Goal: Information Seeking & Learning: Find specific fact

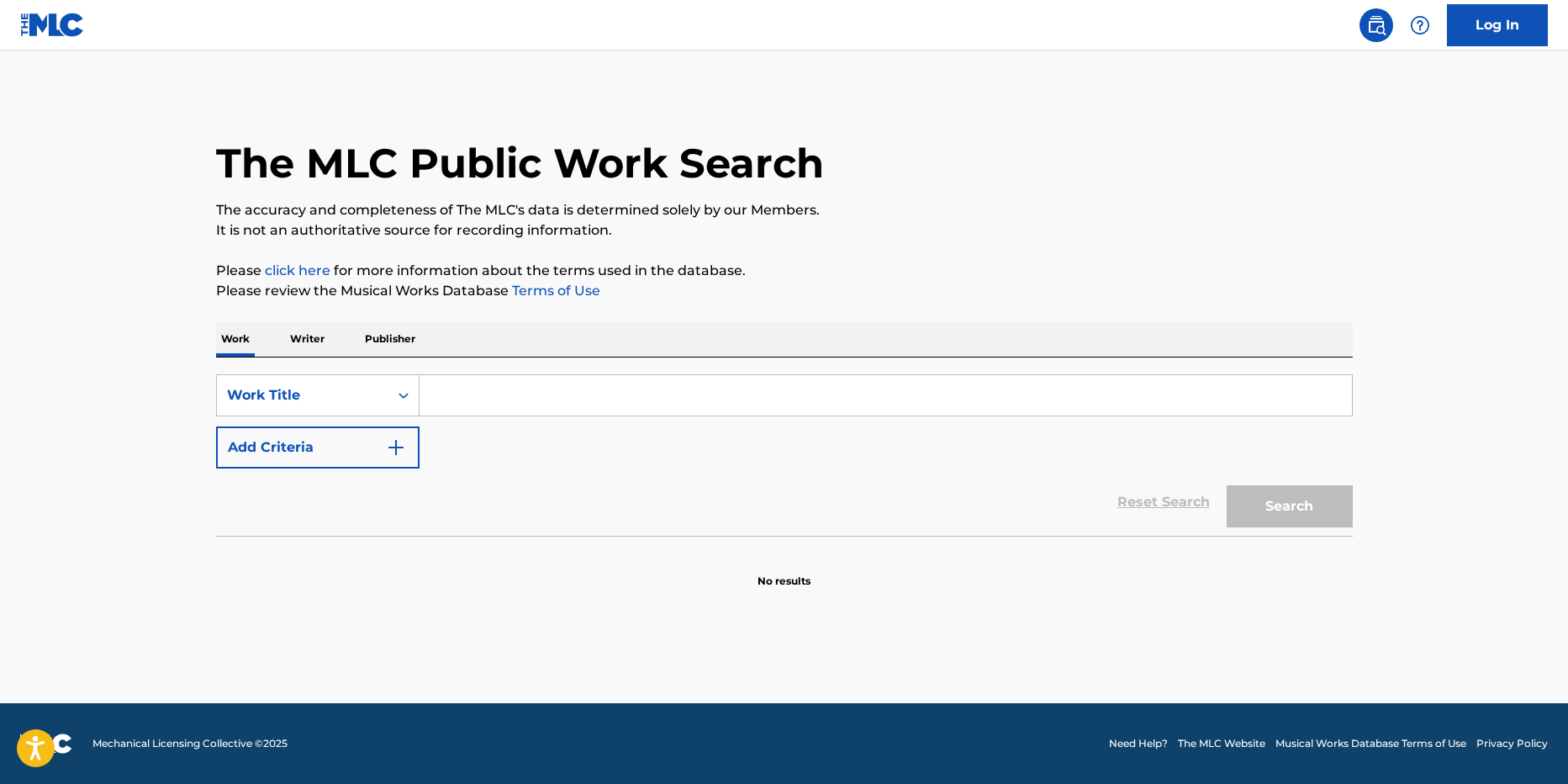
click at [305, 343] on p "Writer" at bounding box center [308, 338] width 45 height 35
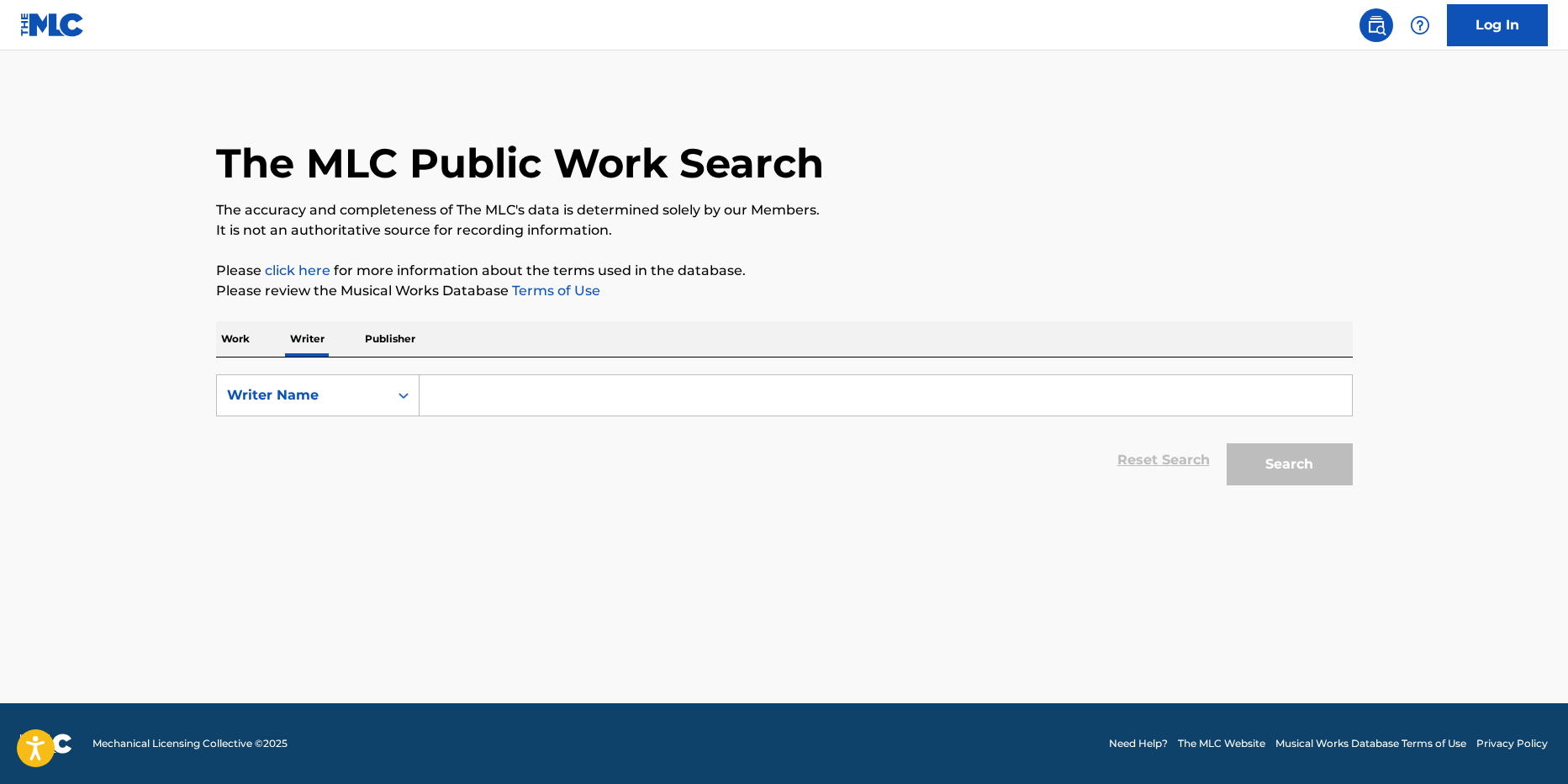
click at [495, 397] on input "Search Form" at bounding box center [886, 395] width 933 height 40
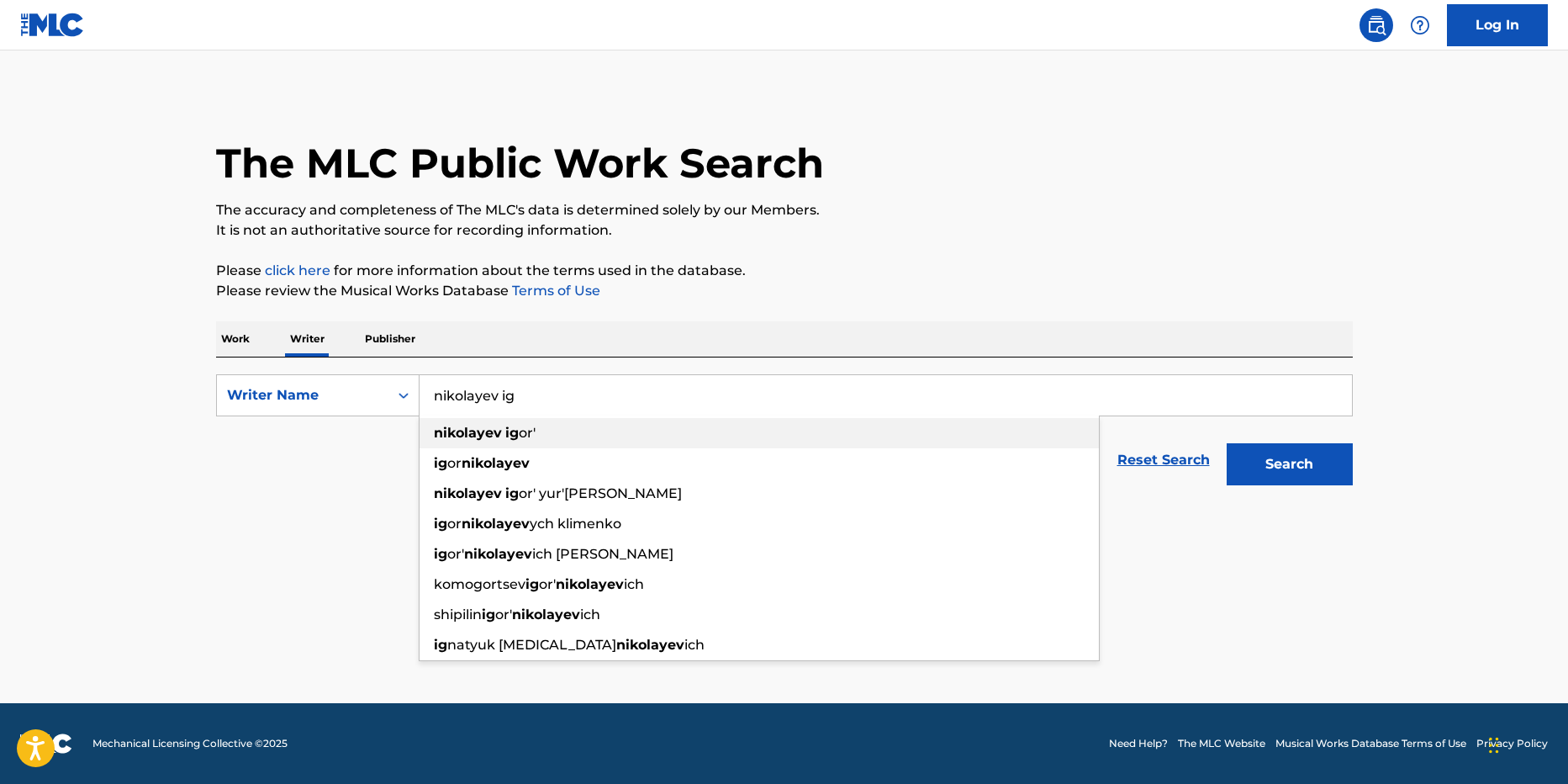
click at [525, 439] on span "or'" at bounding box center [527, 432] width 17 height 16
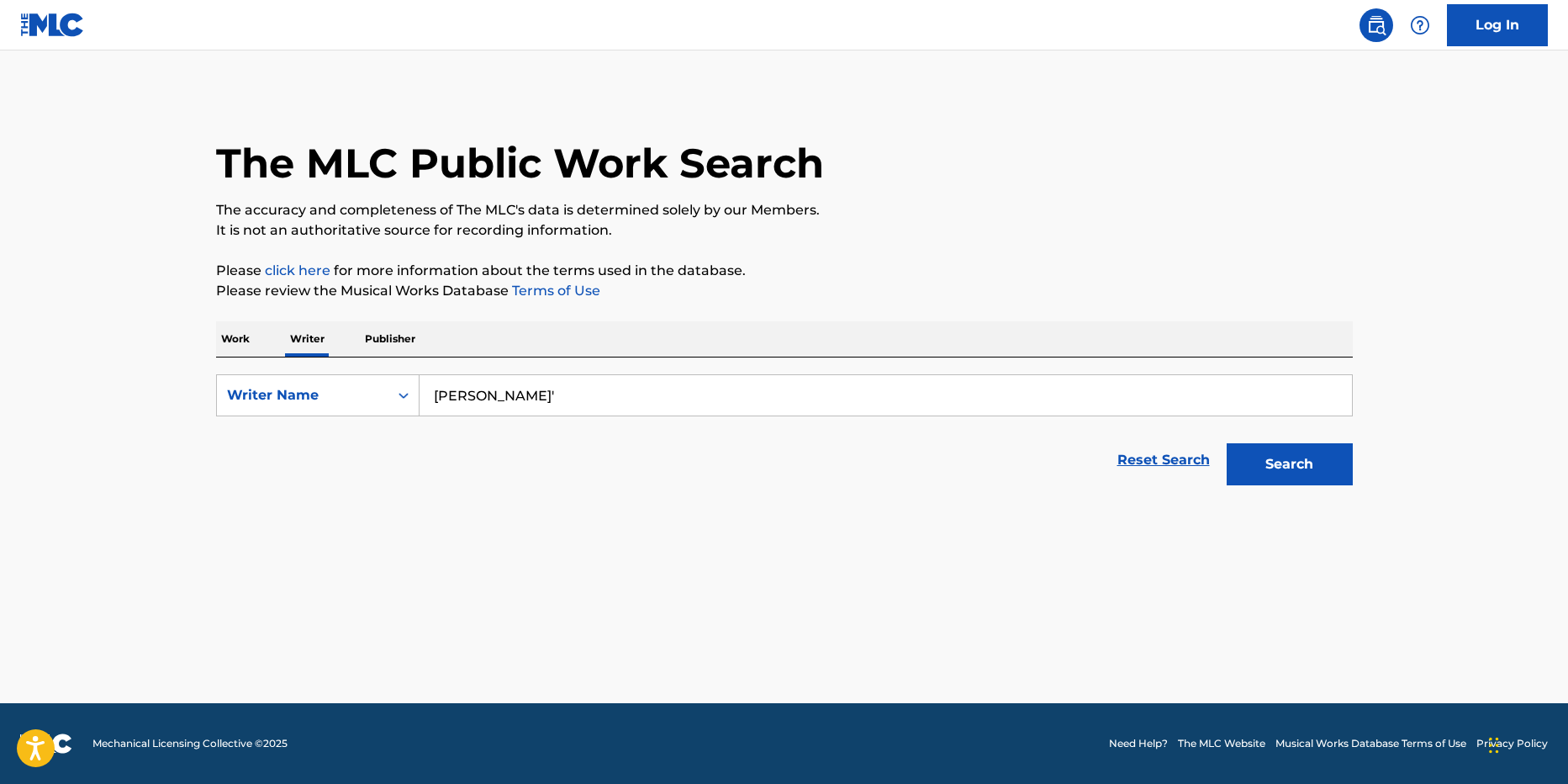
click at [1318, 475] on button "Search" at bounding box center [1290, 464] width 126 height 42
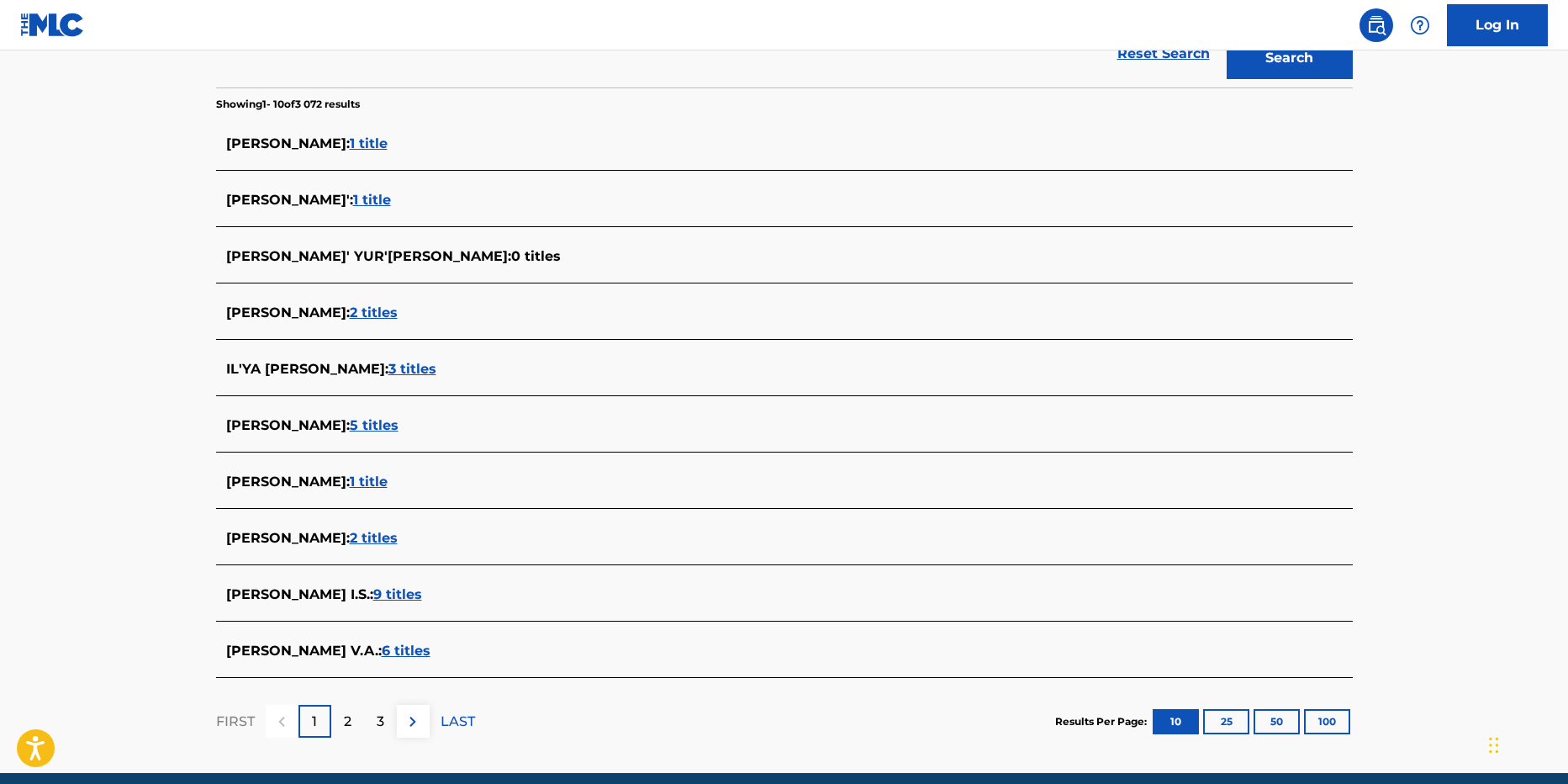
scroll to position [476, 0]
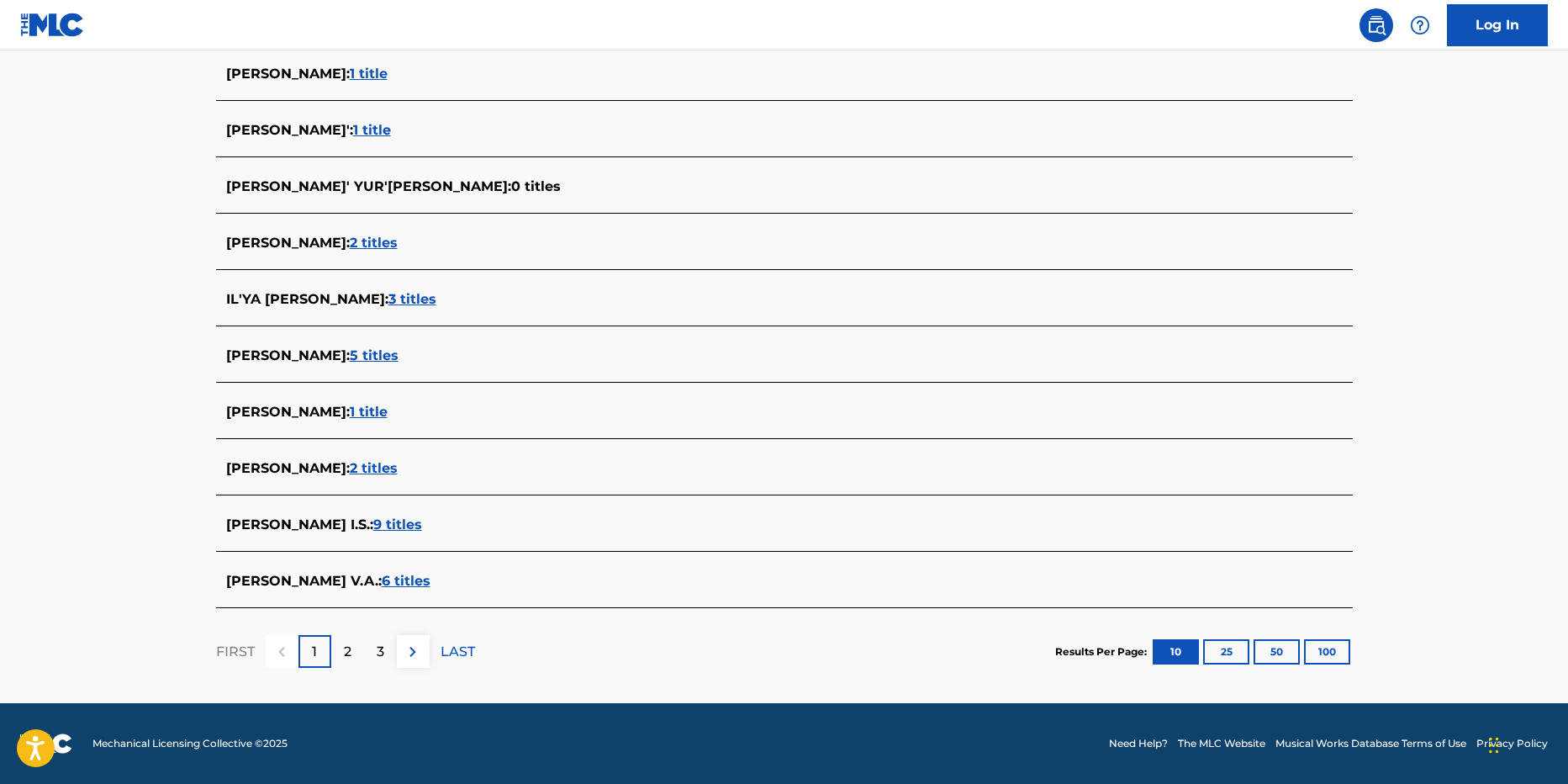
click at [347, 644] on p "2" at bounding box center [347, 651] width 7 height 20
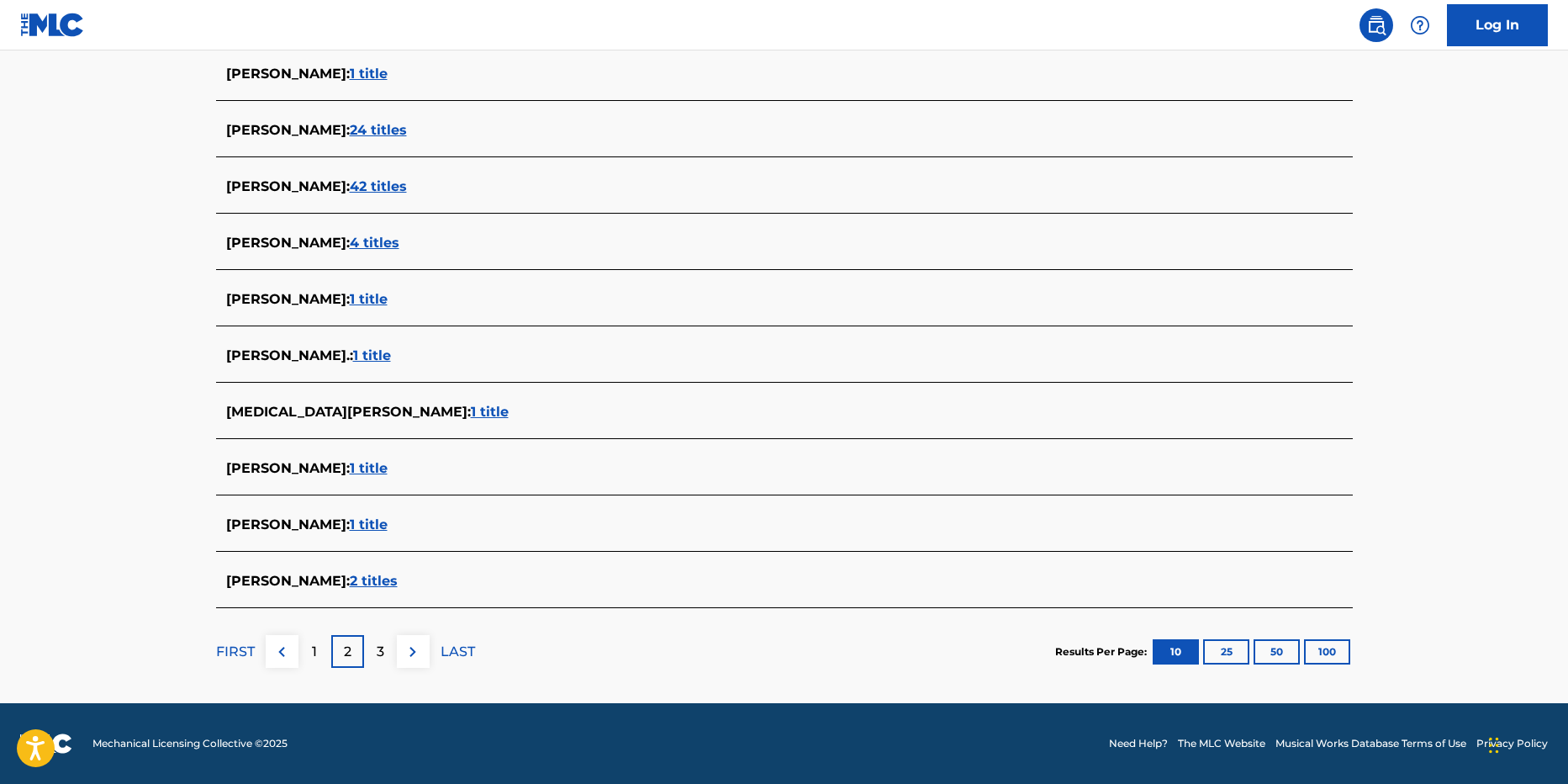
click at [382, 639] on div "3" at bounding box center [380, 651] width 33 height 33
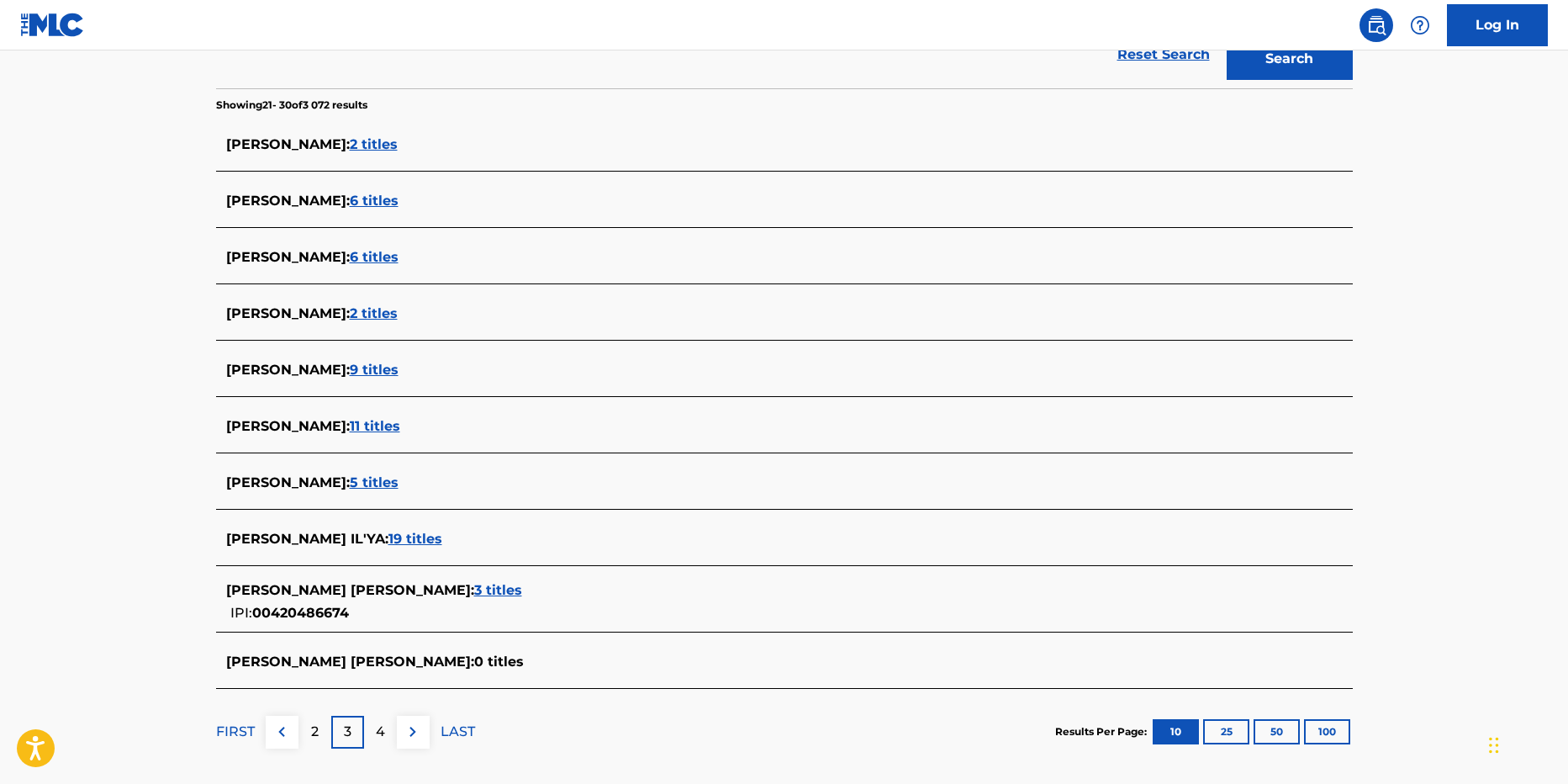
scroll to position [421, 0]
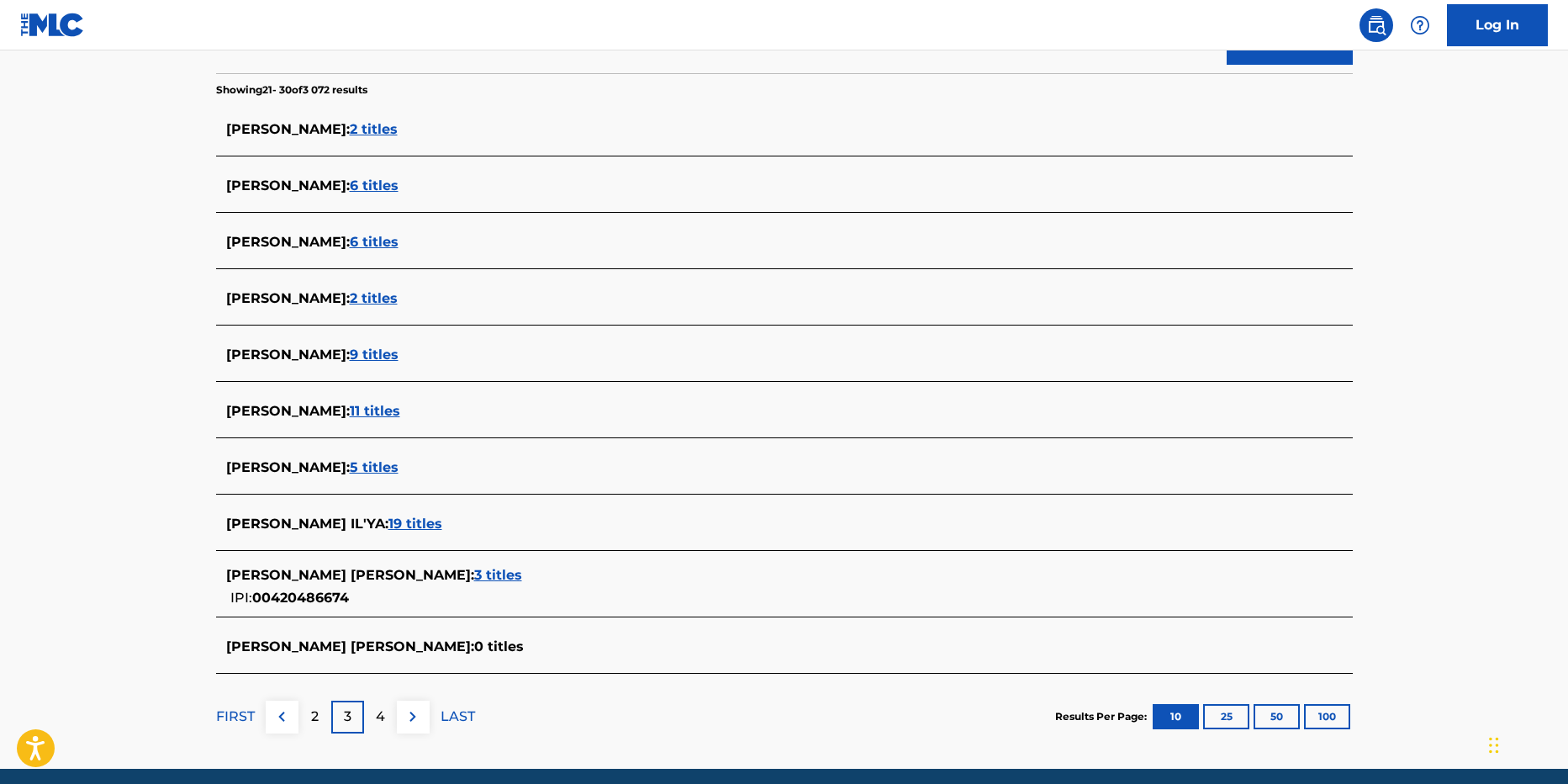
click at [374, 721] on div "4" at bounding box center [380, 717] width 33 height 33
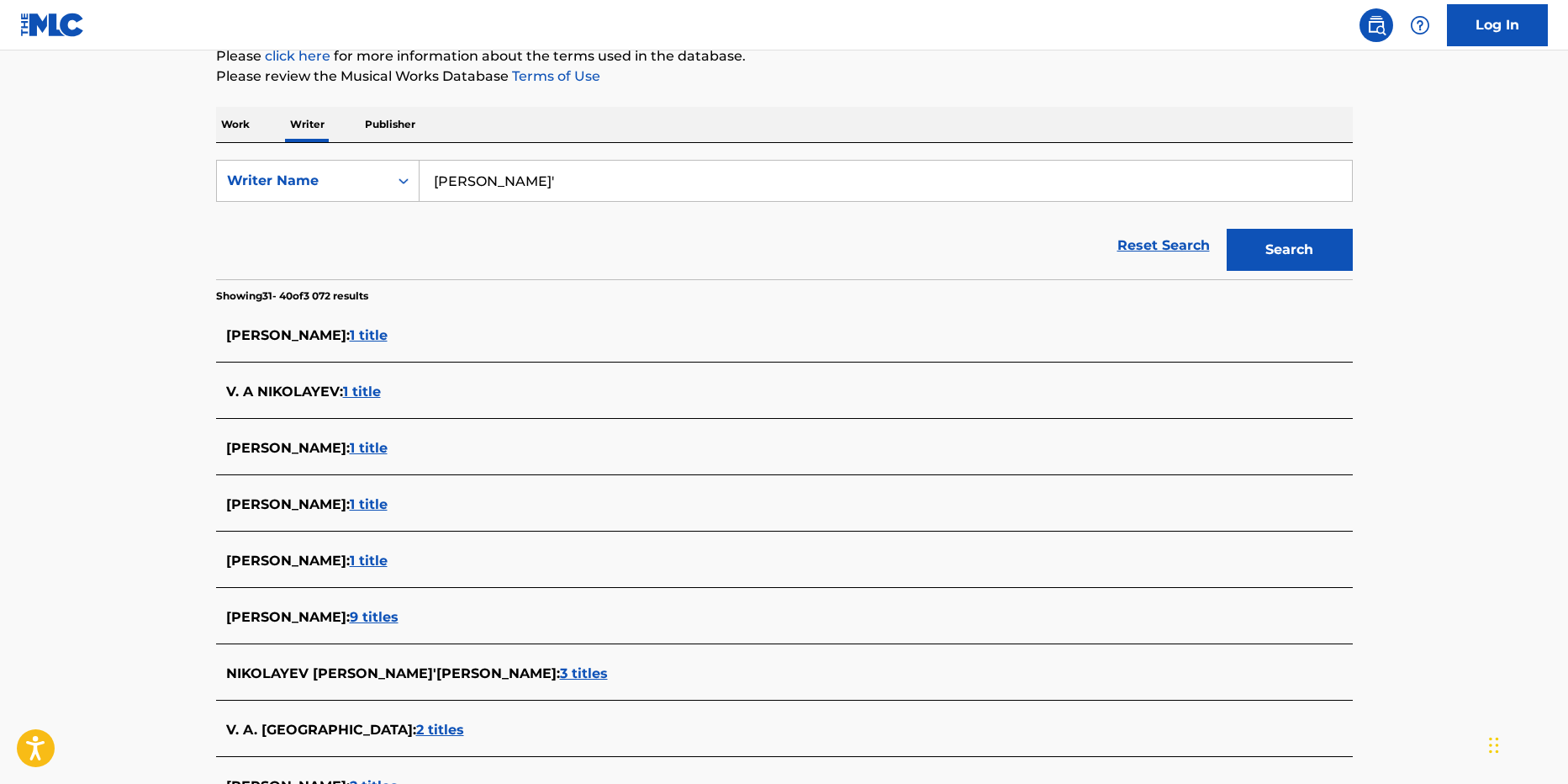
scroll to position [56, 0]
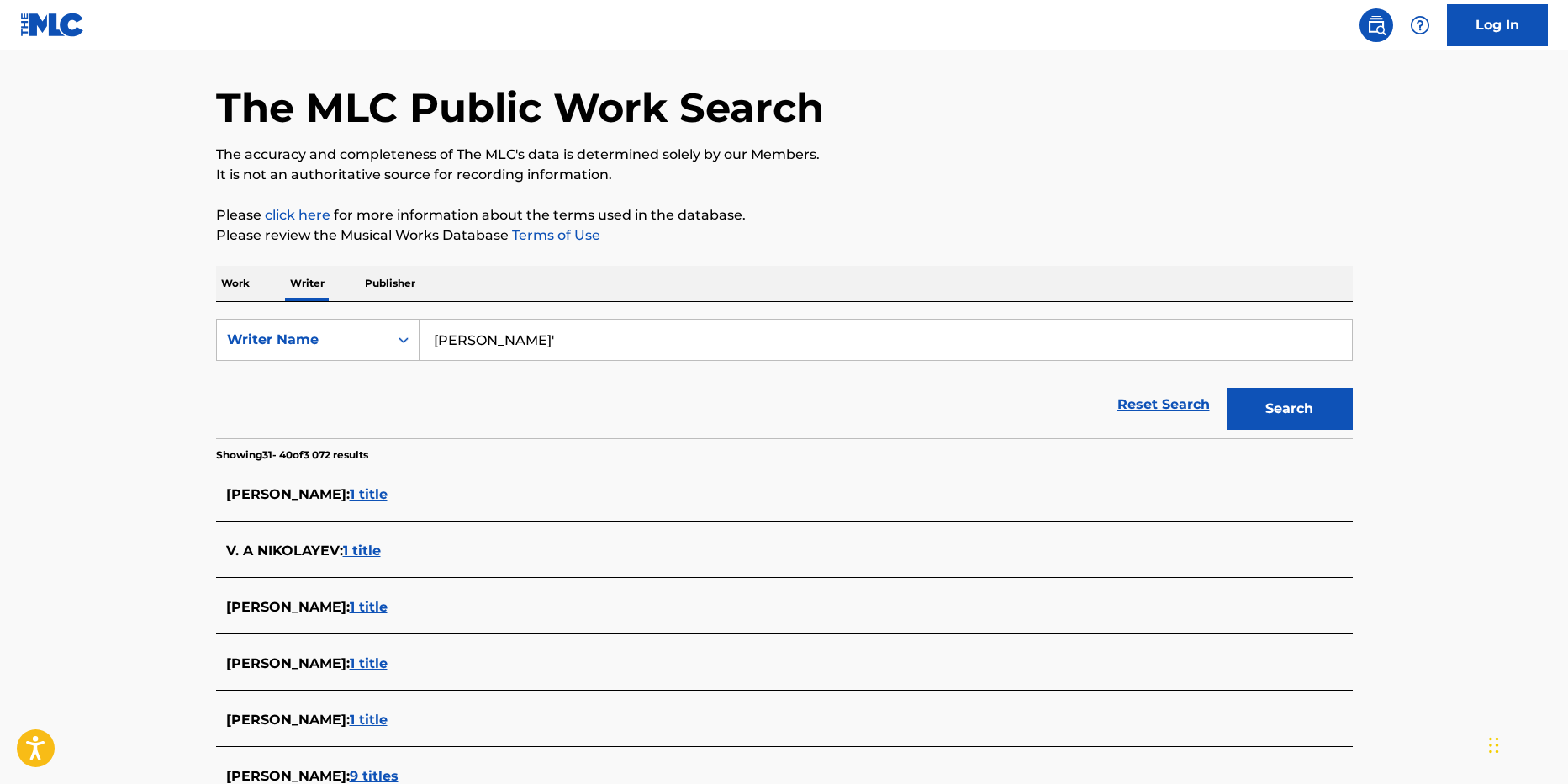
click at [622, 341] on input "[PERSON_NAME]'" at bounding box center [886, 339] width 933 height 40
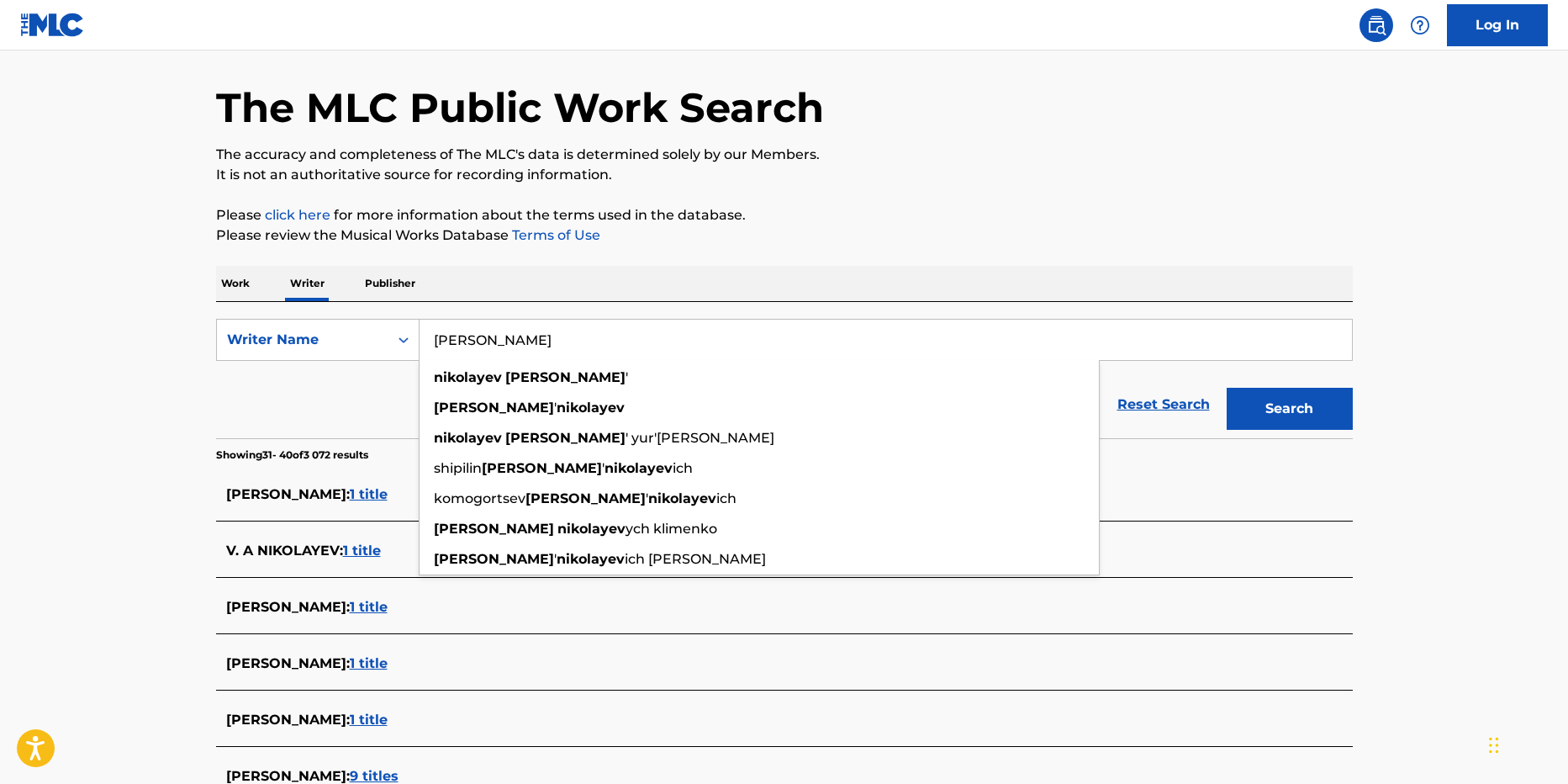
click at [1267, 405] on button "Search" at bounding box center [1290, 408] width 126 height 42
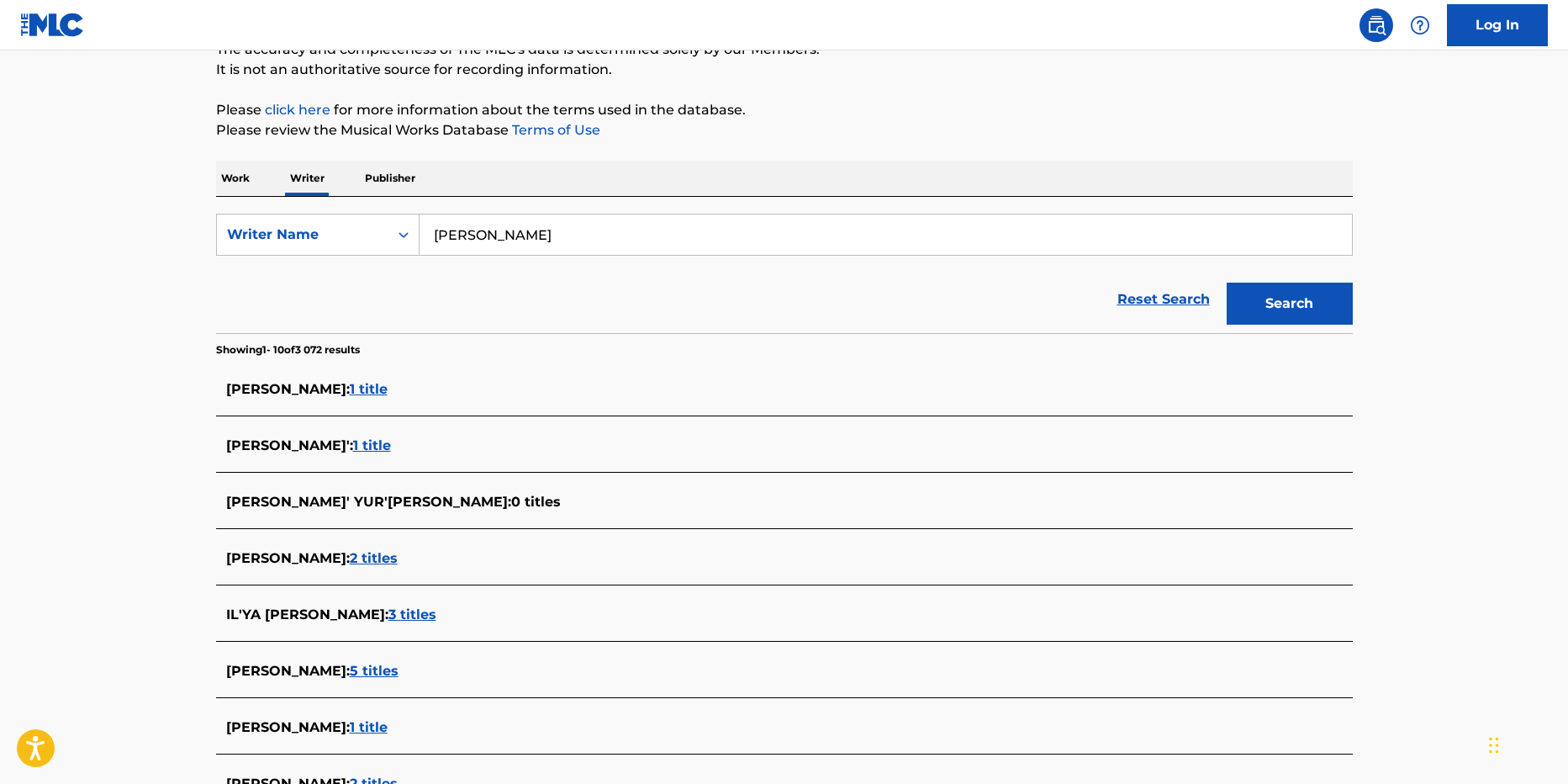
scroll to position [168, 0]
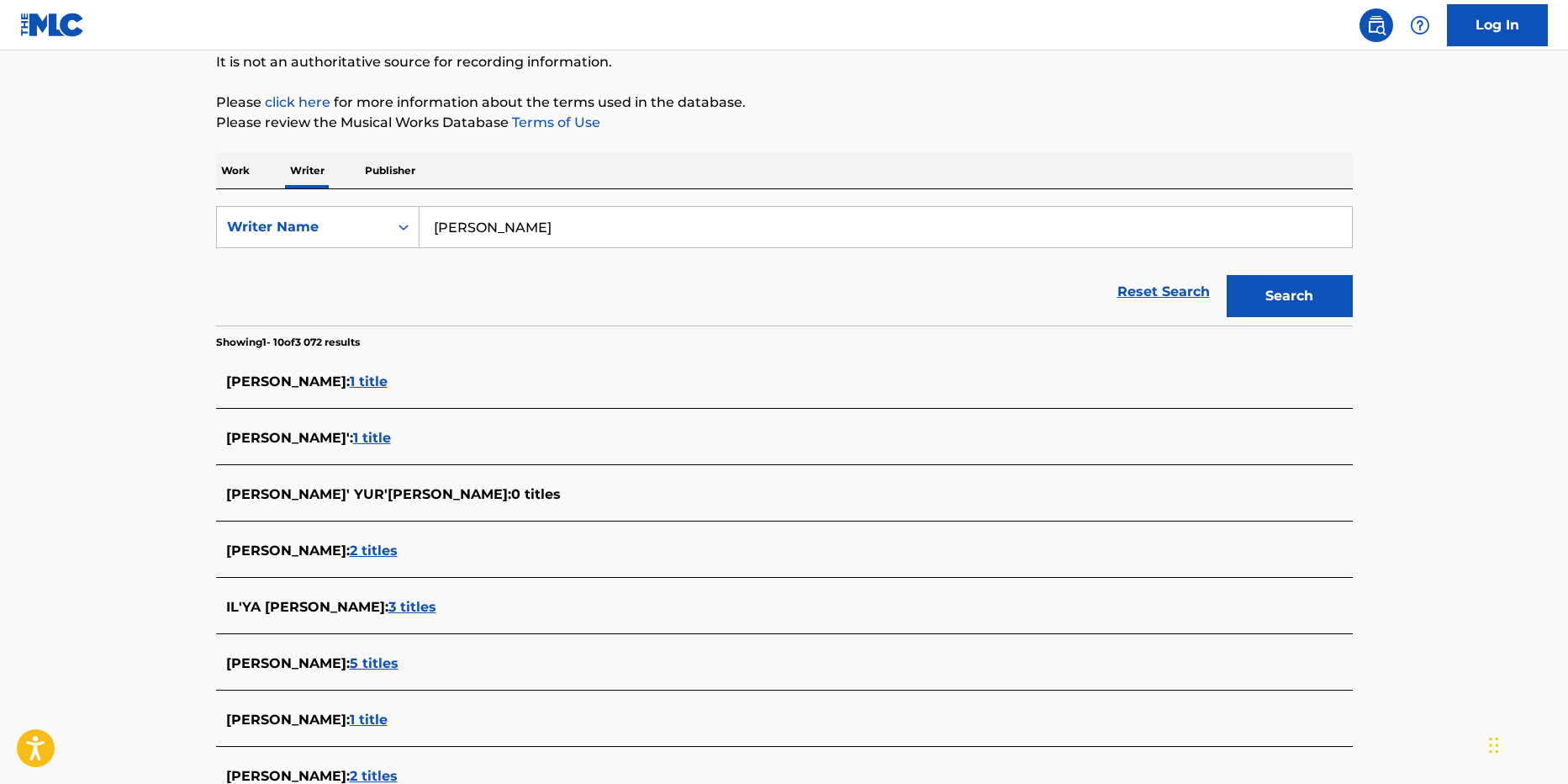
click at [378, 374] on span "1 title" at bounding box center [369, 381] width 38 height 16
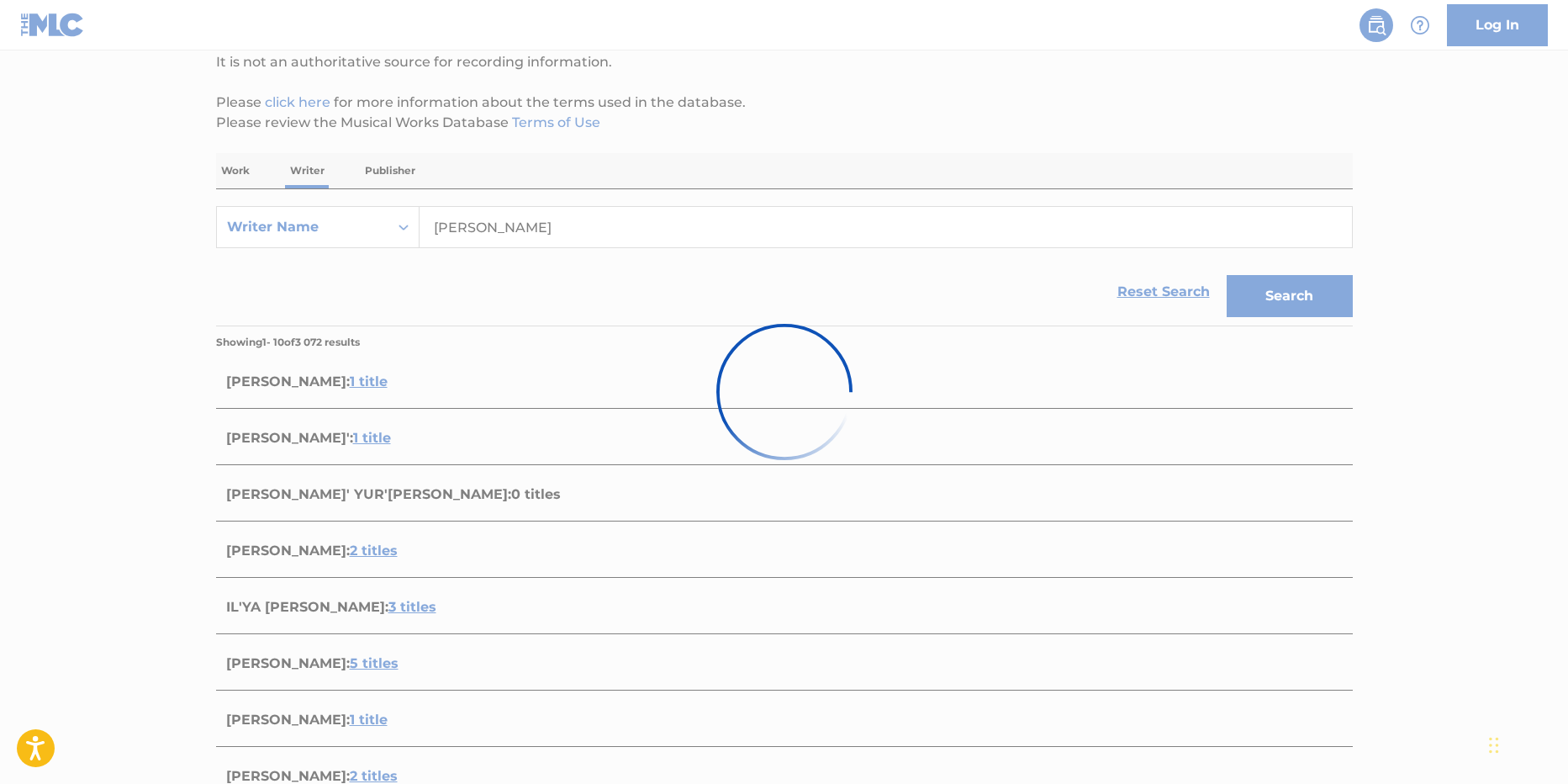
scroll to position [79, 0]
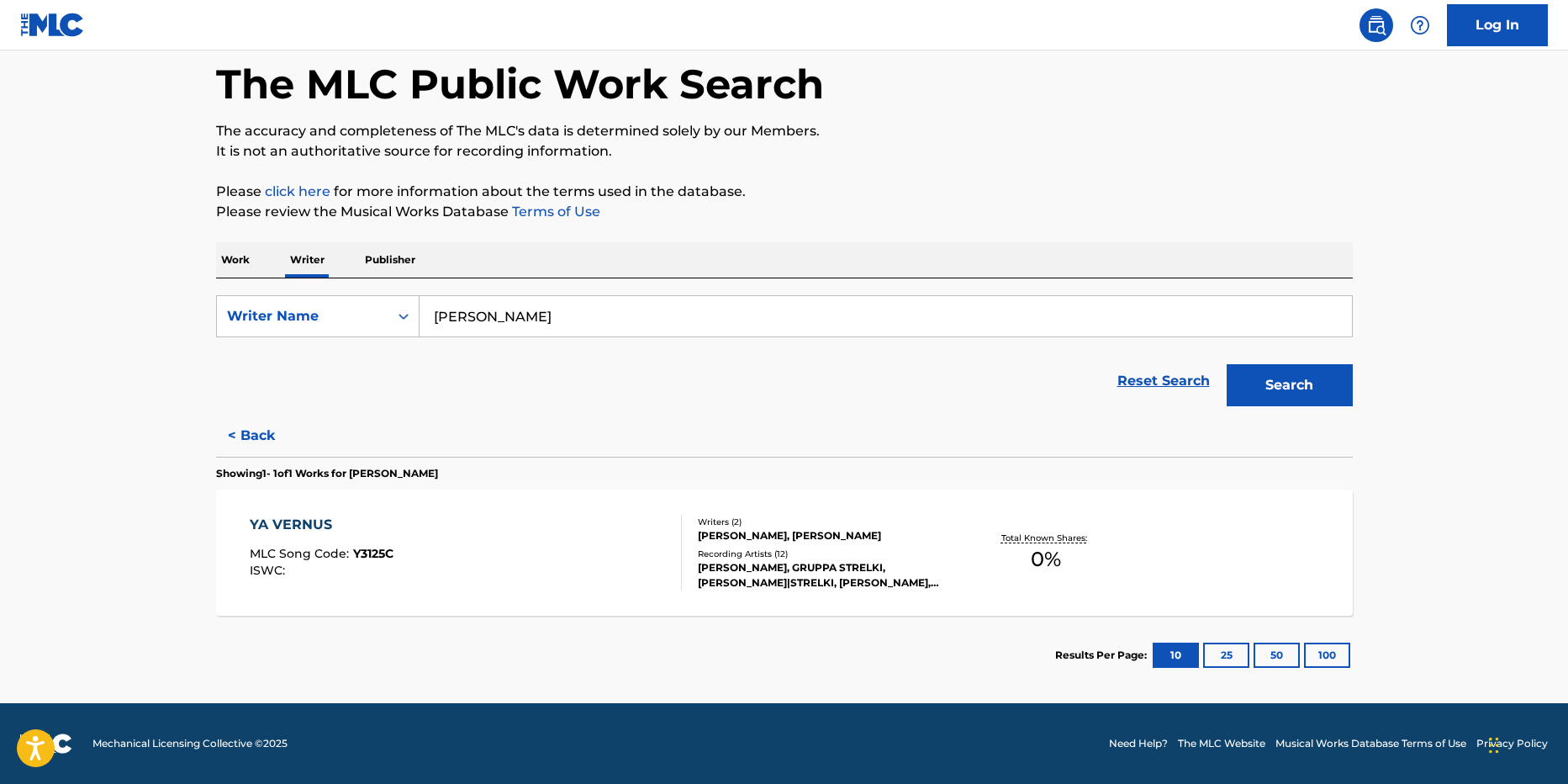
click at [1294, 380] on button "Search" at bounding box center [1290, 385] width 126 height 42
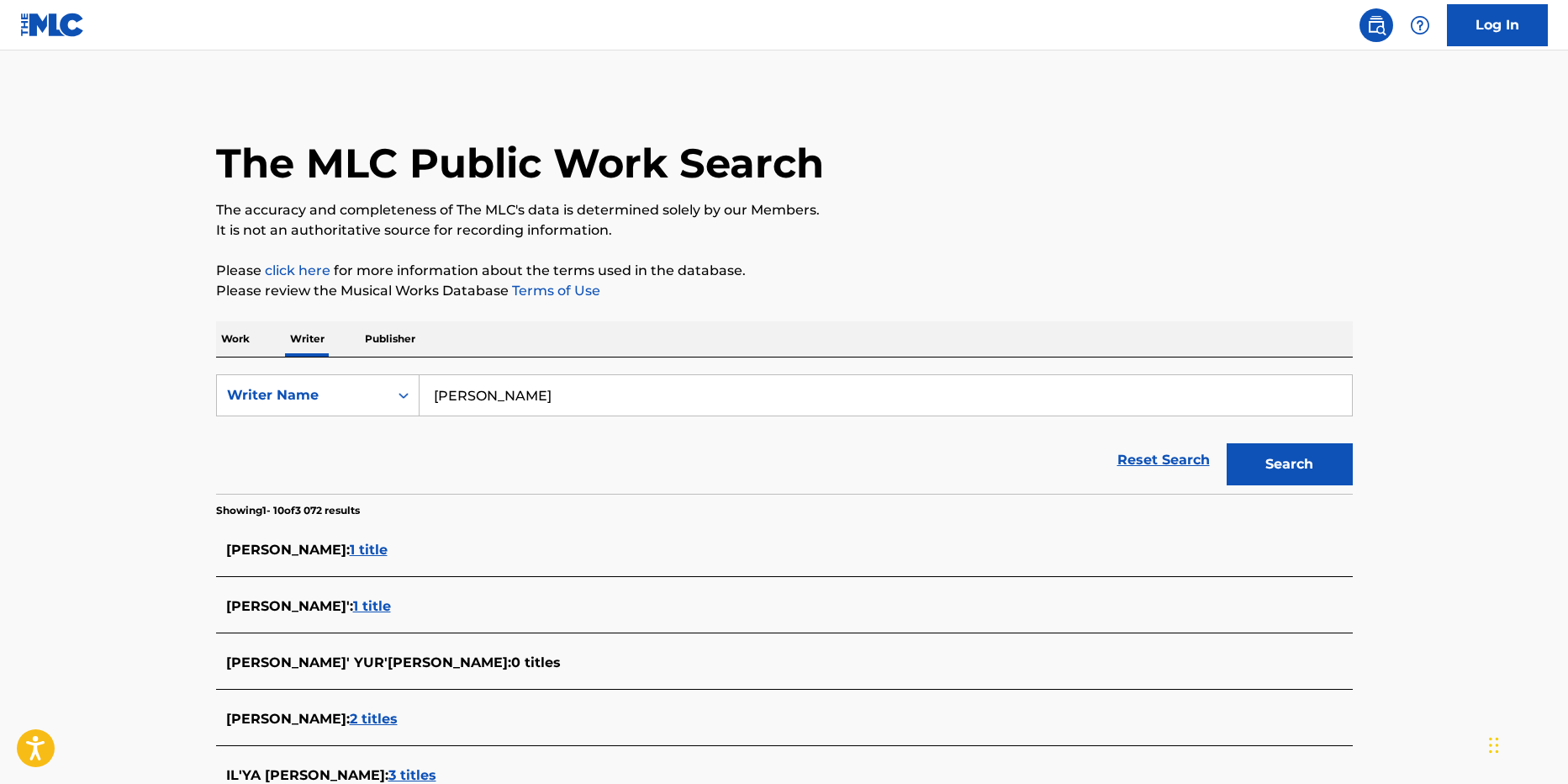
click at [383, 605] on span "1 title" at bounding box center [372, 606] width 38 height 16
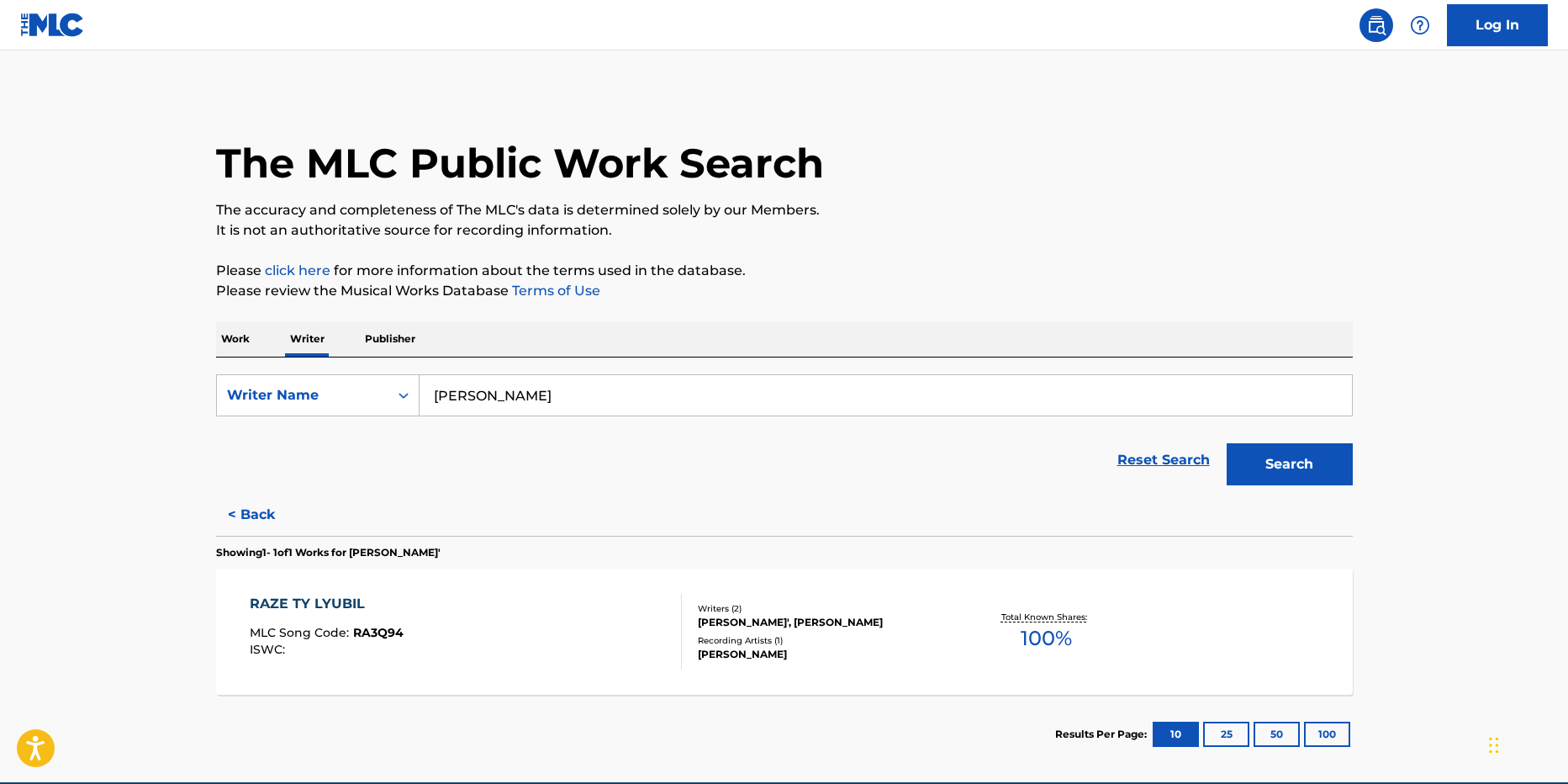
click at [1311, 462] on button "Search" at bounding box center [1290, 464] width 126 height 42
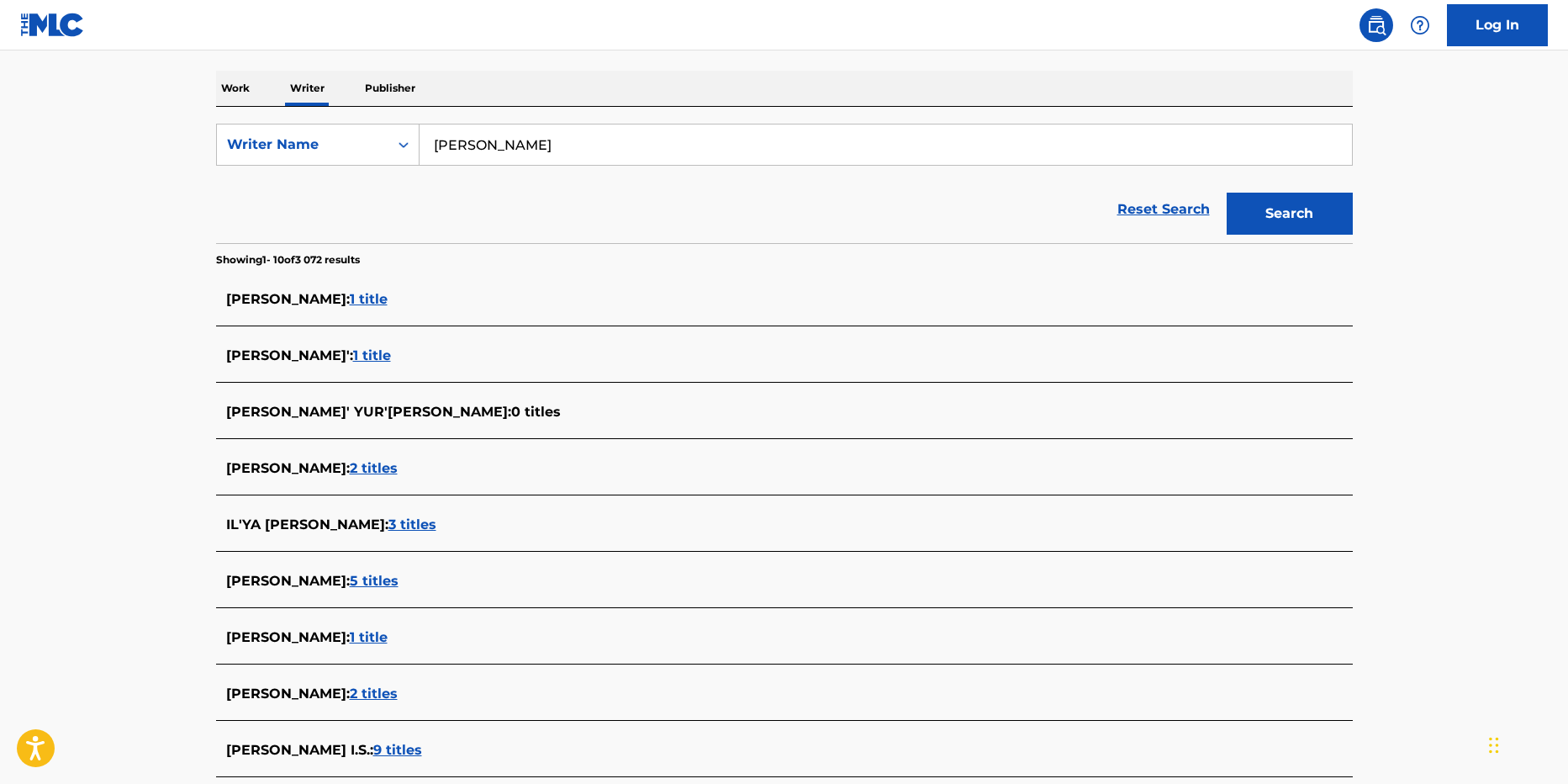
scroll to position [252, 0]
click at [391, 467] on span "2 titles" at bounding box center [373, 466] width 48 height 16
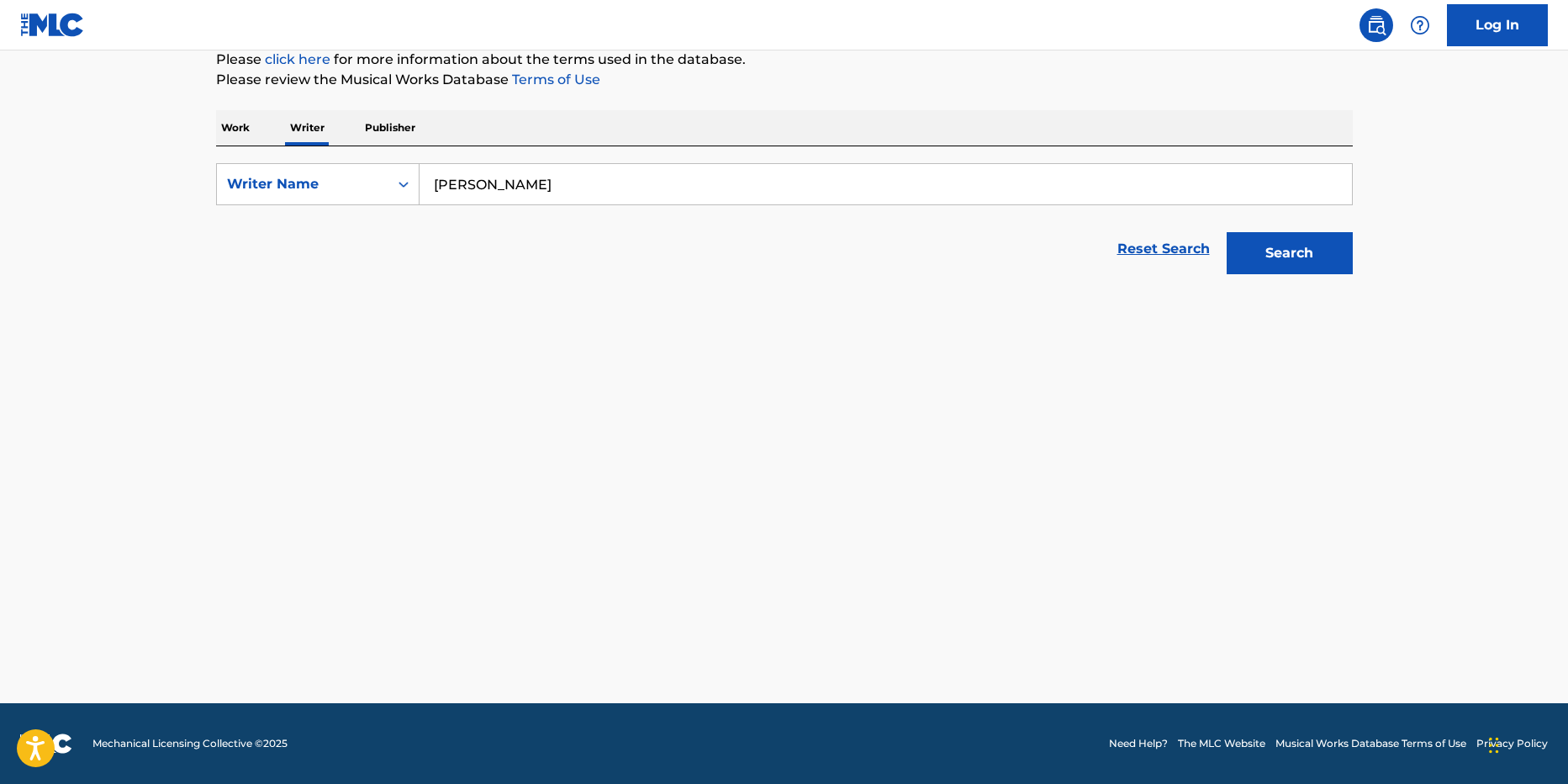
scroll to position [211, 0]
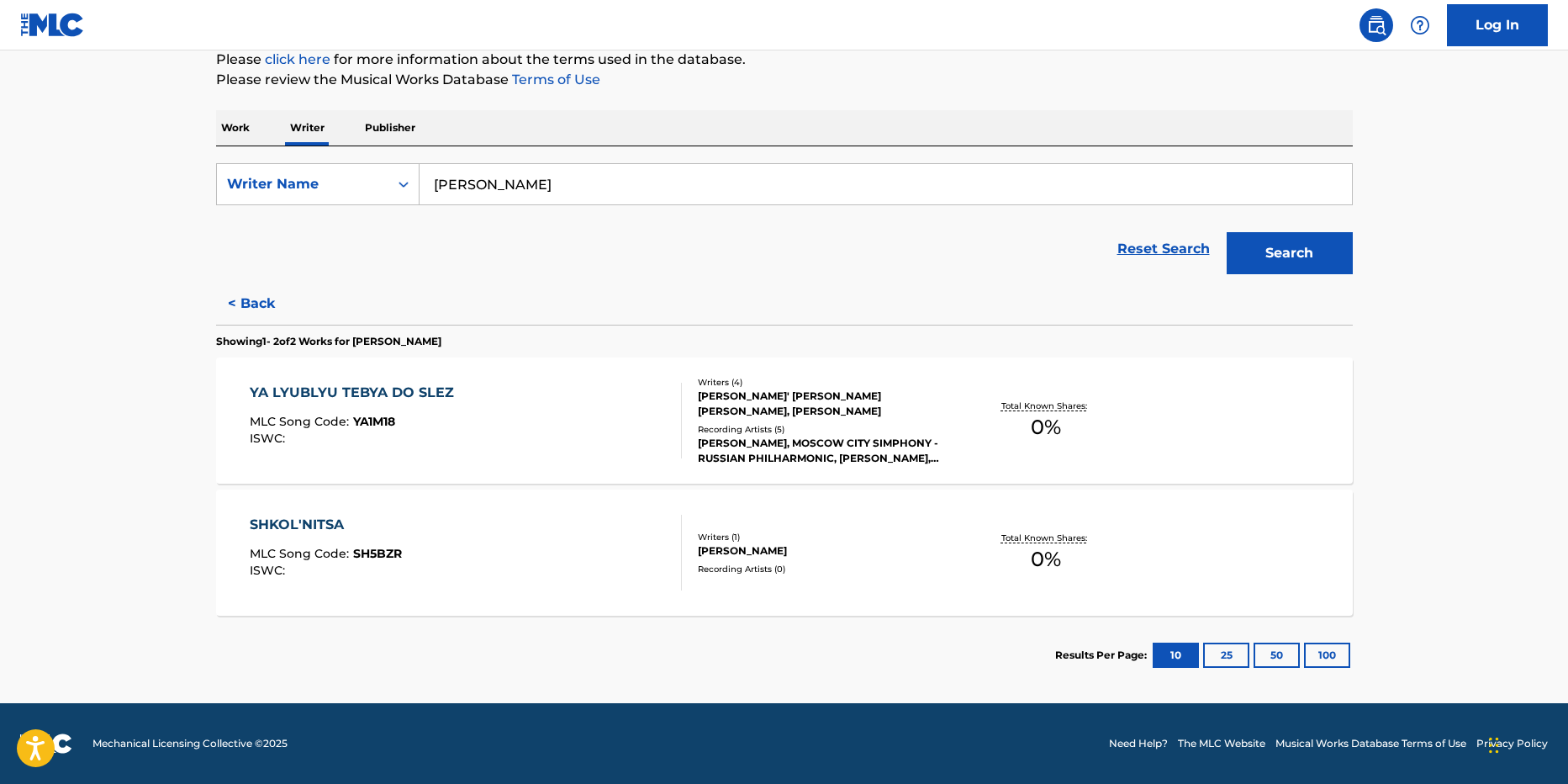
click at [1254, 263] on button "Search" at bounding box center [1290, 253] width 126 height 42
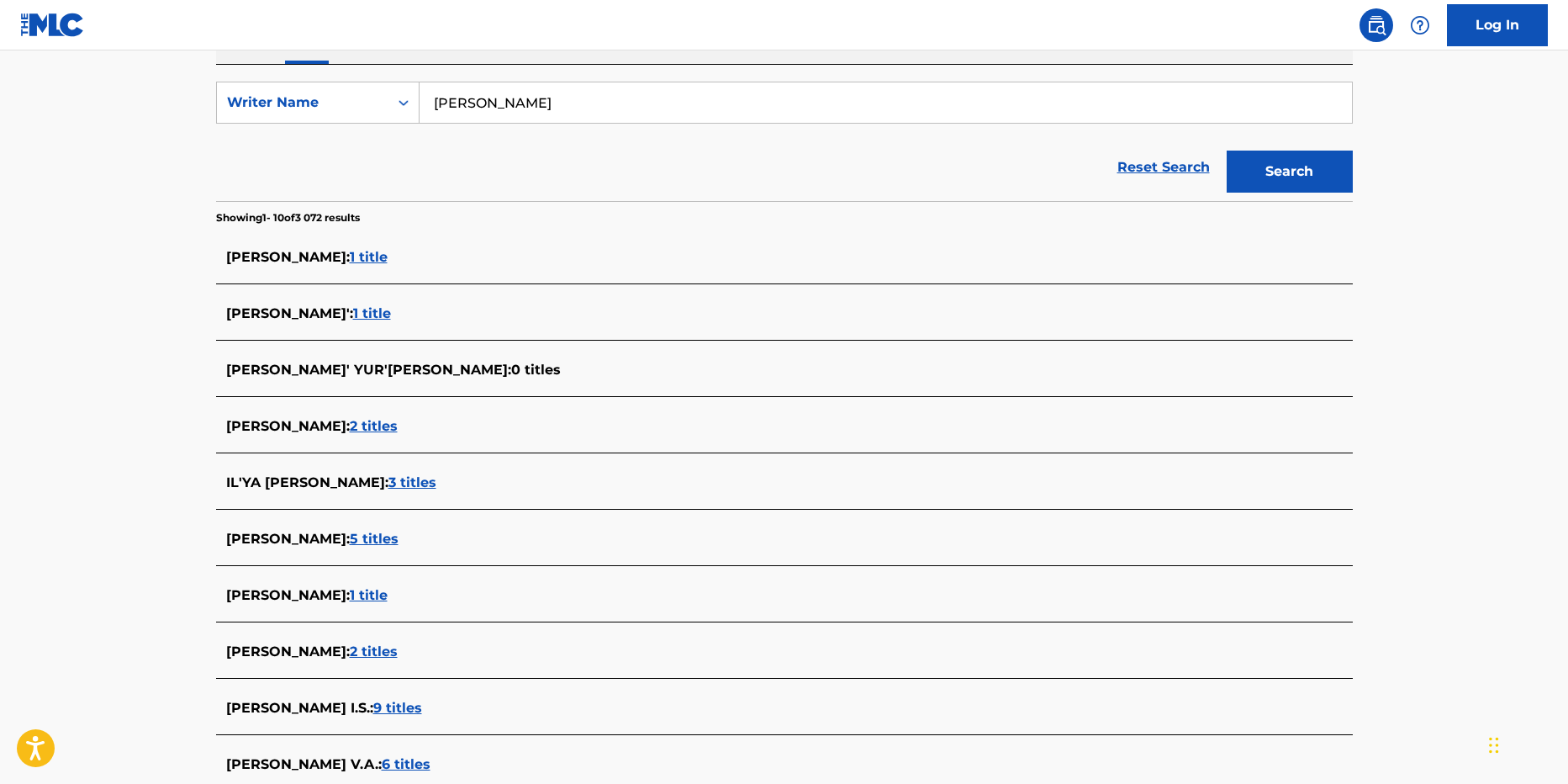
scroll to position [252, 0]
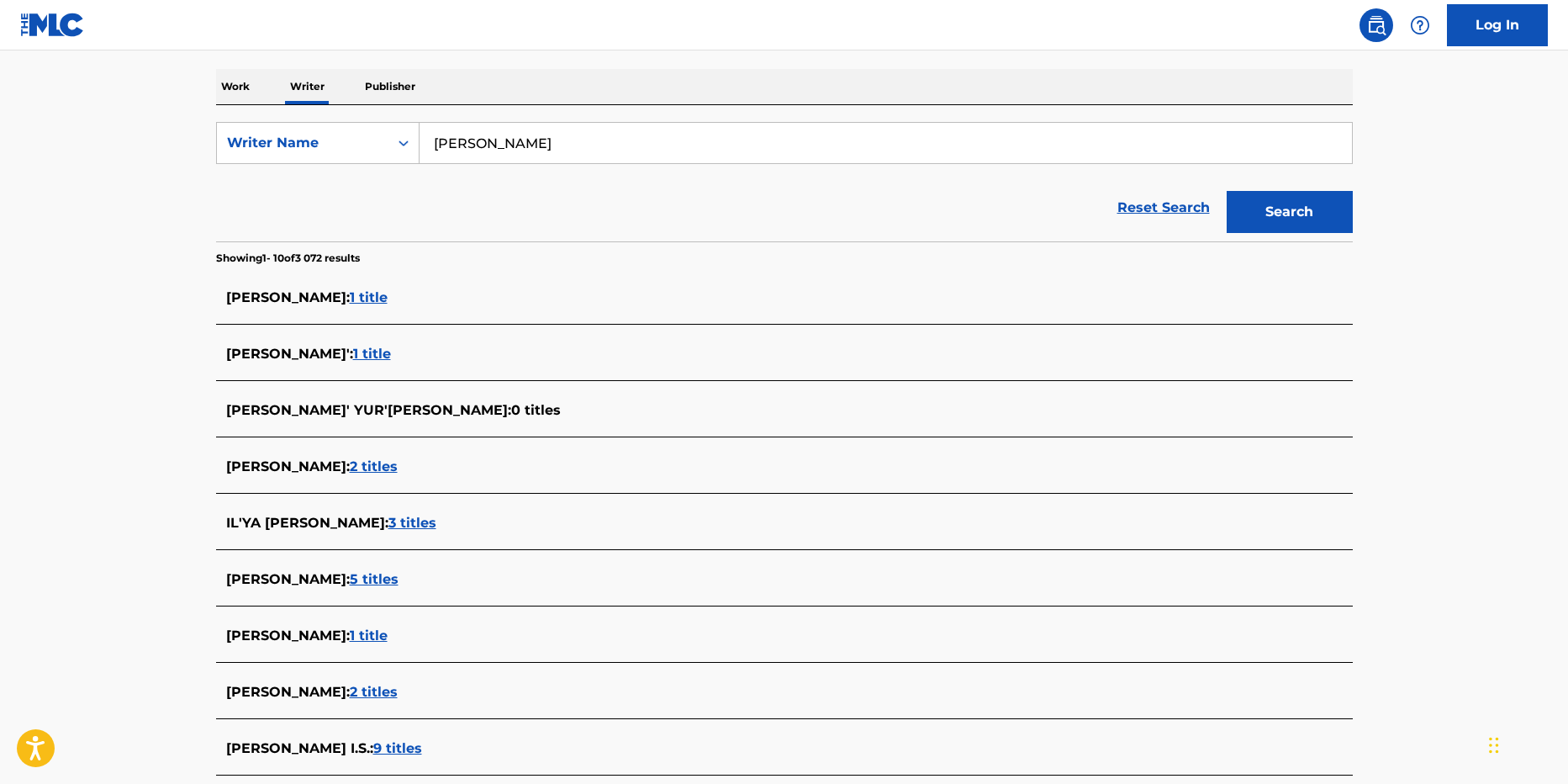
click at [482, 138] on input "[PERSON_NAME]" at bounding box center [886, 143] width 933 height 40
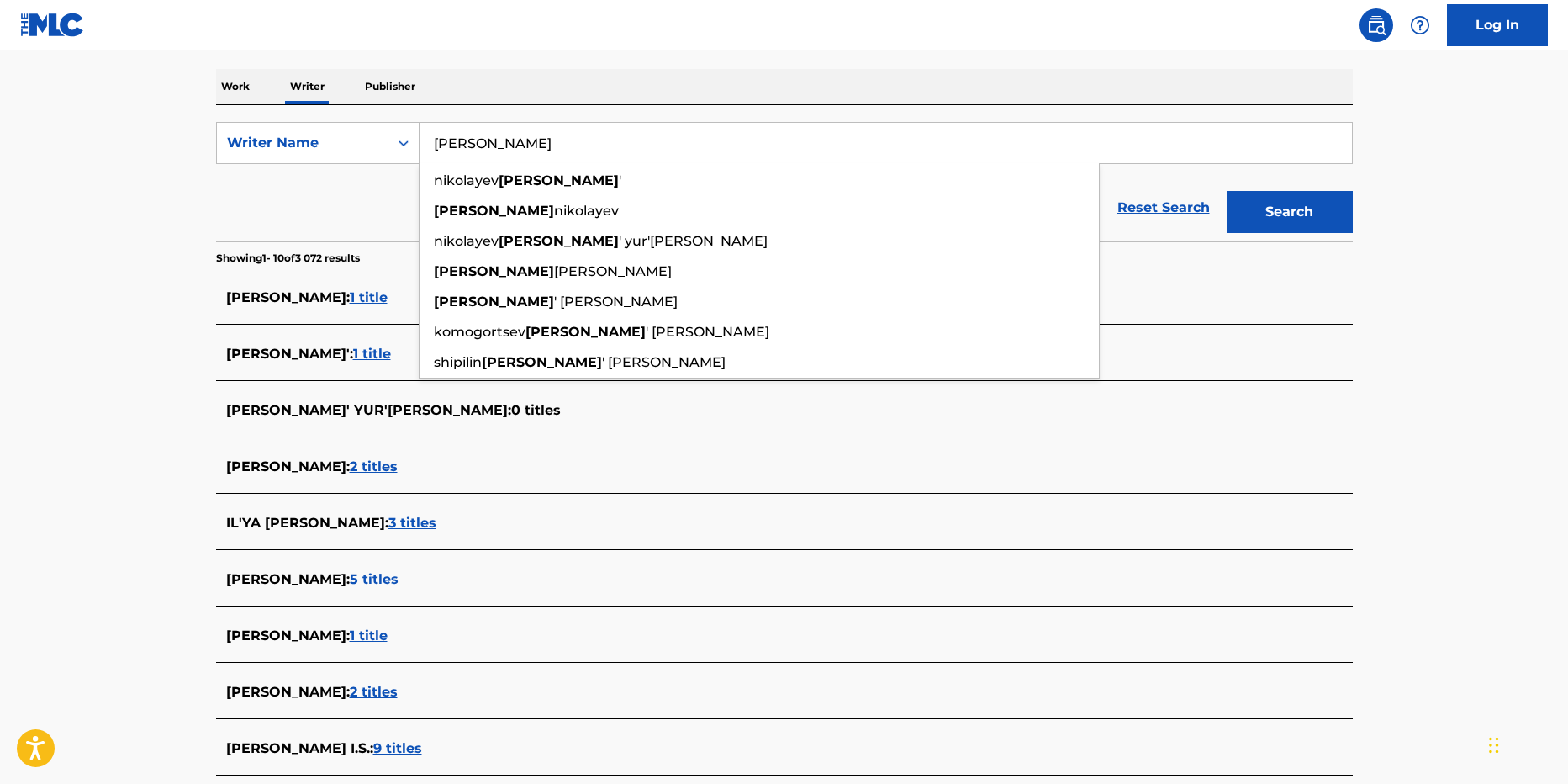
click at [1227, 191] on button "Search" at bounding box center [1290, 212] width 126 height 42
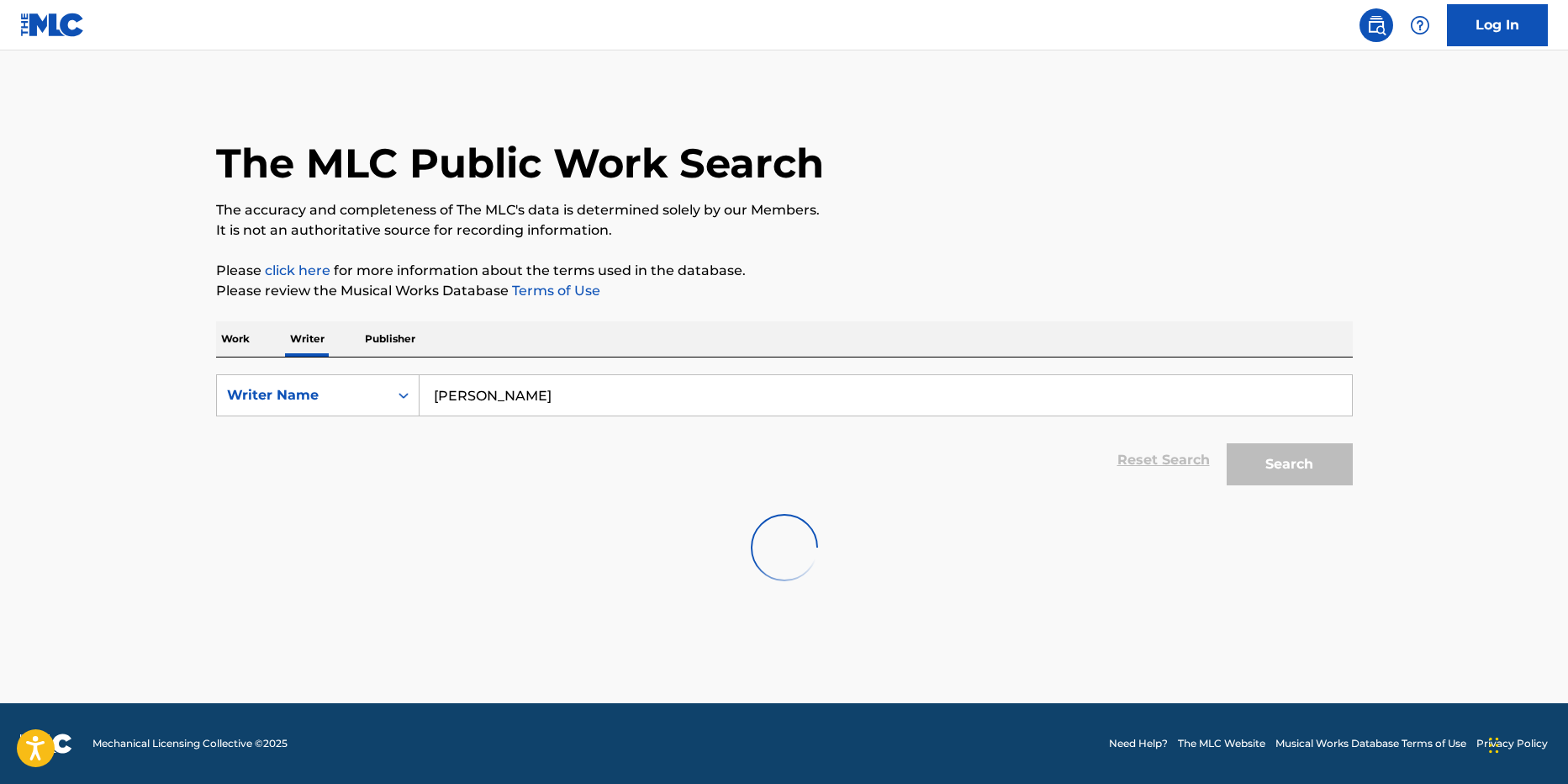
scroll to position [0, 0]
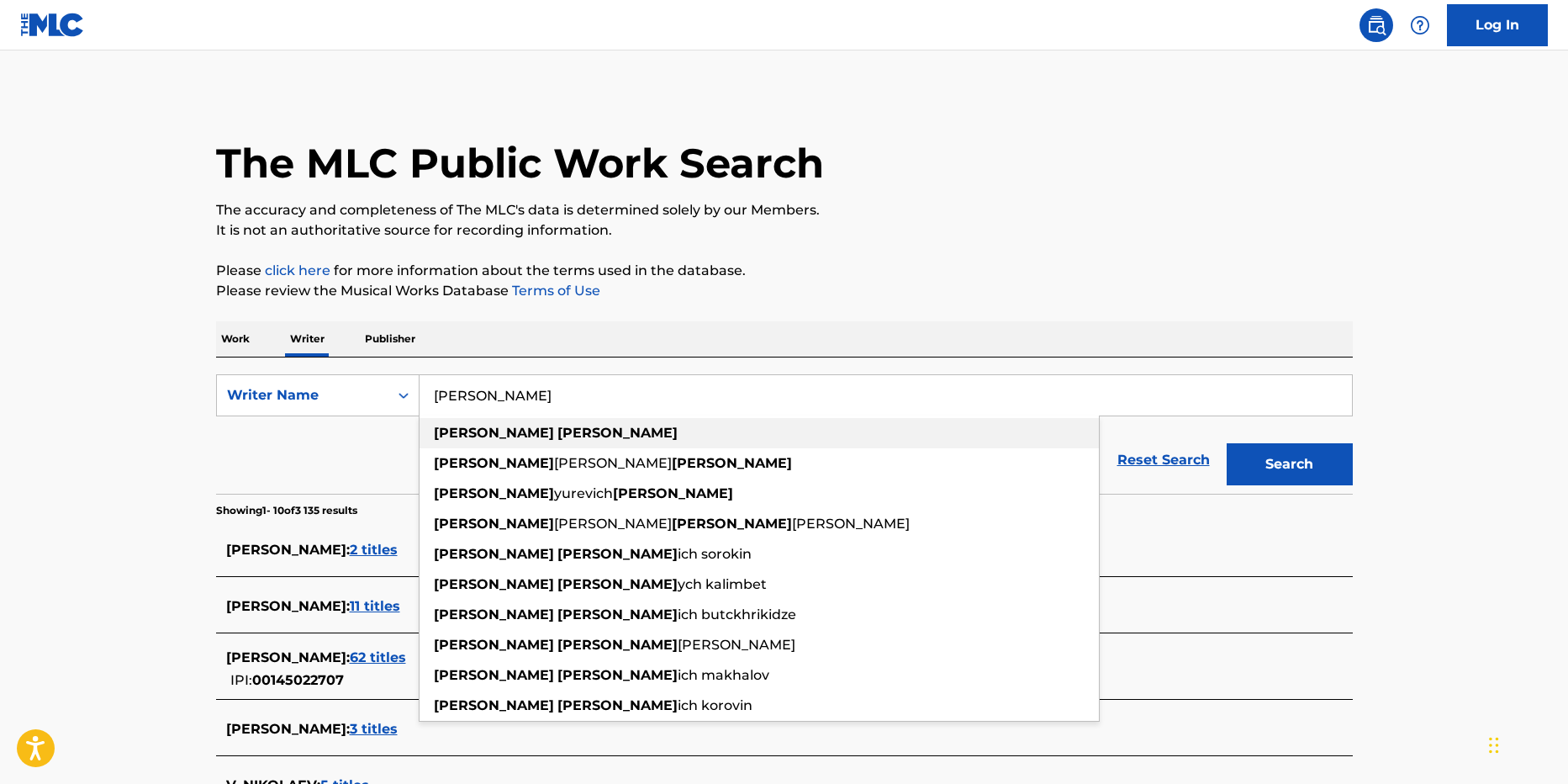
click at [510, 423] on div "[PERSON_NAME]" at bounding box center [759, 433] width 679 height 30
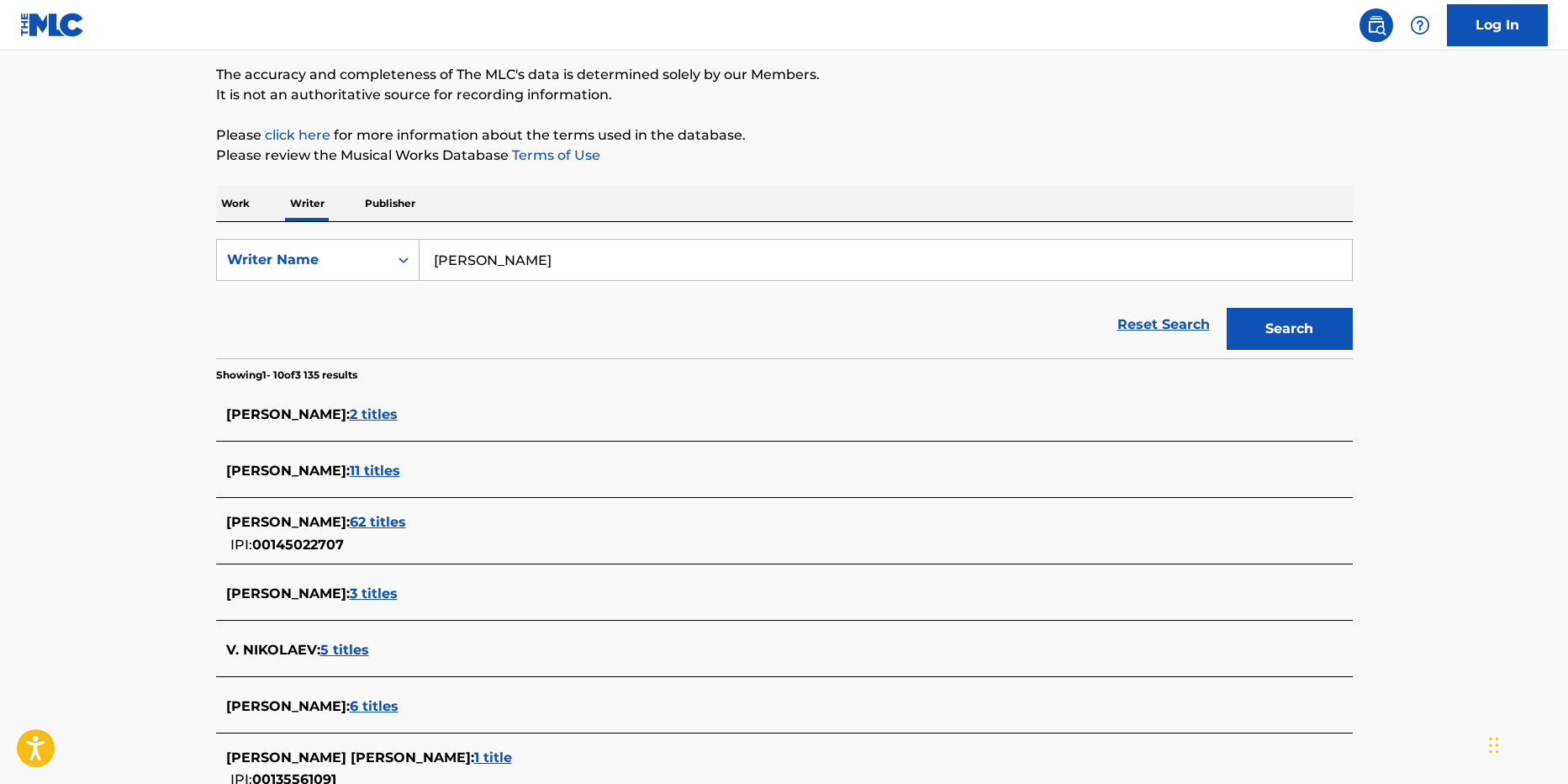
scroll to position [168, 0]
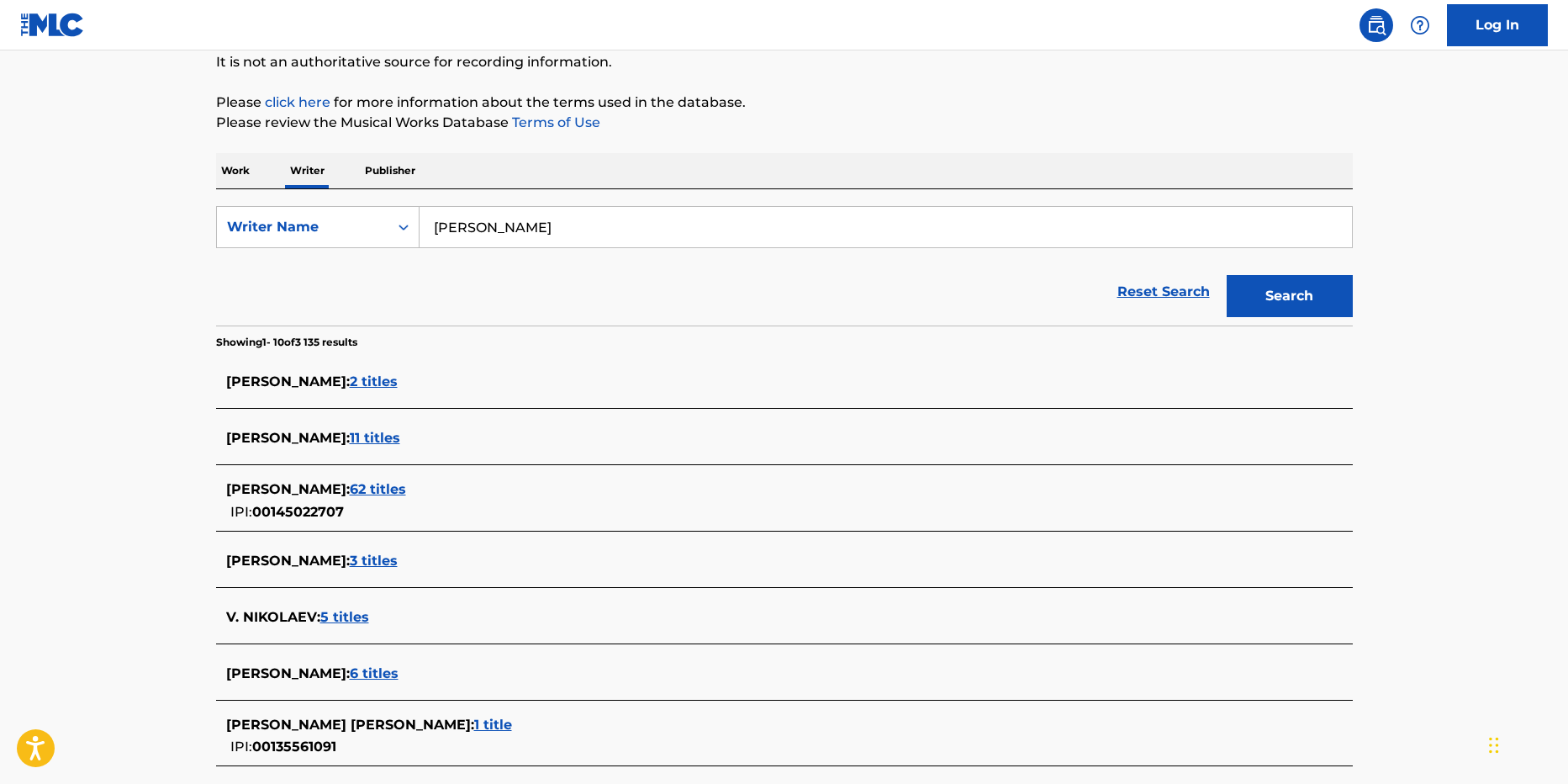
click at [406, 488] on span "62 titles" at bounding box center [378, 489] width 57 height 16
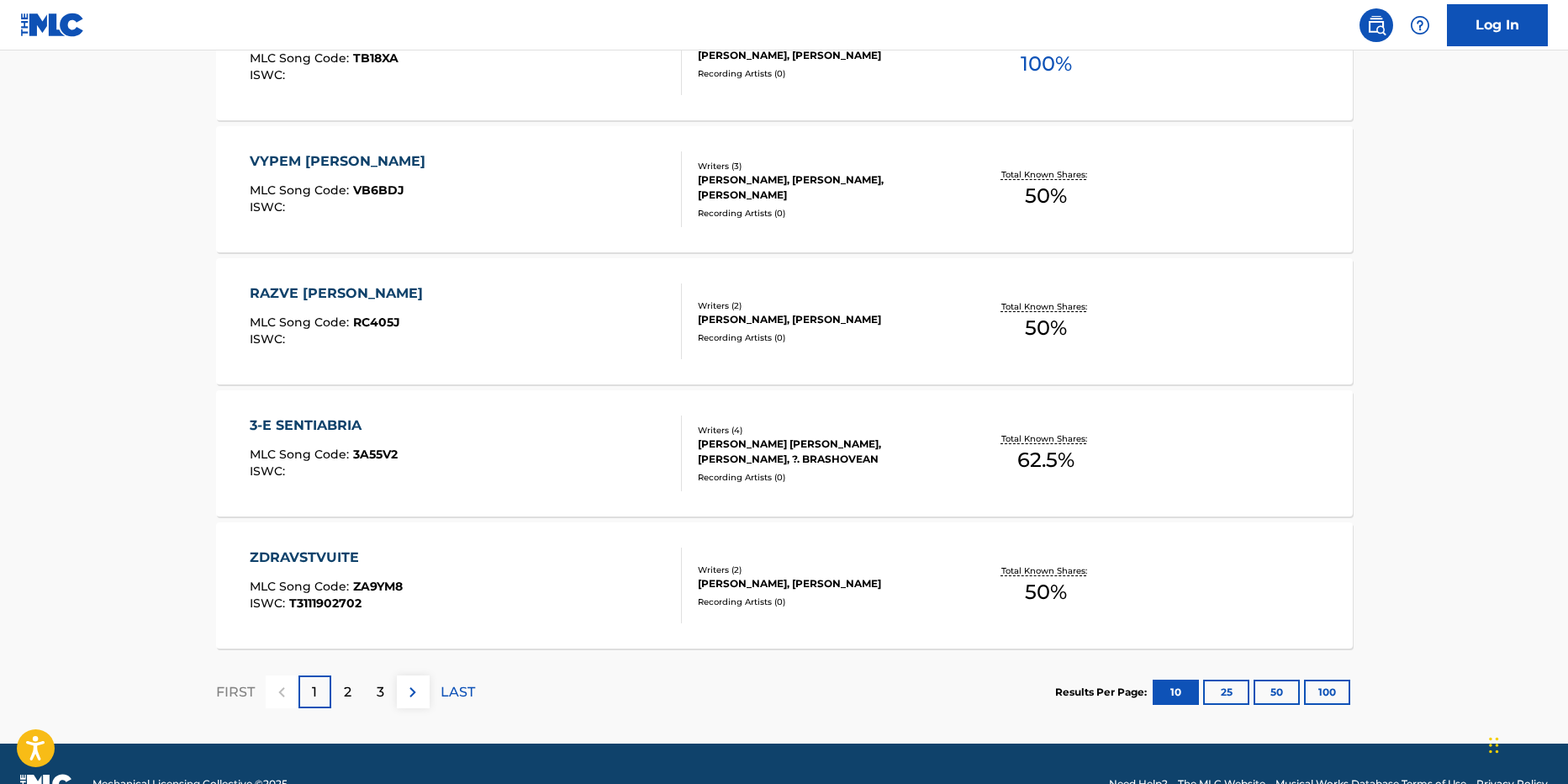
scroll to position [1275, 0]
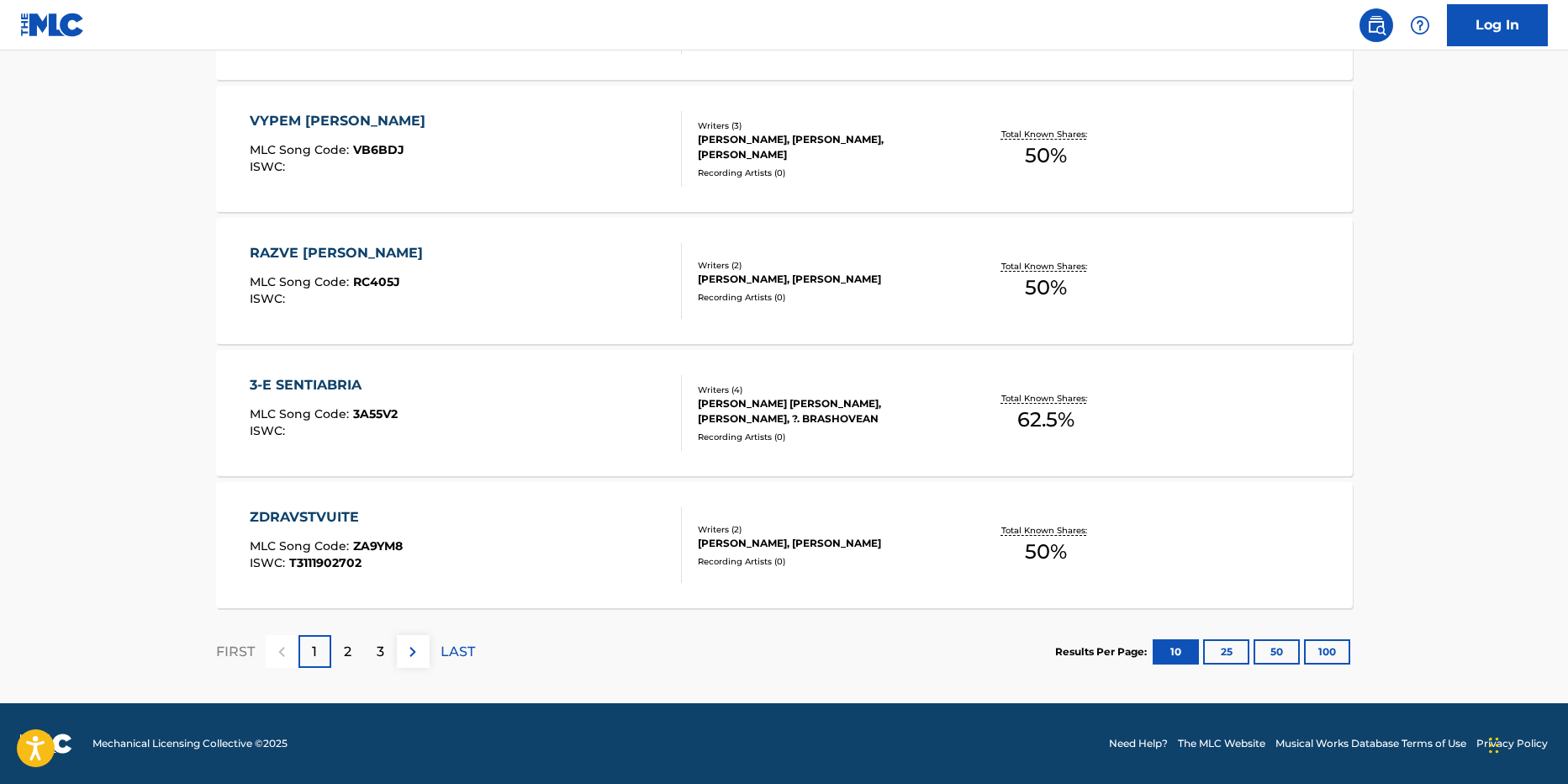
click at [349, 648] on p "2" at bounding box center [347, 651] width 7 height 20
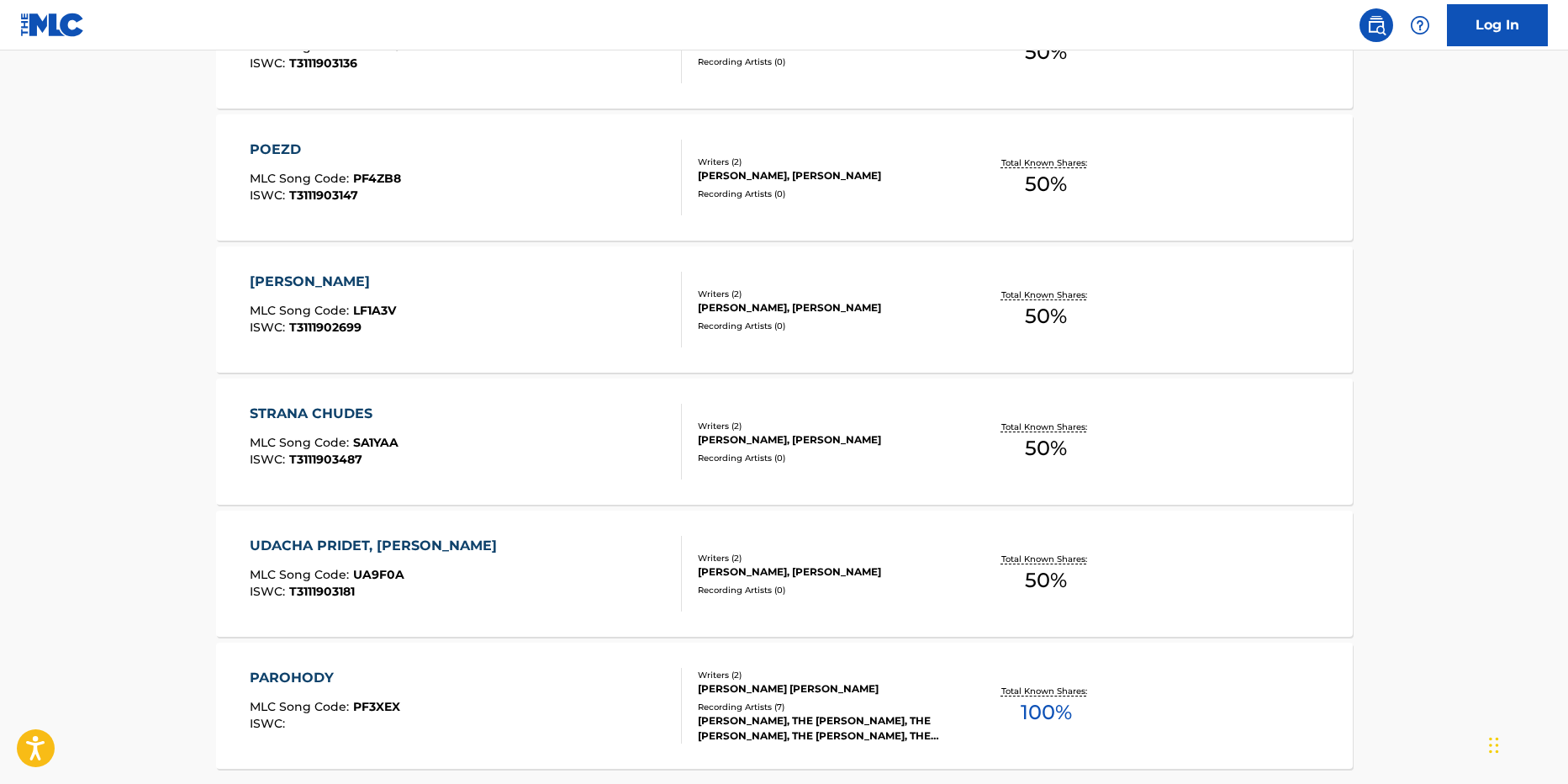
scroll to position [1177, 0]
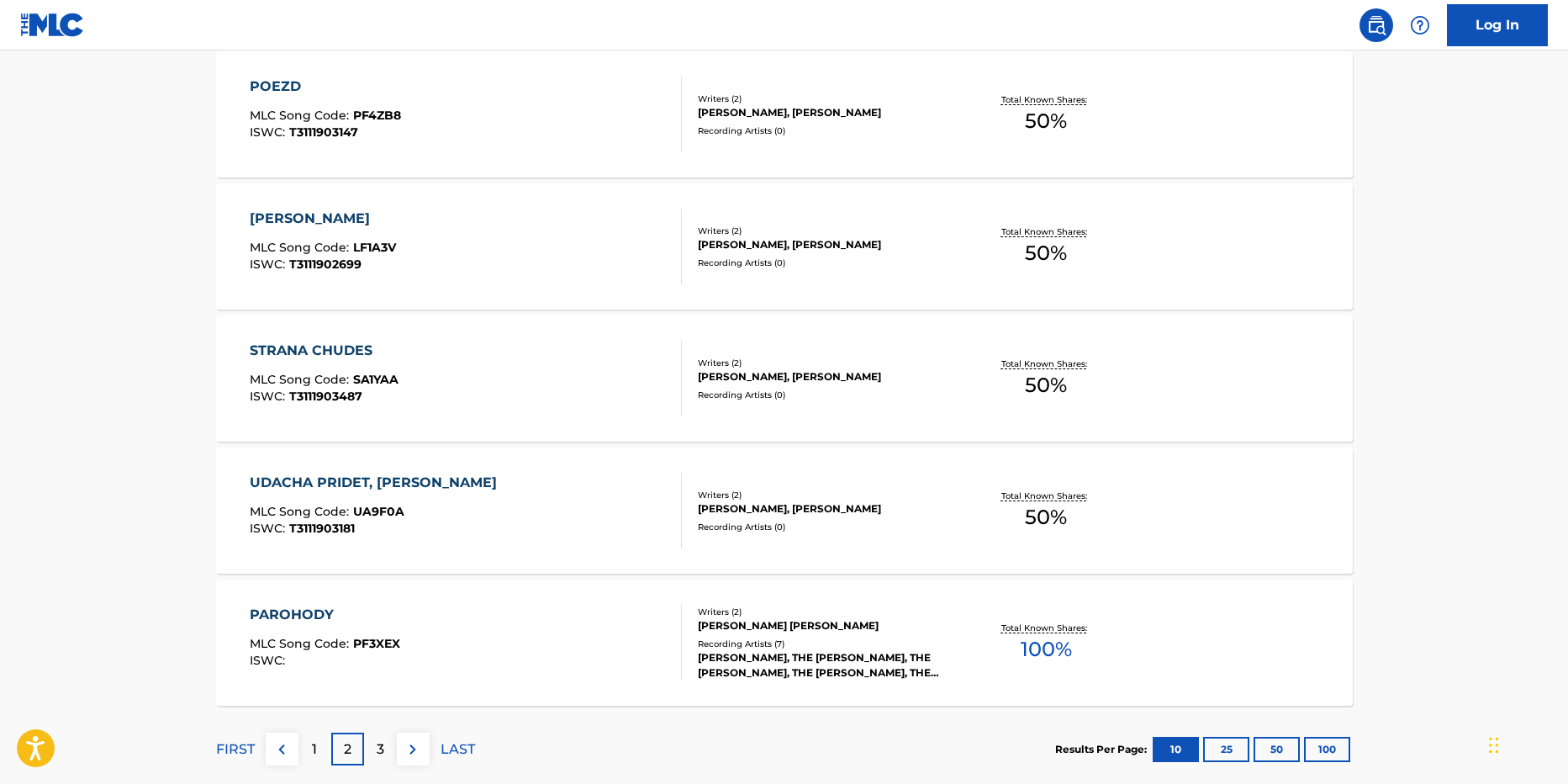
click at [377, 757] on p "3" at bounding box center [380, 749] width 7 height 20
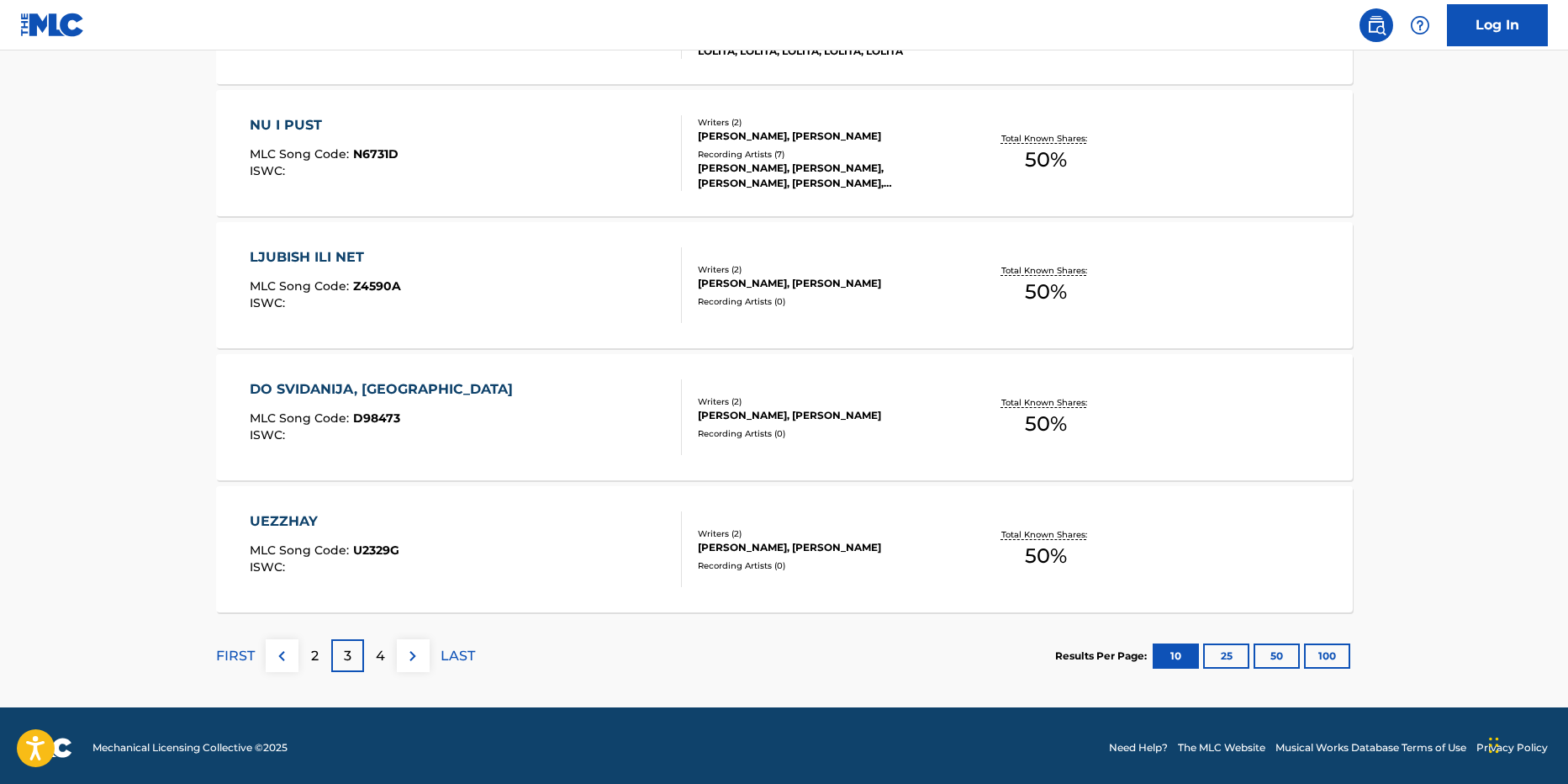
scroll to position [1275, 0]
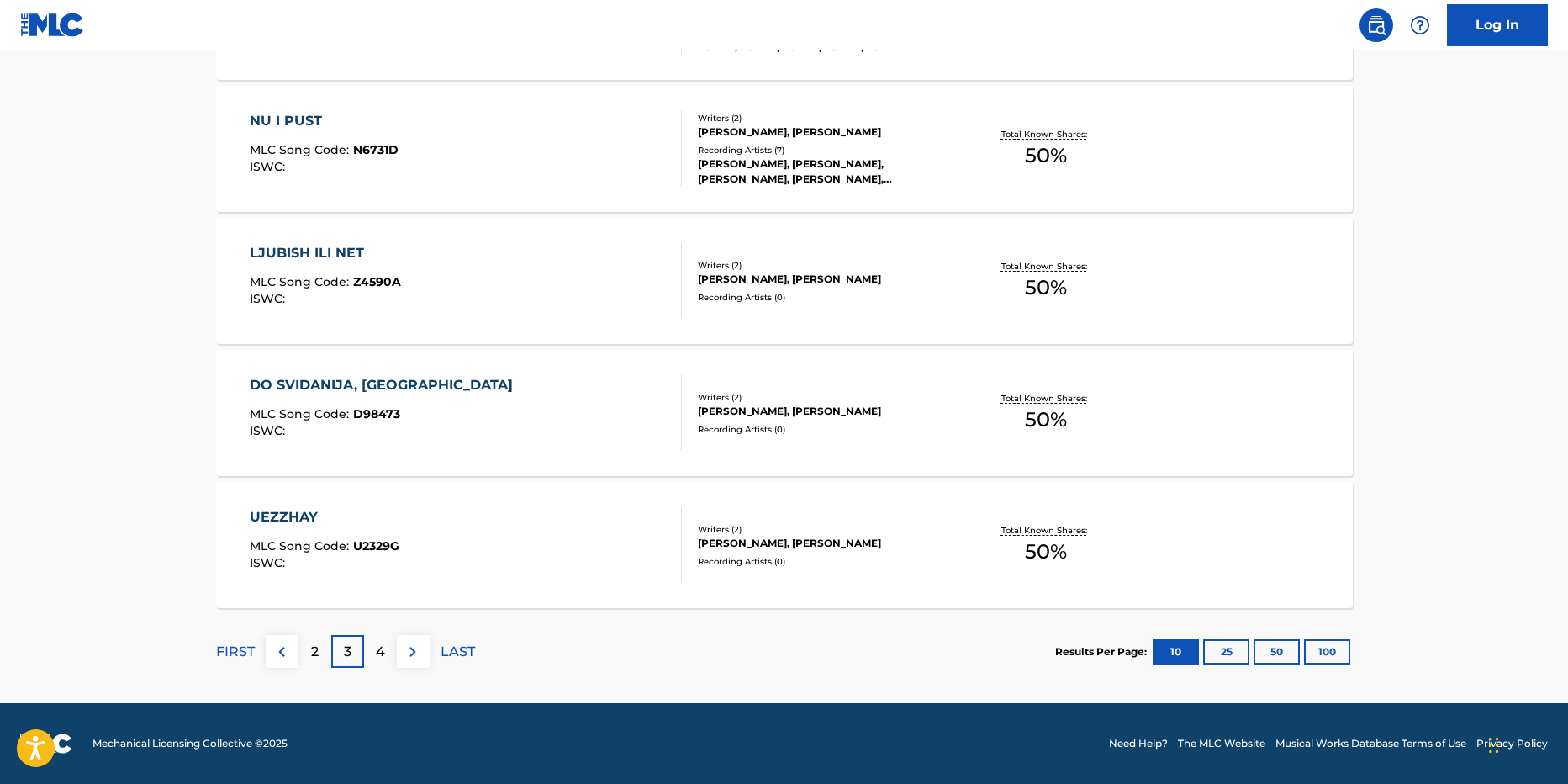
click at [370, 652] on div "4" at bounding box center [380, 651] width 33 height 33
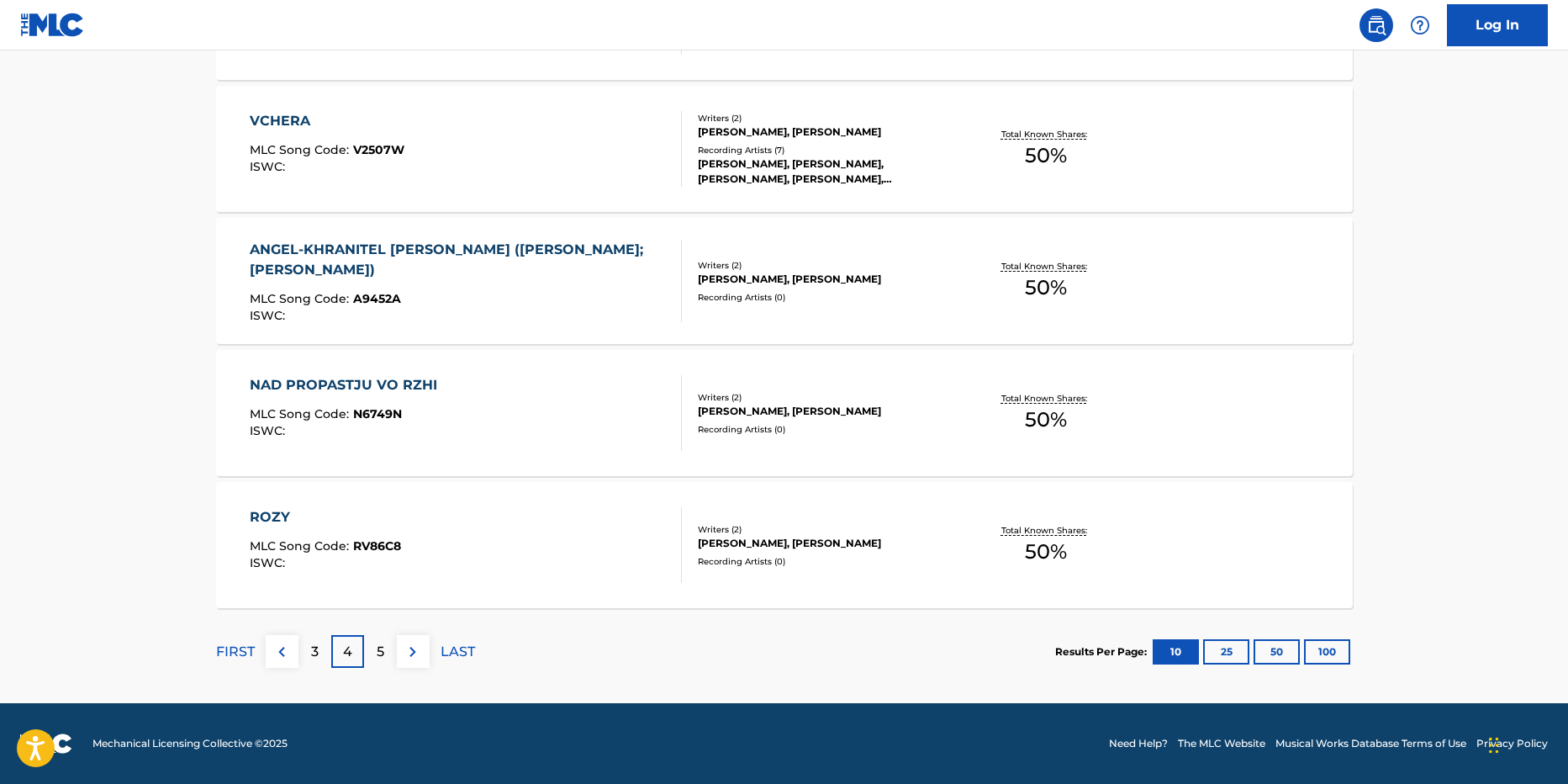
click at [374, 661] on div "5" at bounding box center [380, 651] width 33 height 33
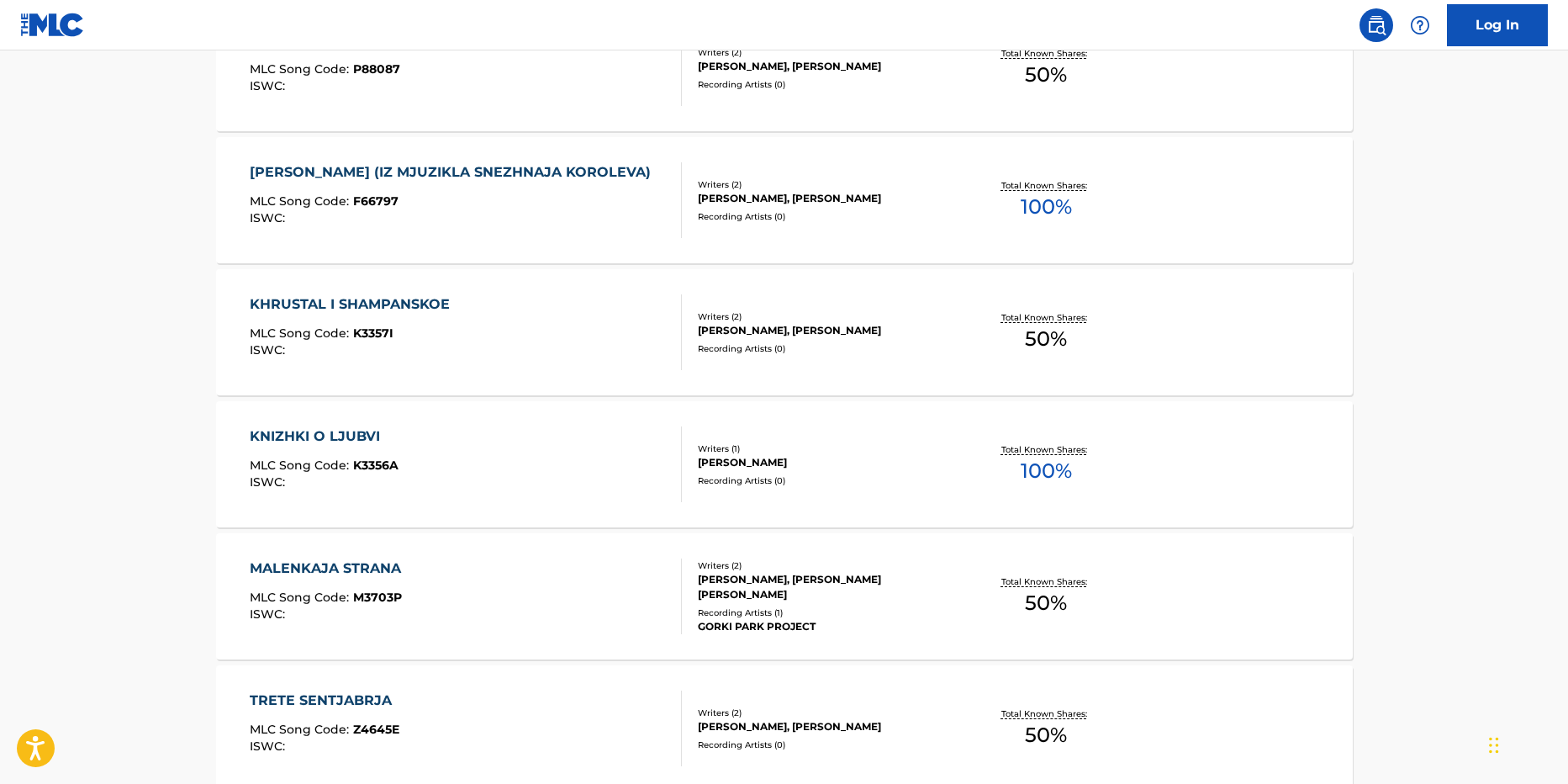
scroll to position [1261, 0]
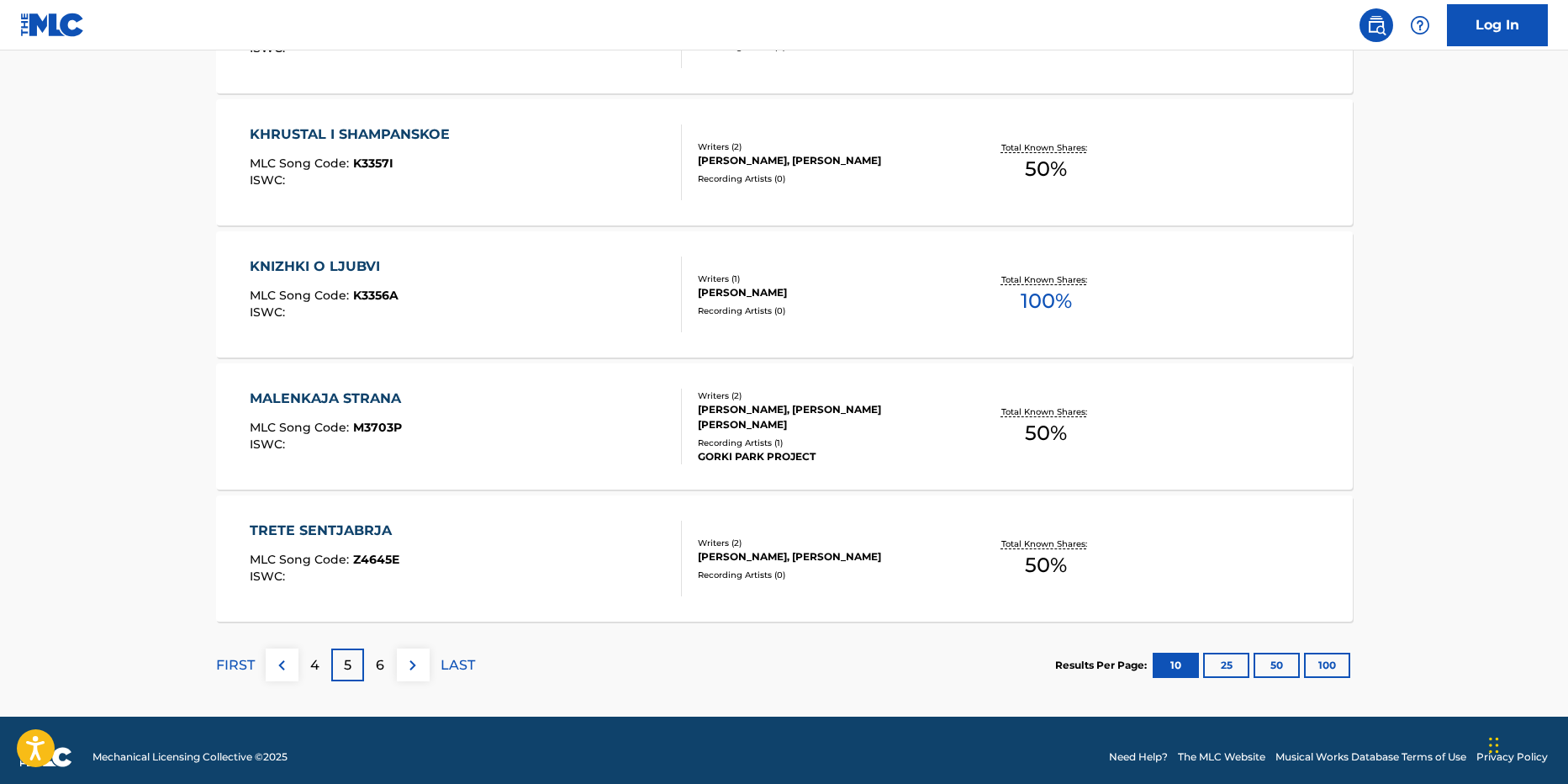
click at [383, 658] on p "6" at bounding box center [379, 665] width 8 height 20
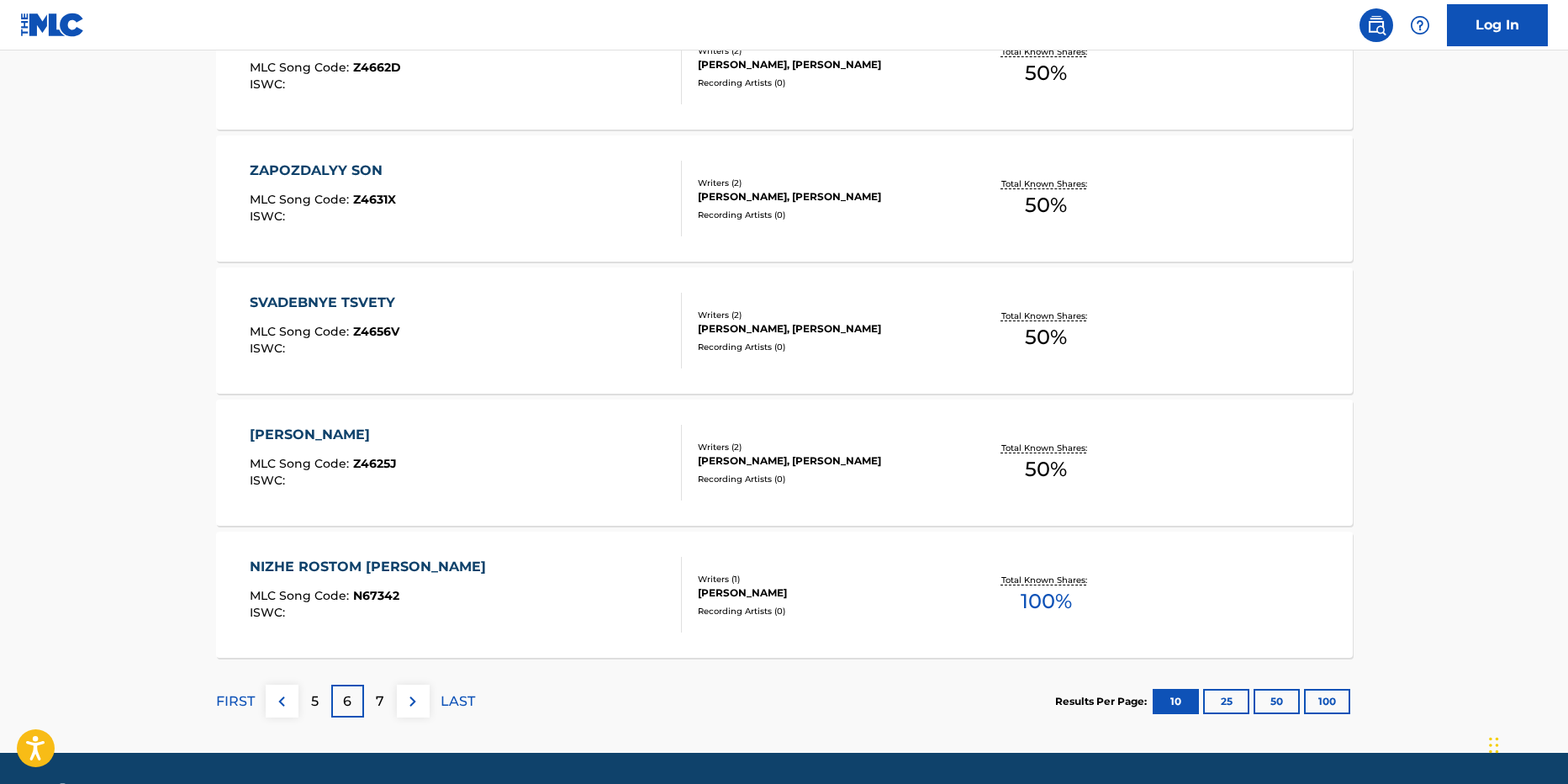
scroll to position [1275, 0]
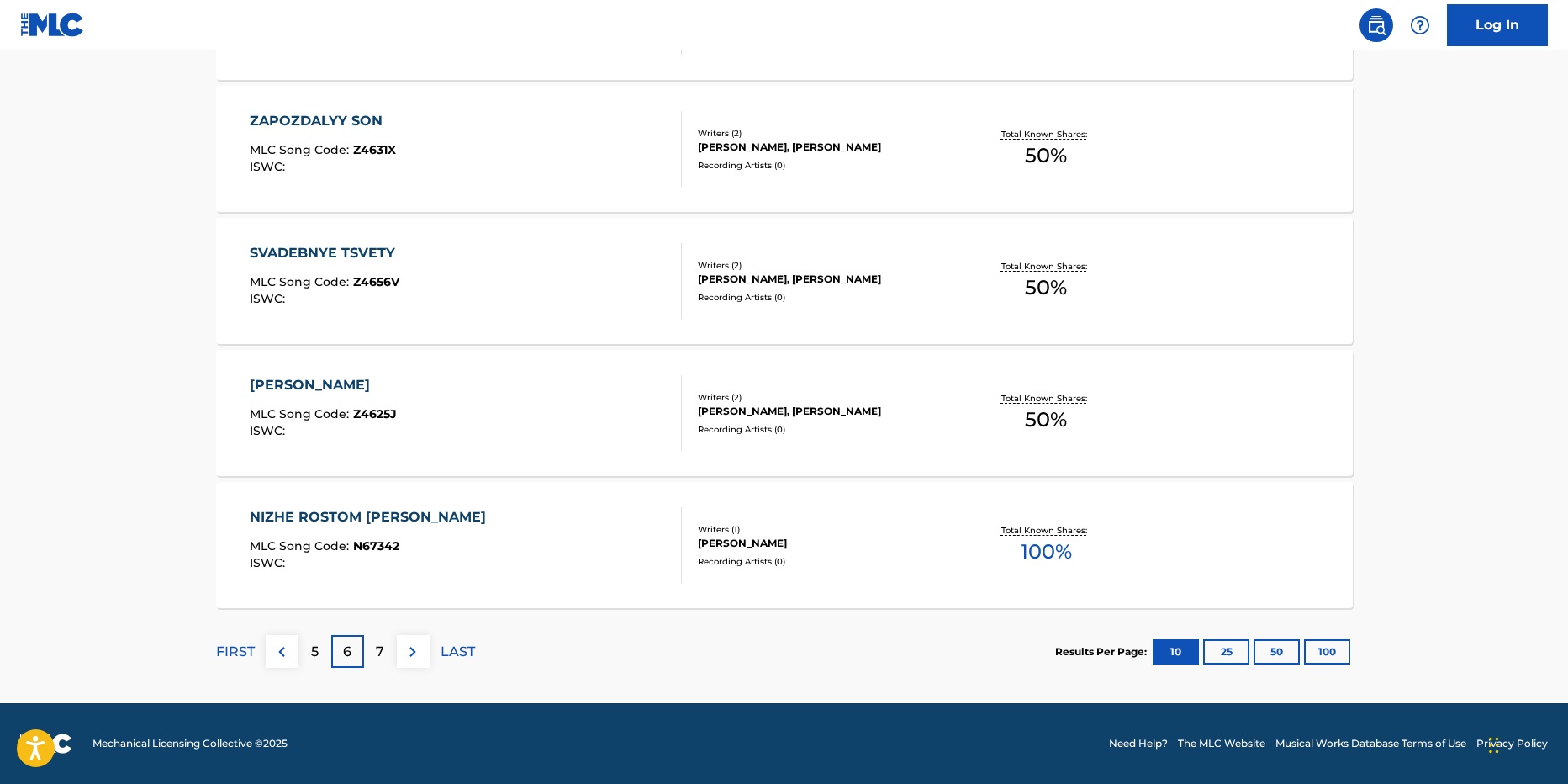
click at [385, 656] on div "7" at bounding box center [380, 651] width 33 height 33
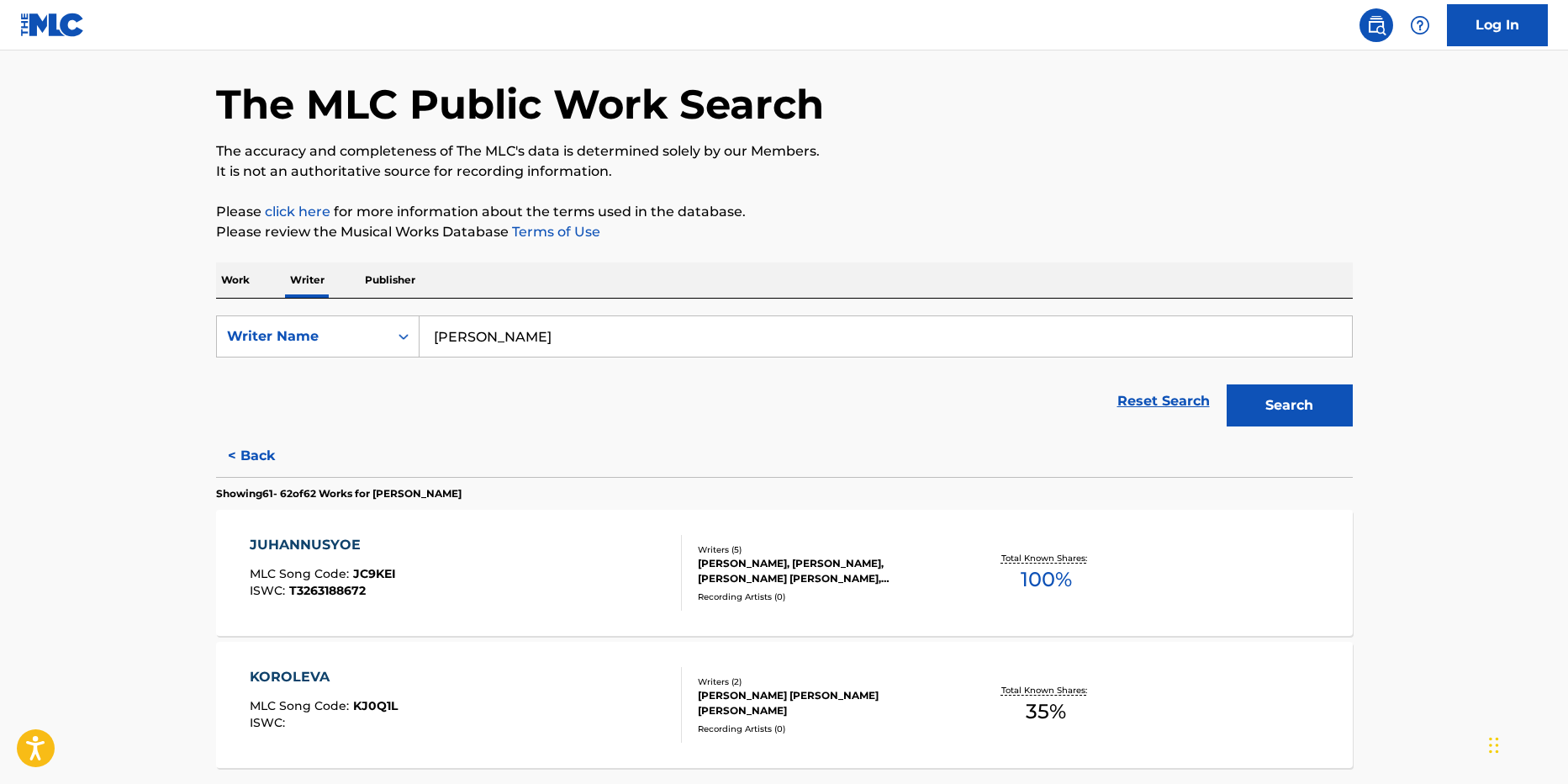
scroll to position [219, 0]
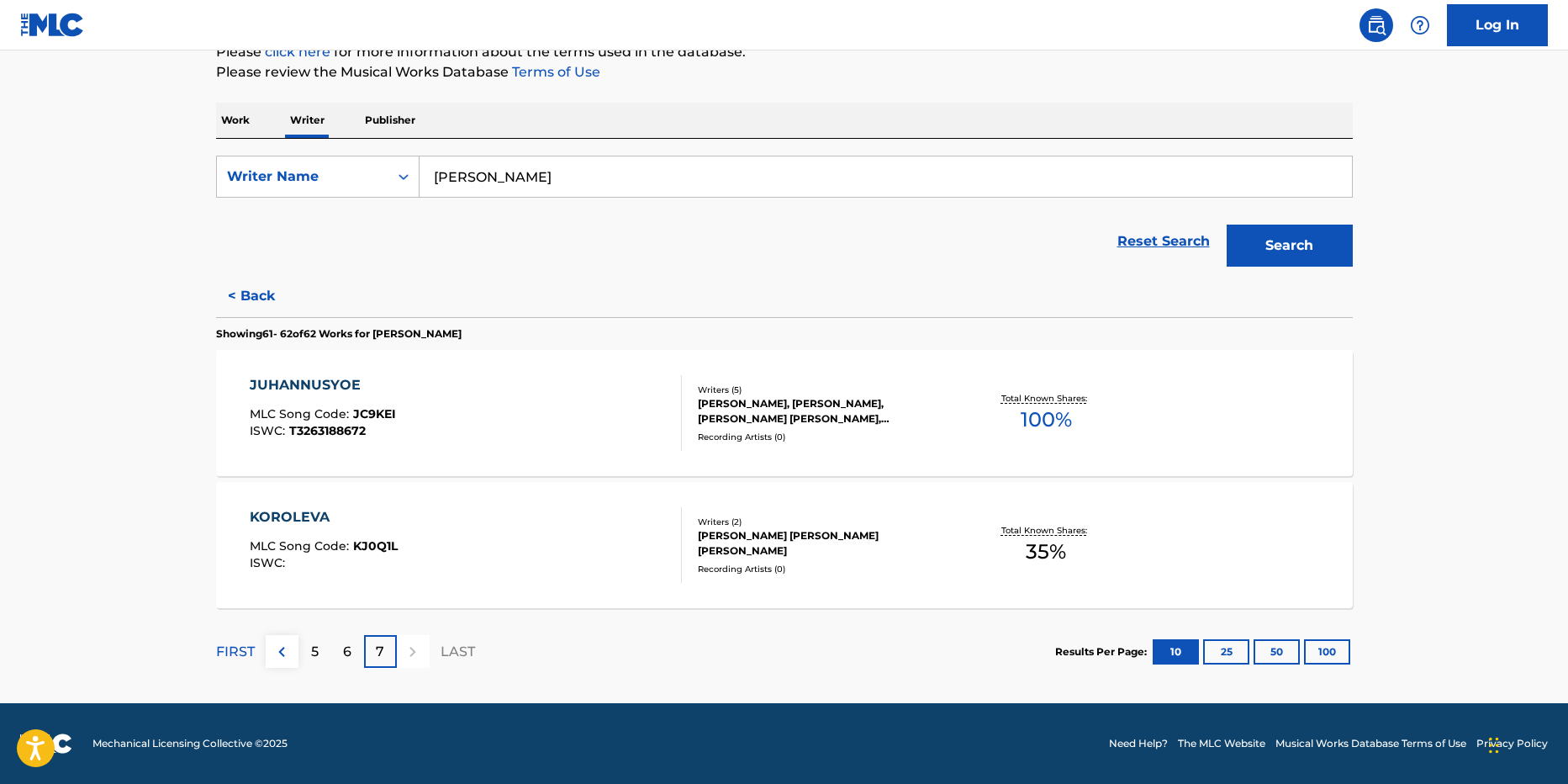
click at [1267, 235] on button "Search" at bounding box center [1290, 245] width 126 height 42
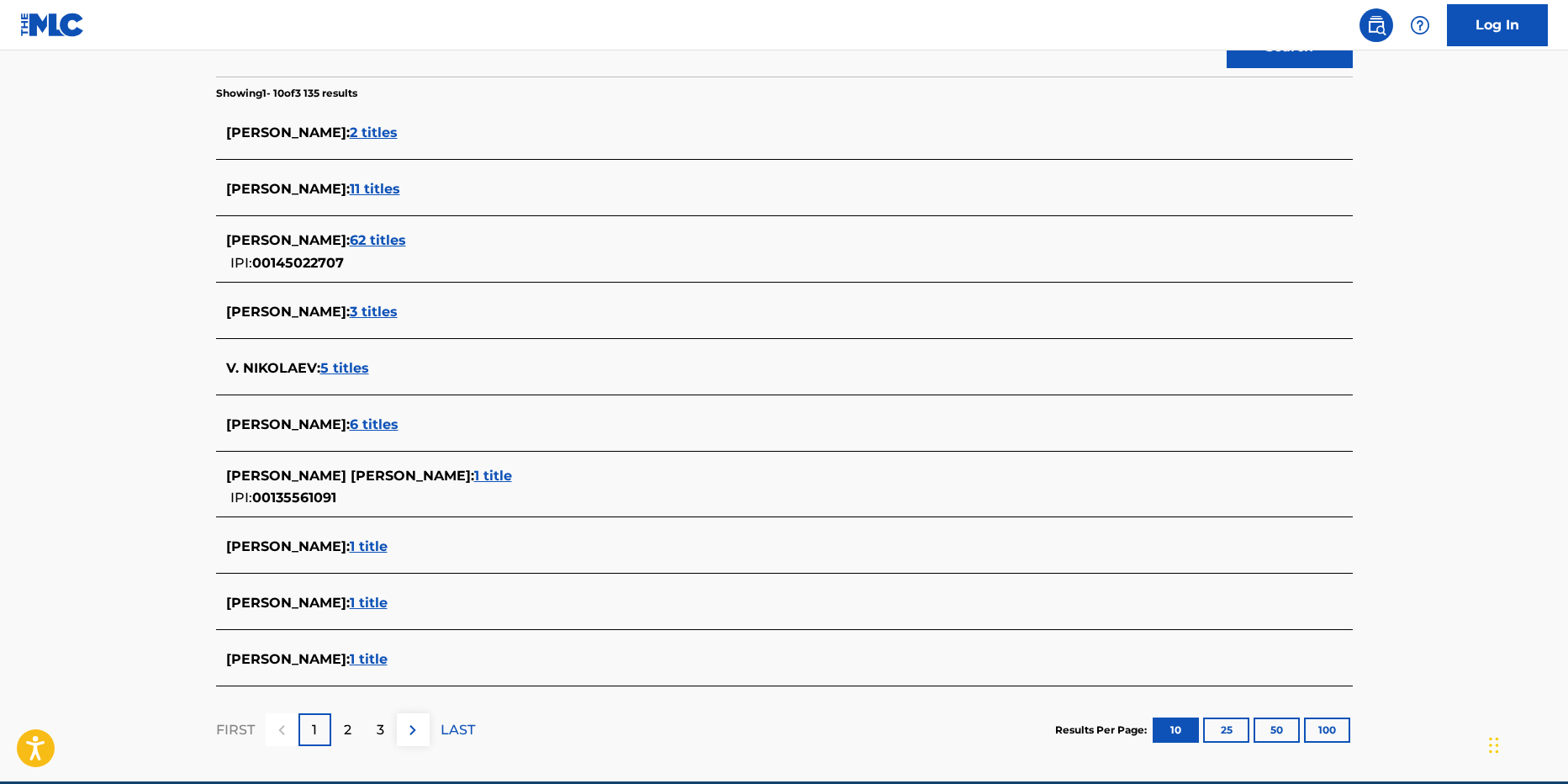
scroll to position [421, 0]
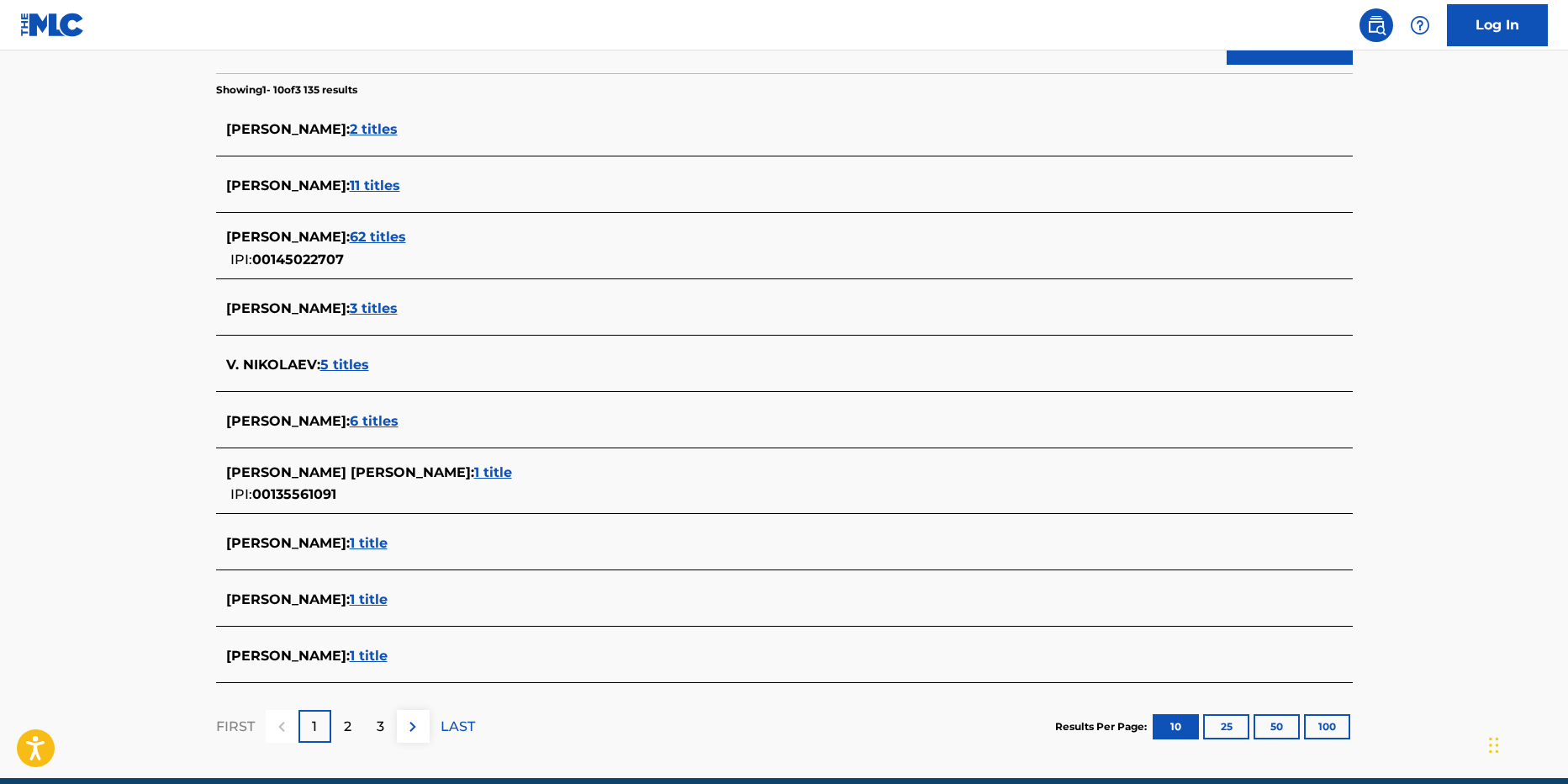
click at [475, 469] on span "1 title" at bounding box center [493, 472] width 38 height 16
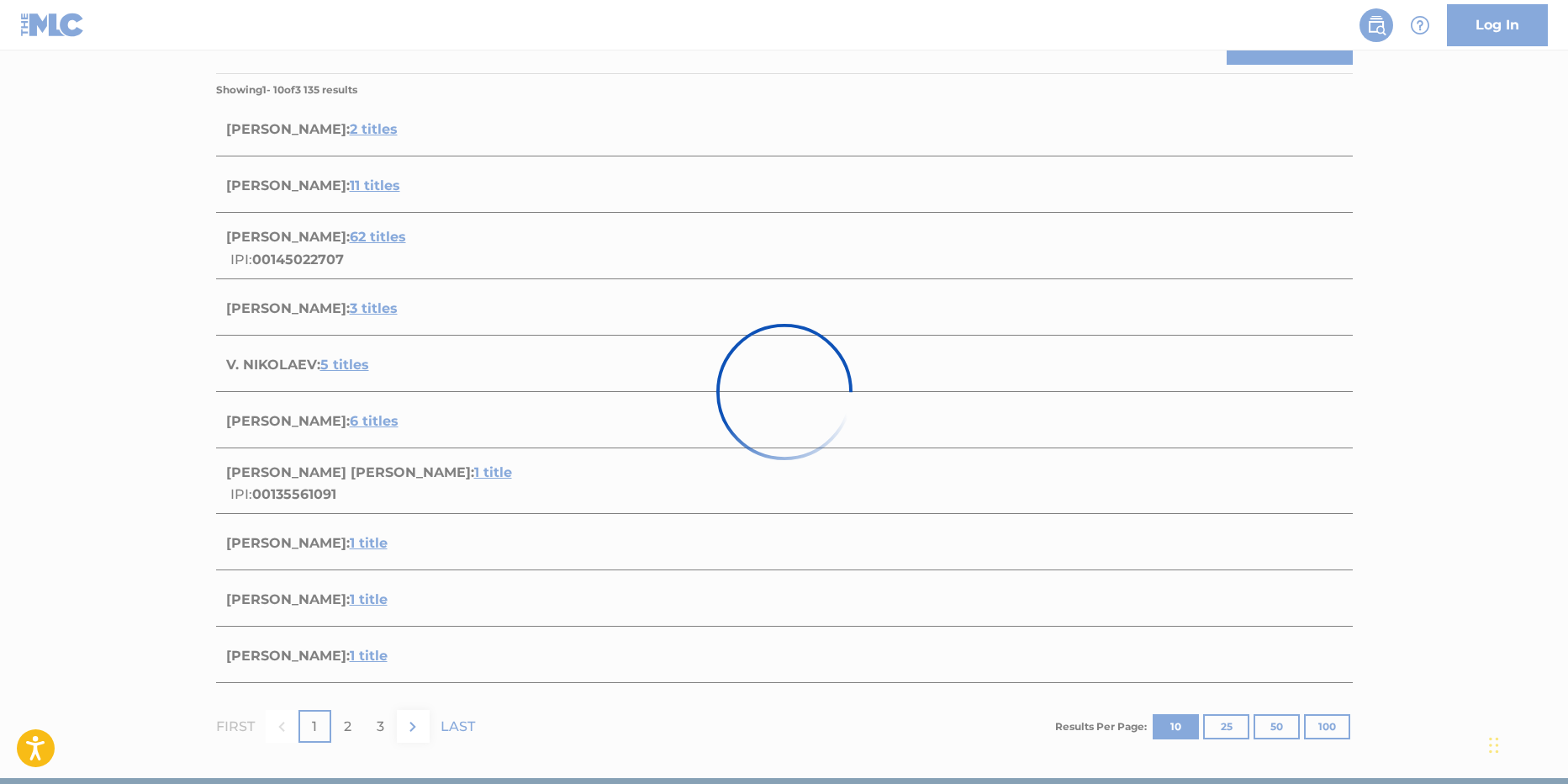
scroll to position [79, 0]
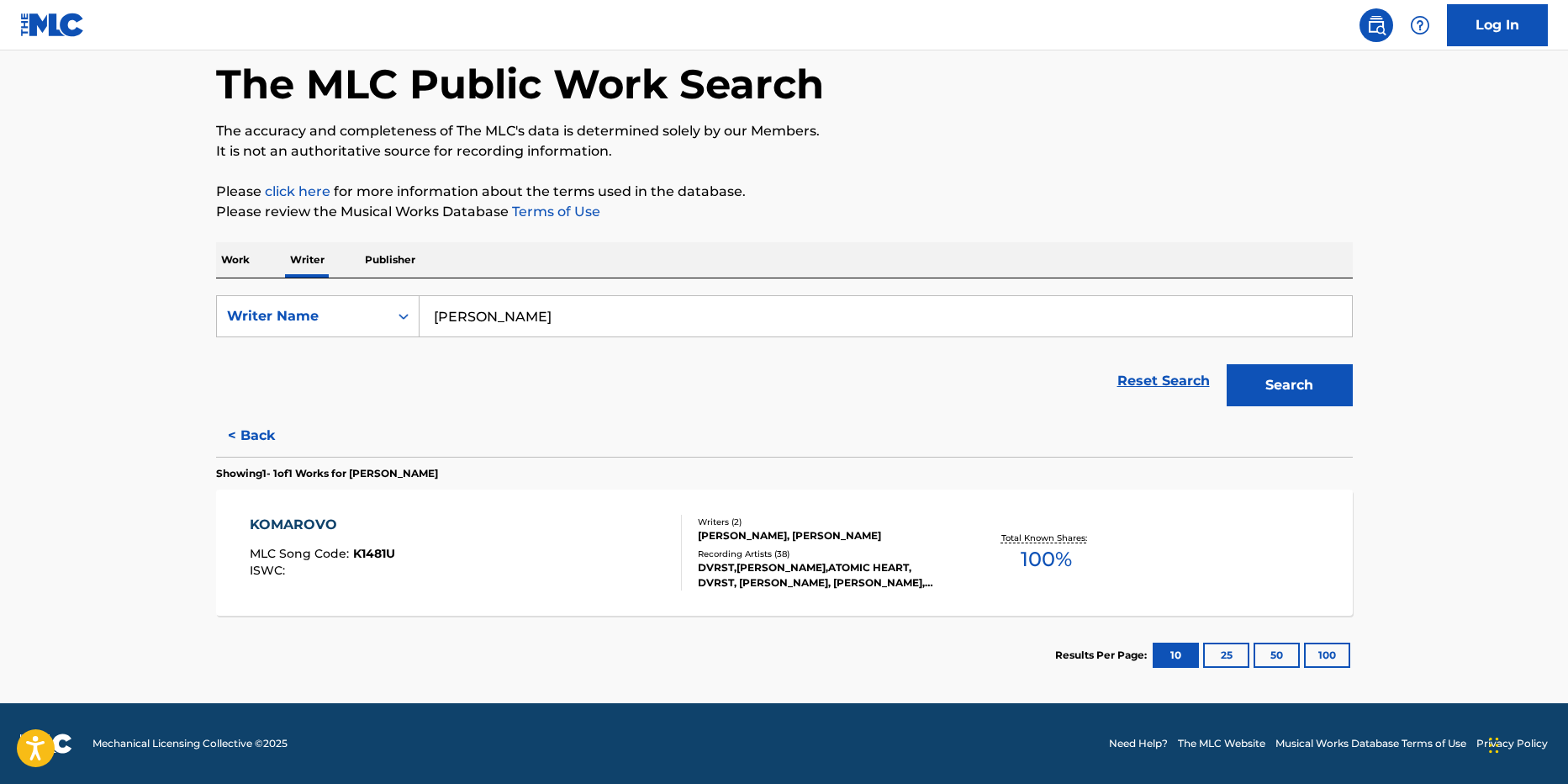
click at [1277, 383] on button "Search" at bounding box center [1290, 385] width 126 height 42
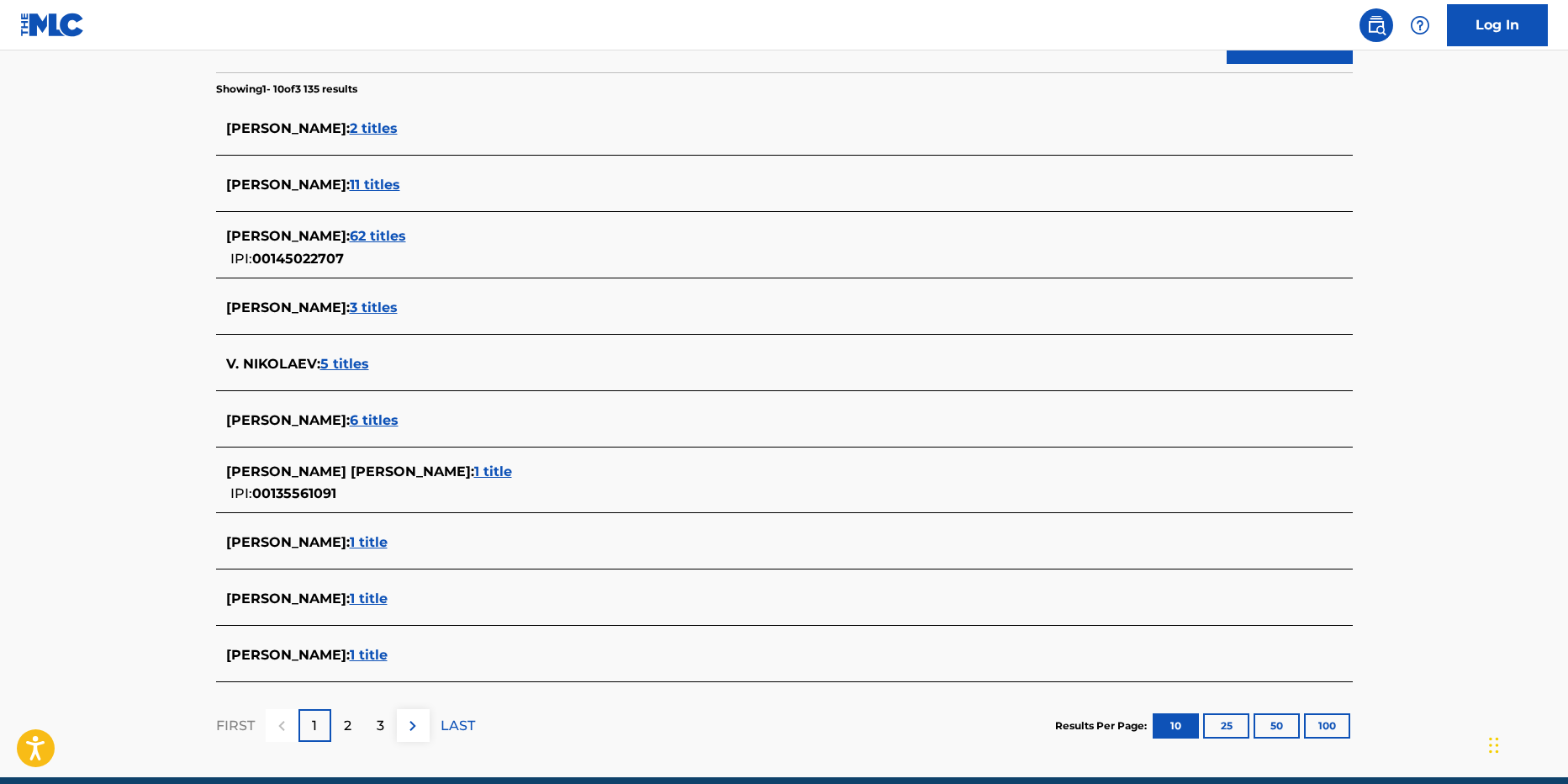
scroll to position [495, 0]
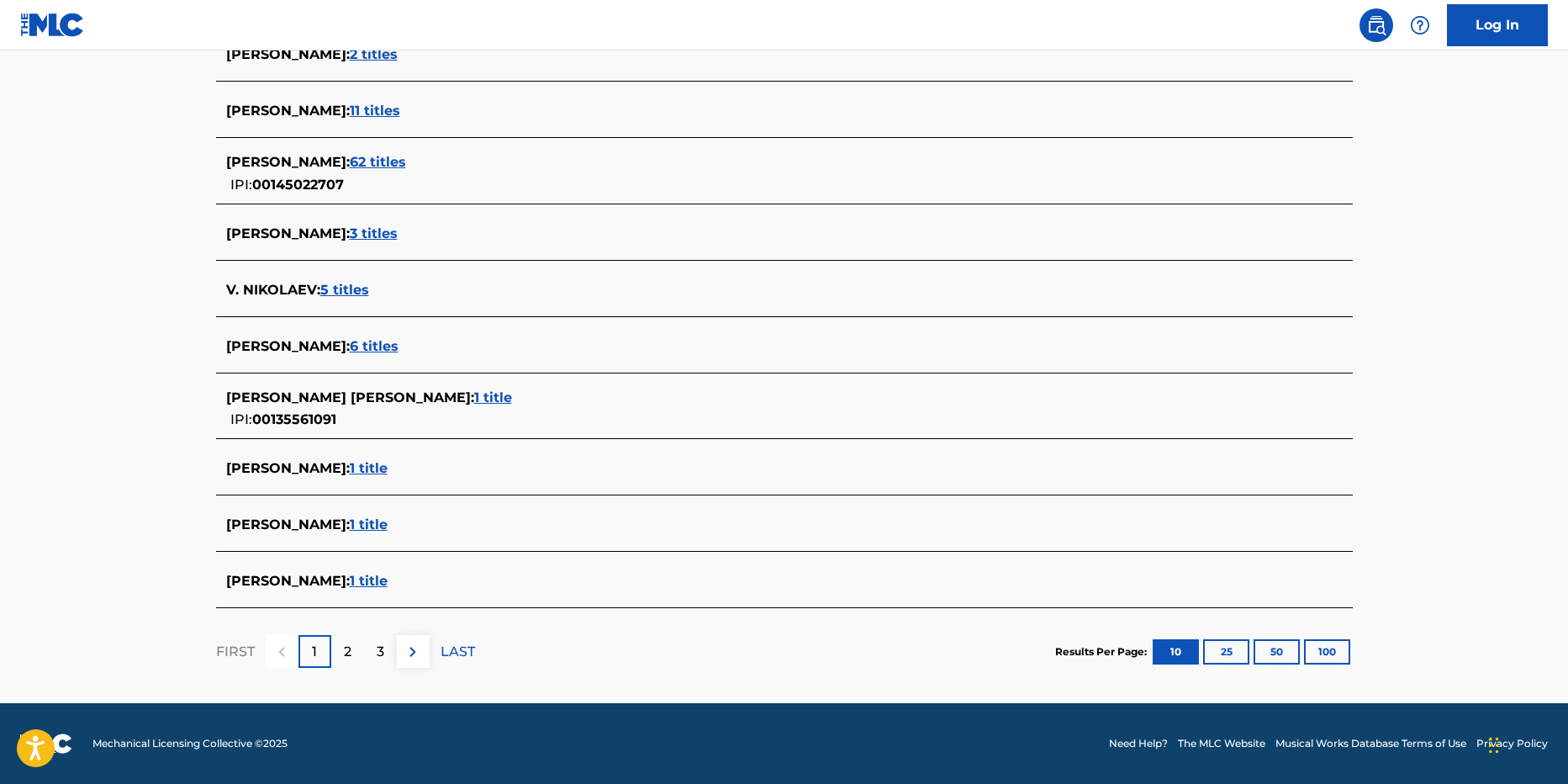
click at [367, 521] on span "1 title" at bounding box center [369, 525] width 38 height 16
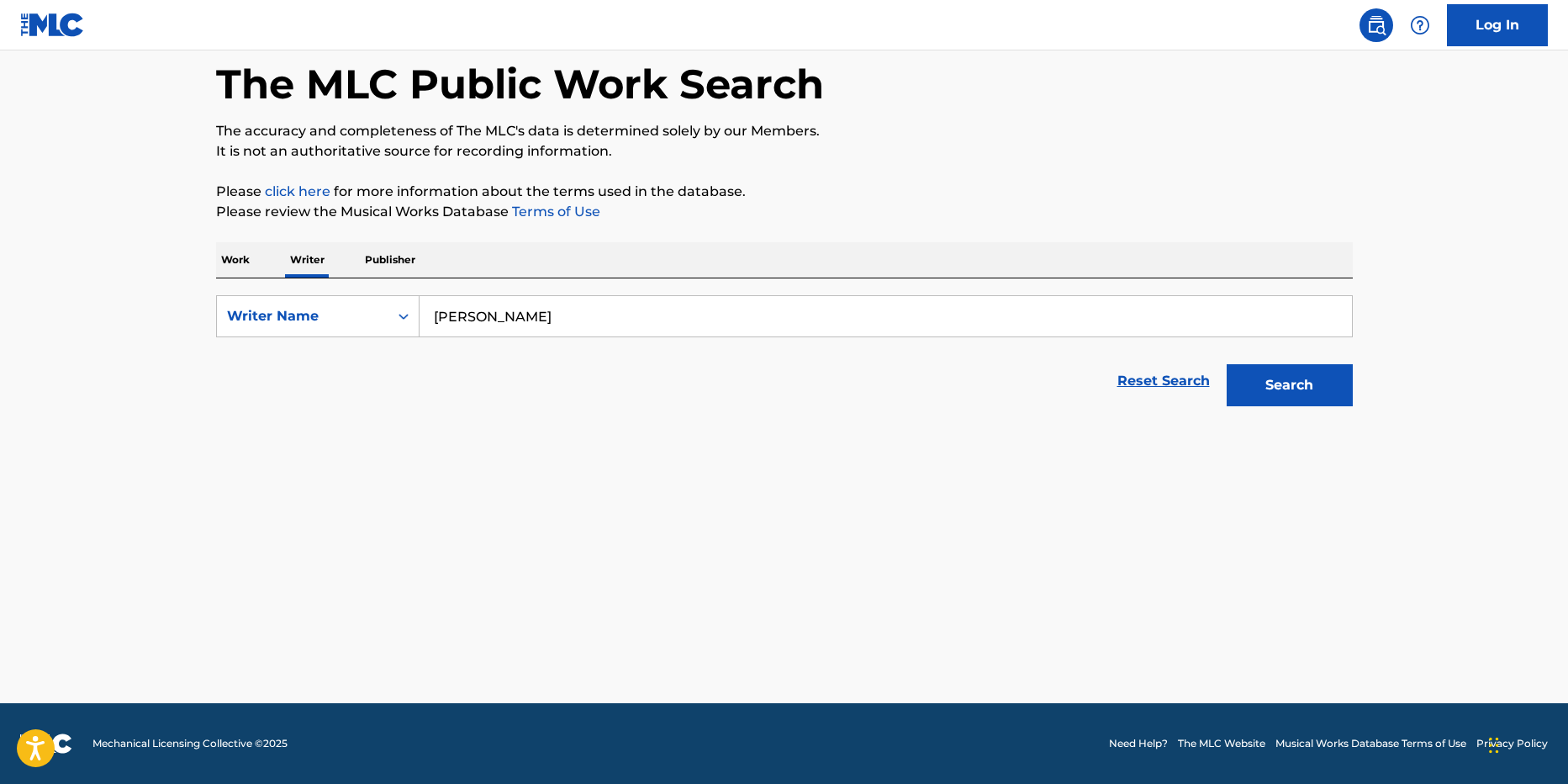
scroll to position [79, 0]
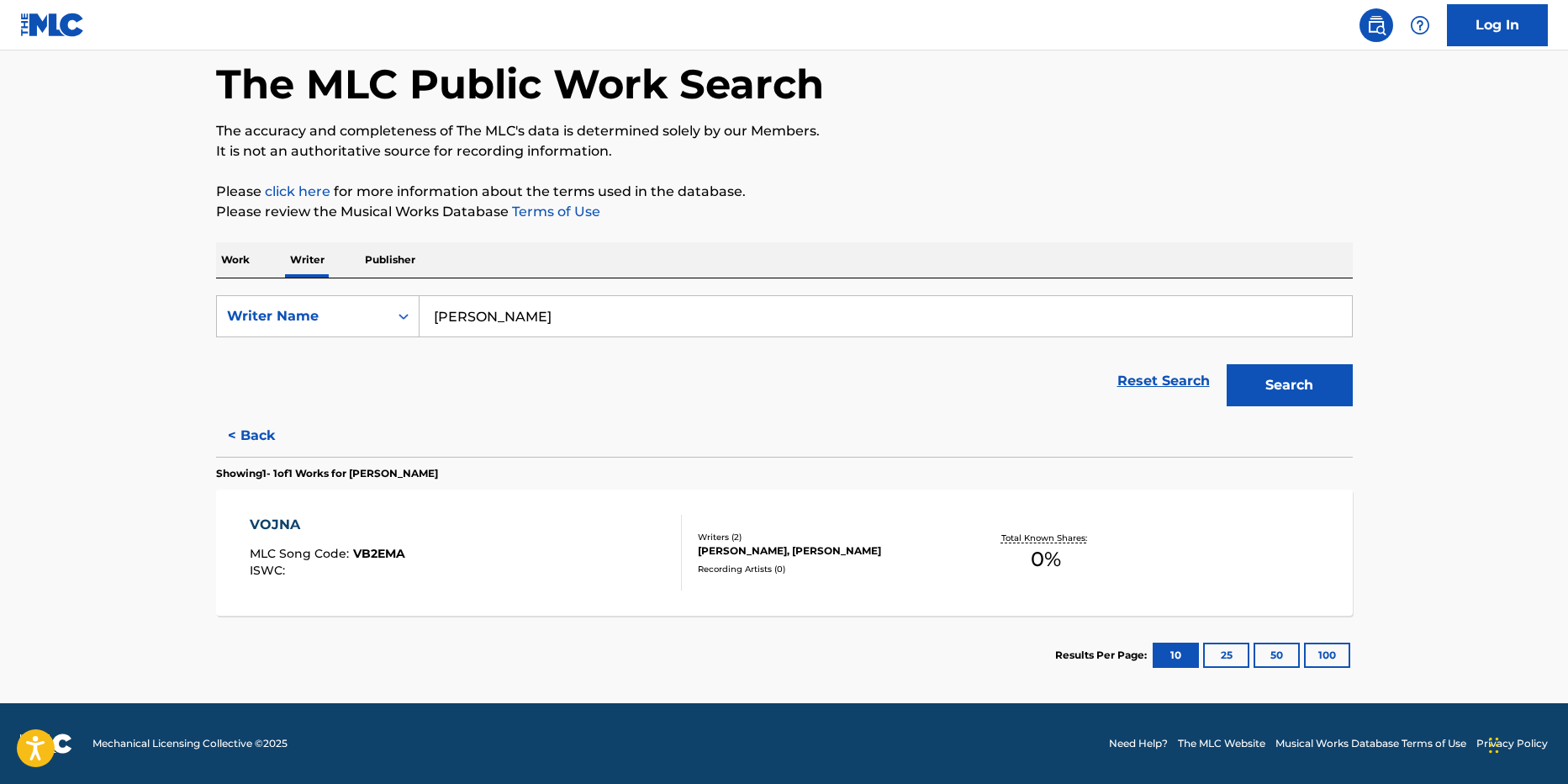
click at [1297, 388] on button "Search" at bounding box center [1290, 385] width 126 height 42
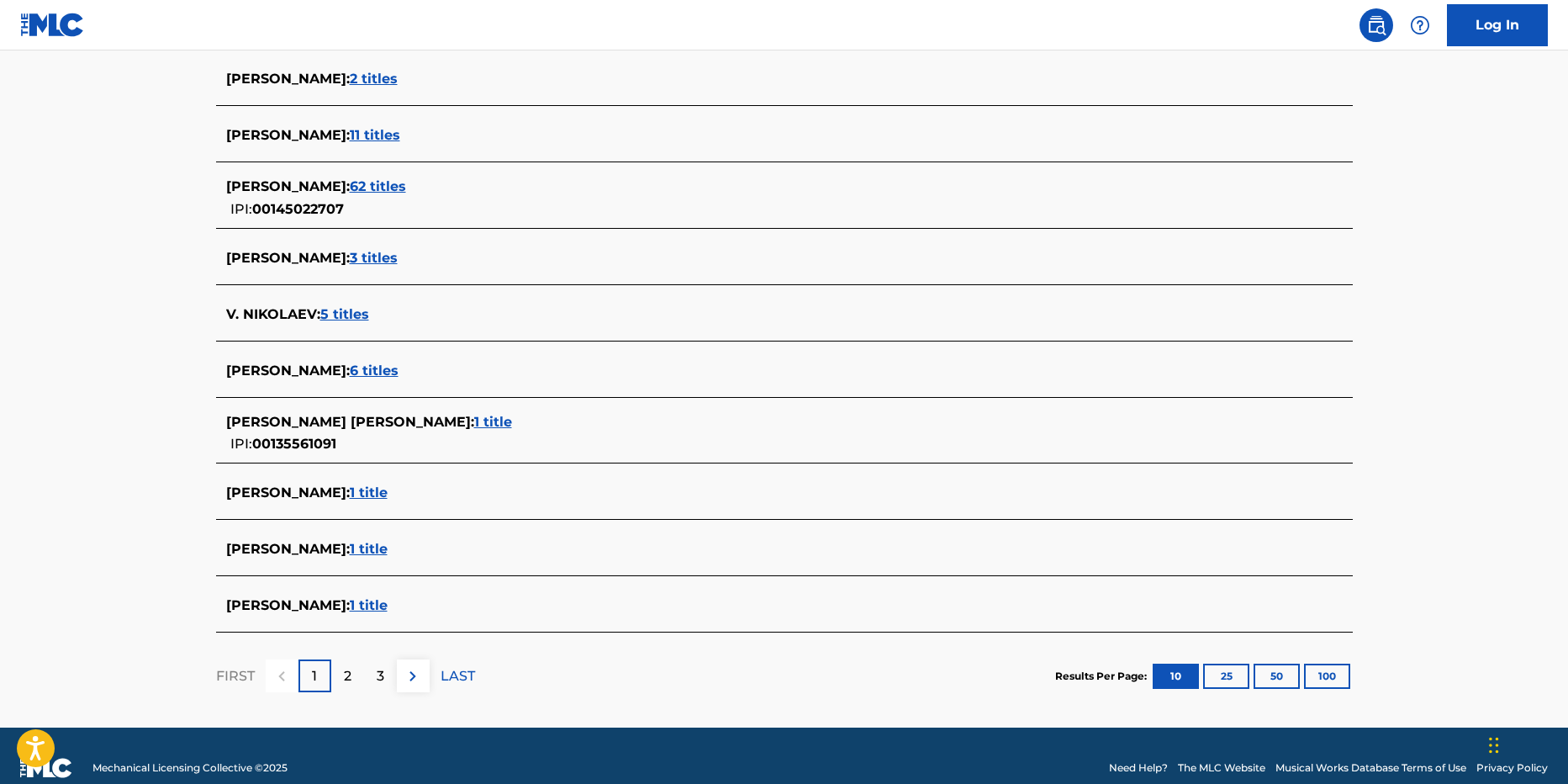
scroll to position [495, 0]
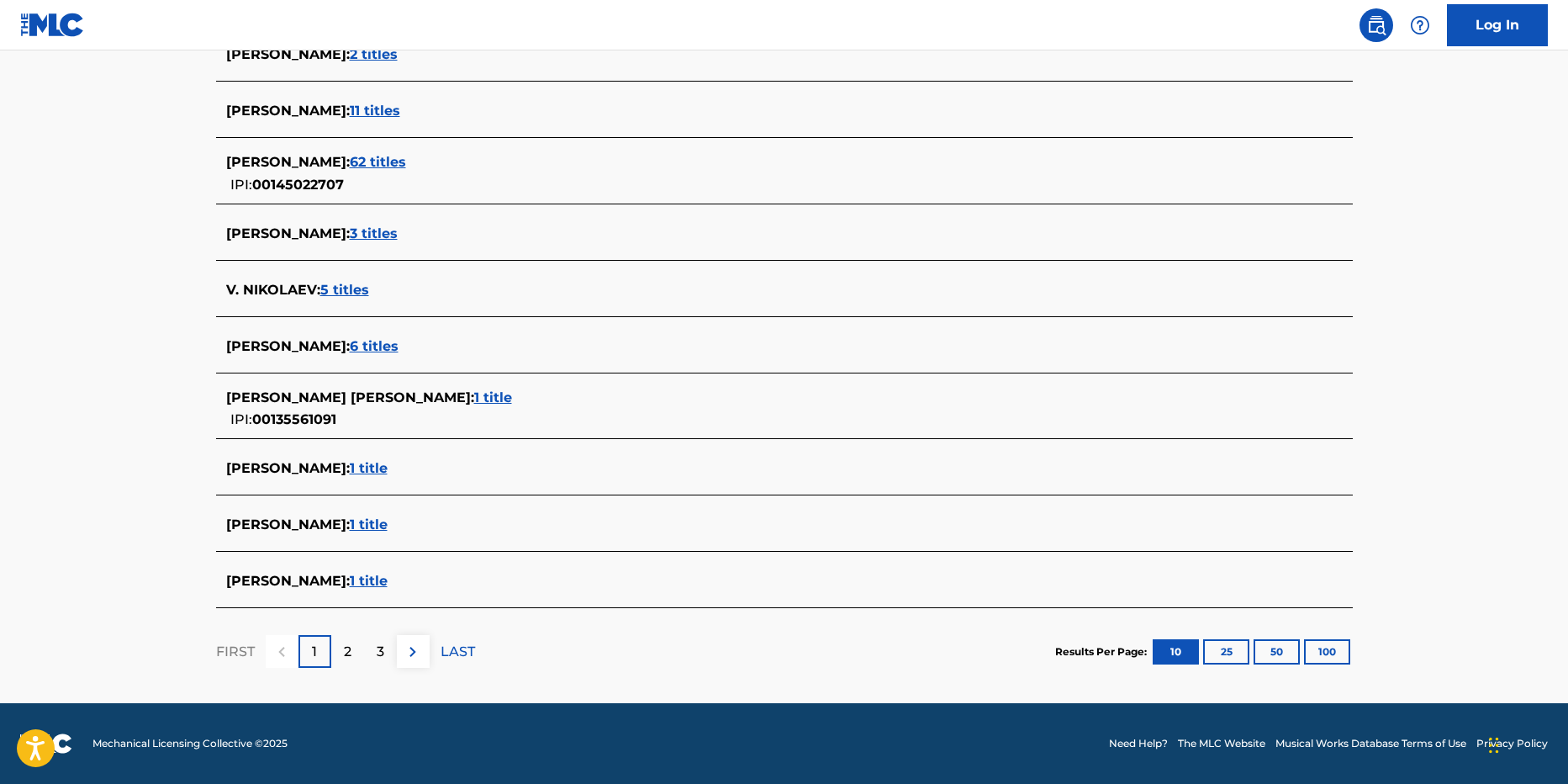
click at [374, 574] on span "1 title" at bounding box center [369, 580] width 38 height 16
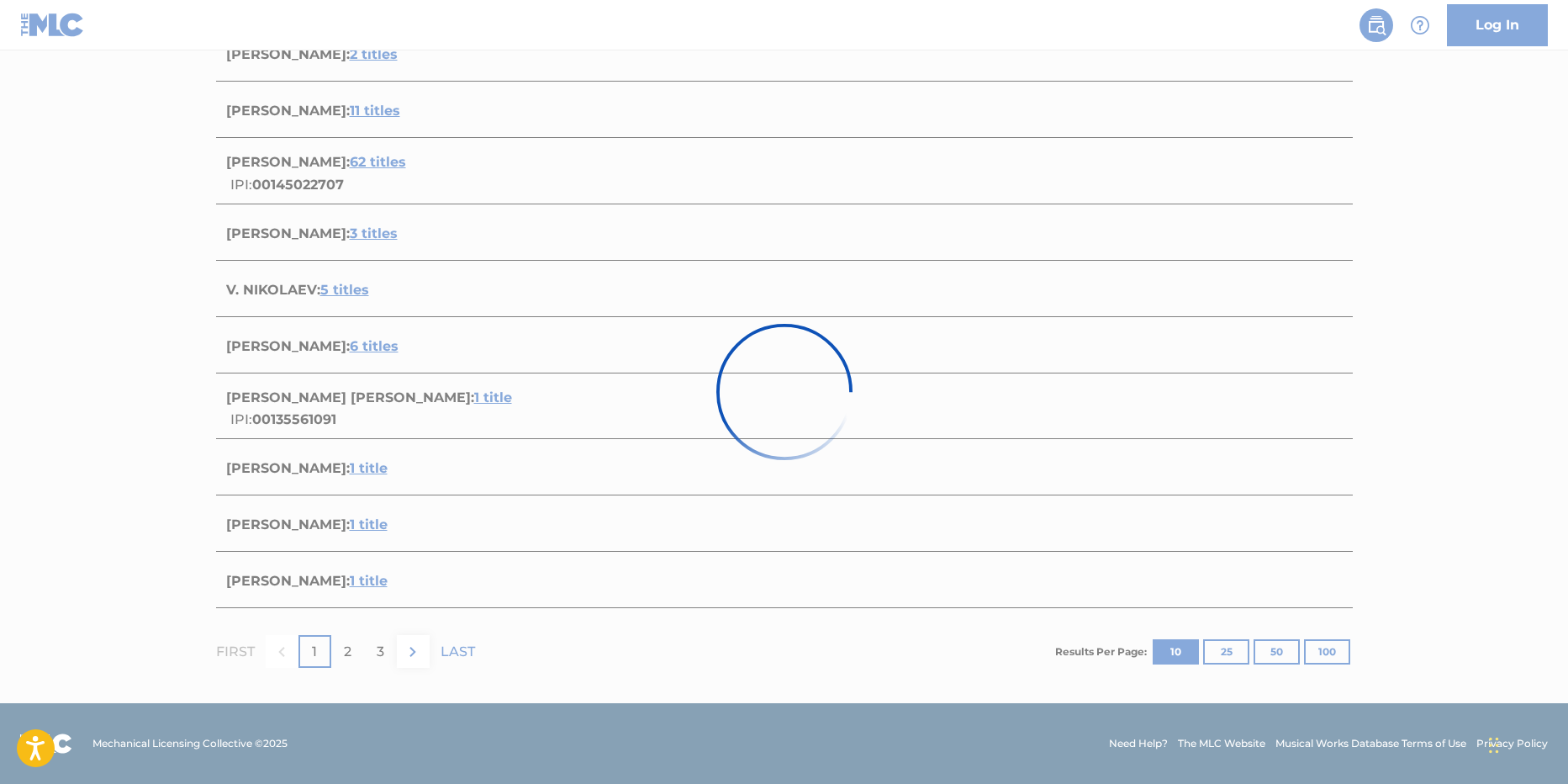
scroll to position [79, 0]
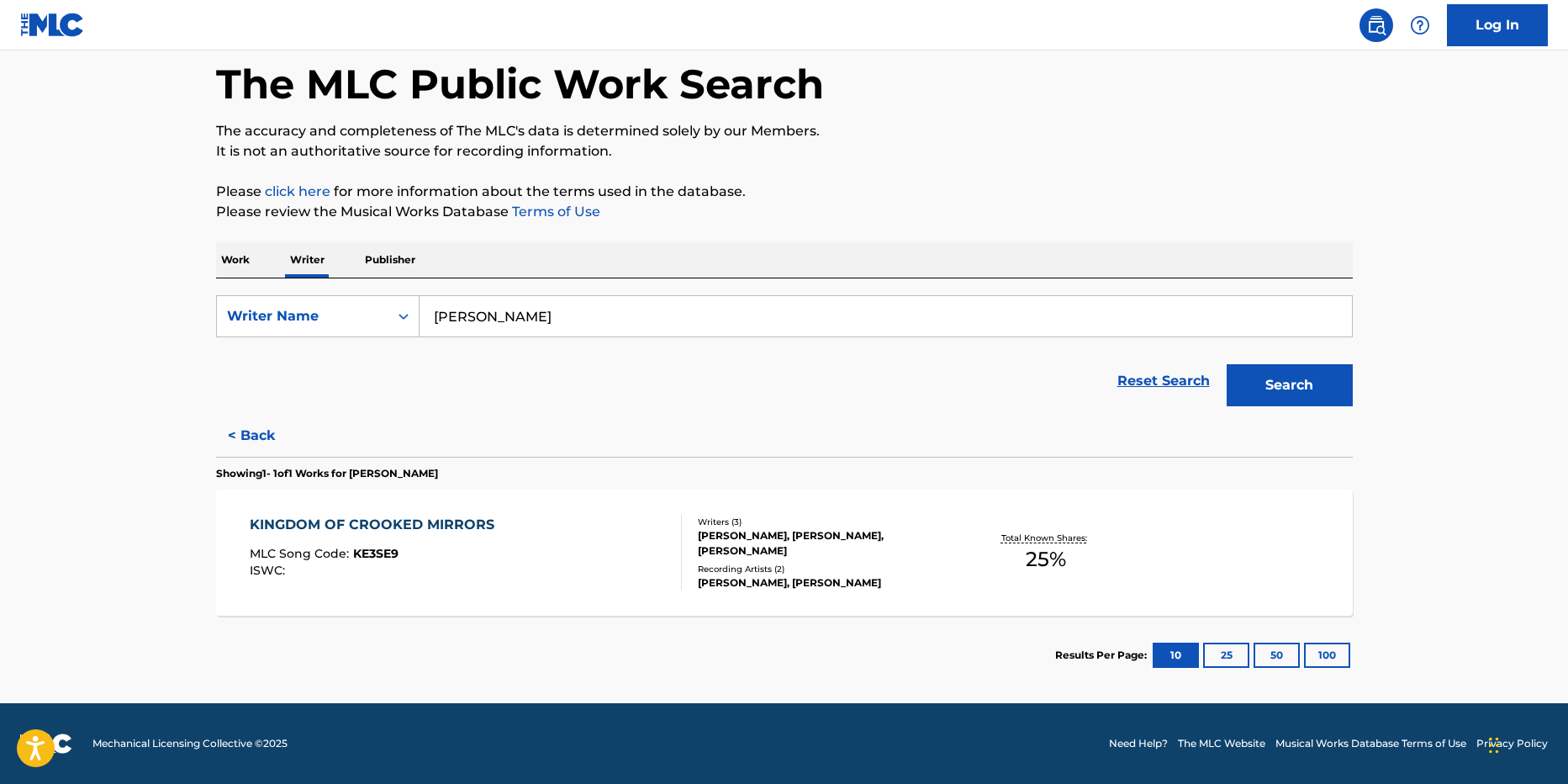
click at [1319, 377] on button "Search" at bounding box center [1290, 385] width 126 height 42
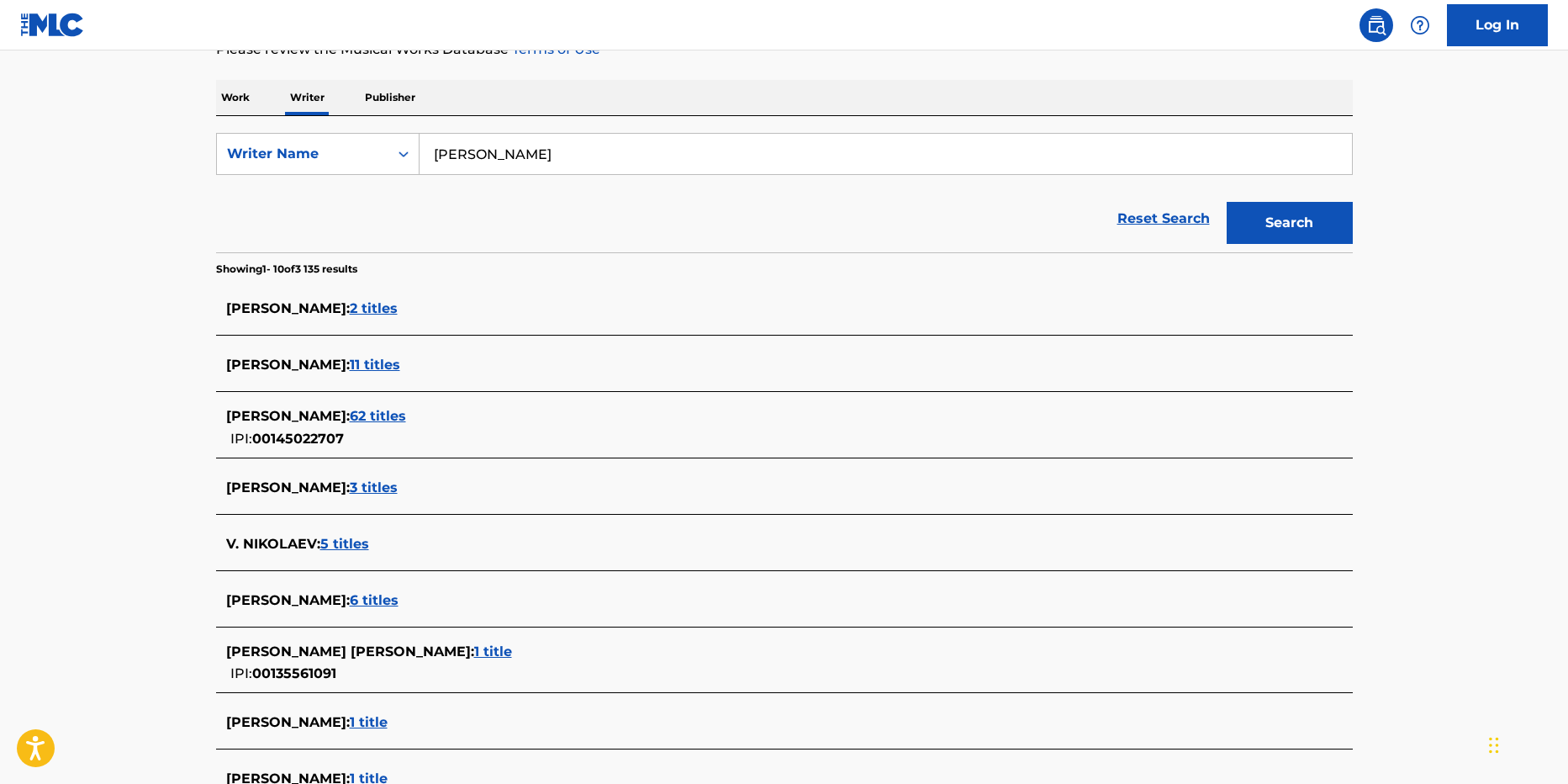
scroll to position [495, 0]
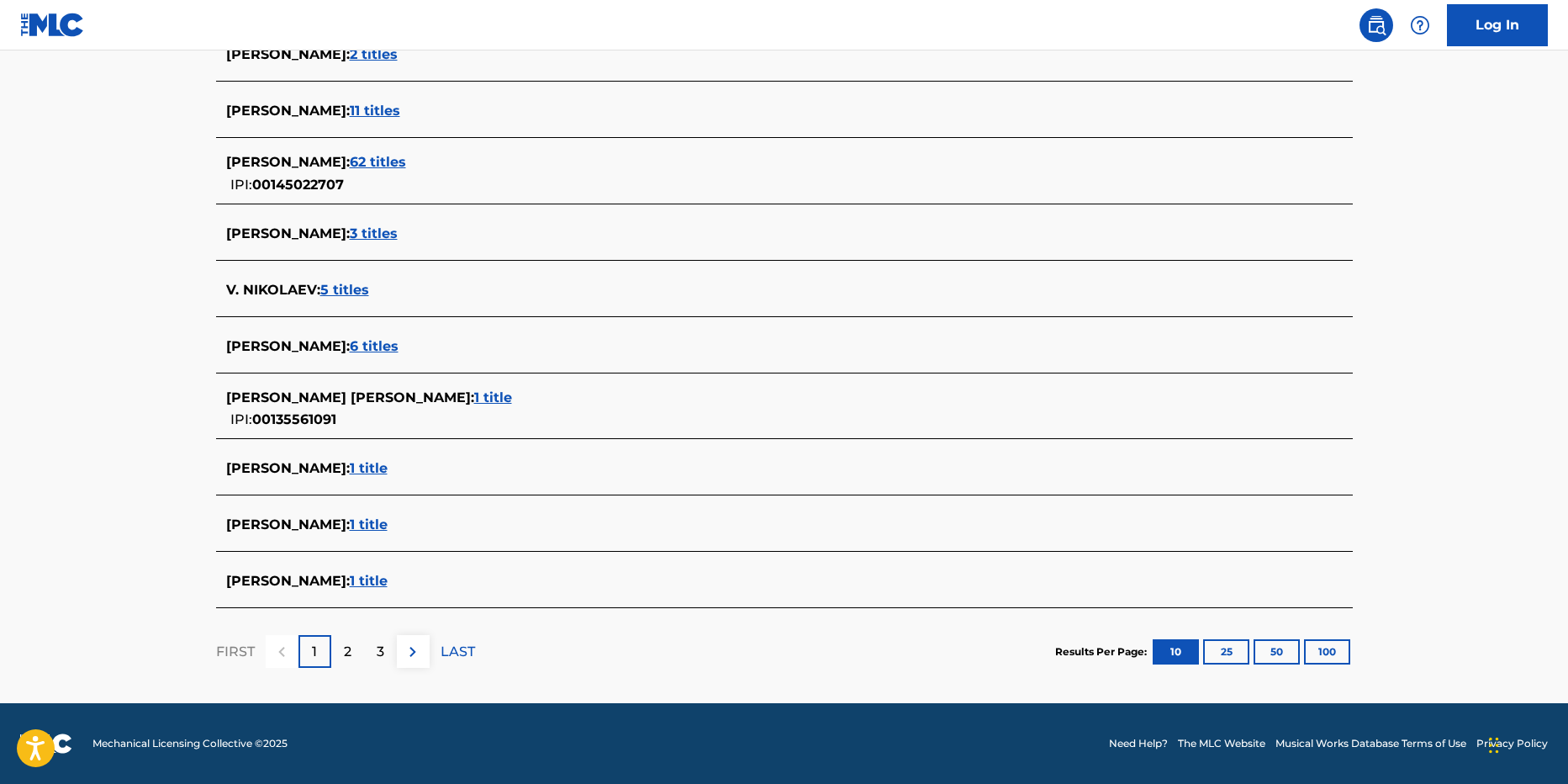
click at [338, 656] on div "2" at bounding box center [347, 651] width 33 height 33
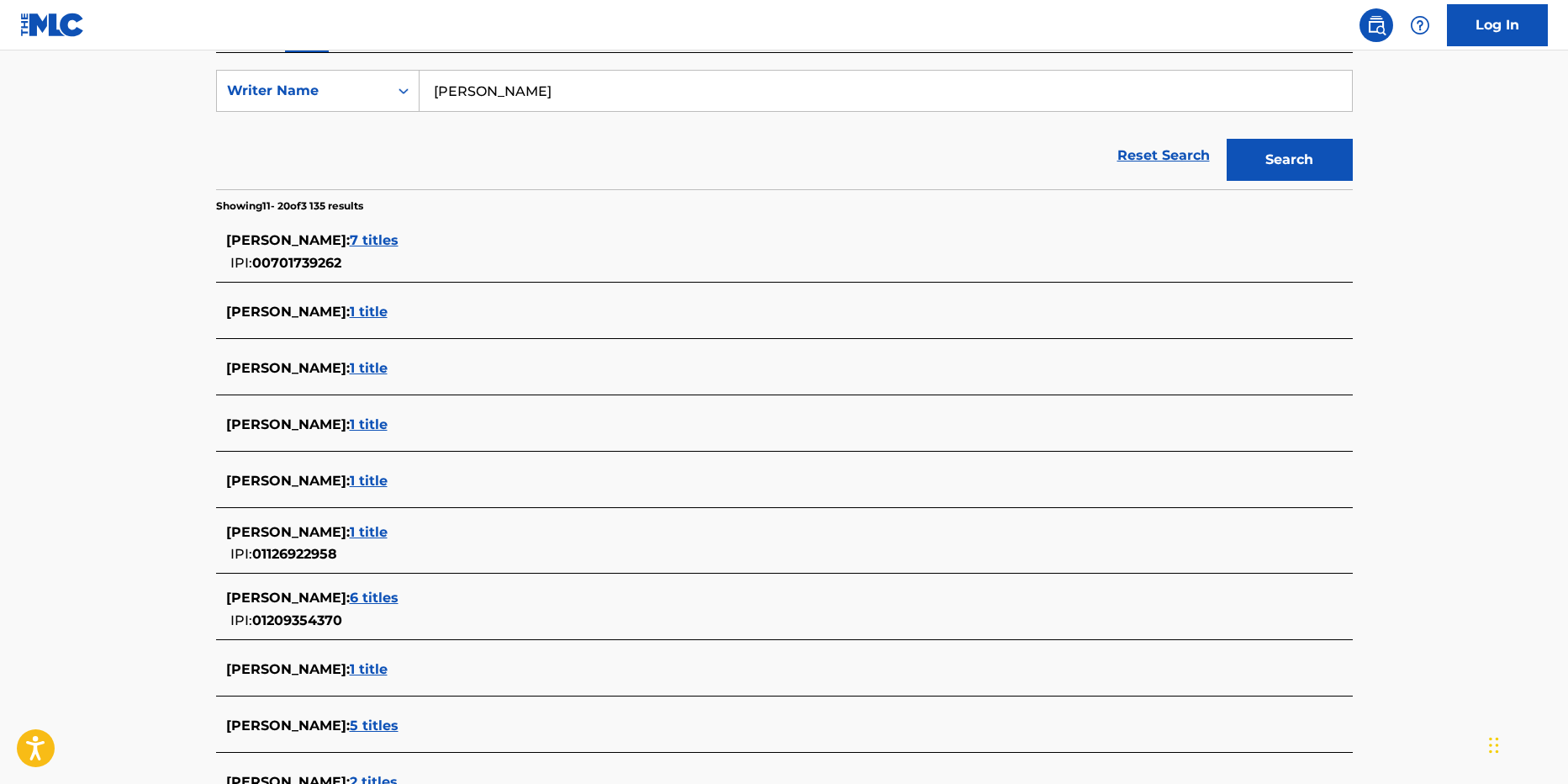
scroll to position [421, 0]
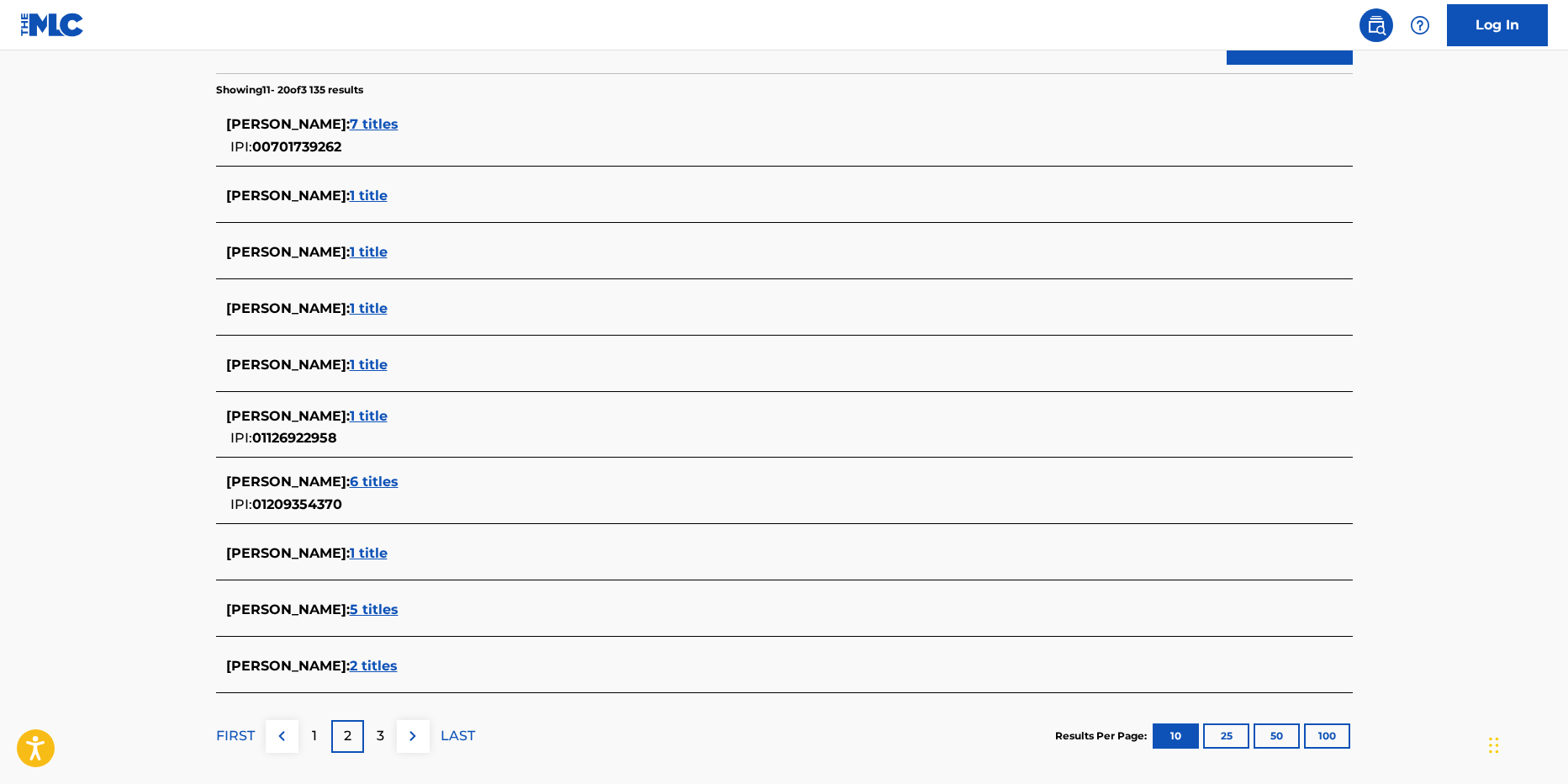
click at [379, 730] on p "3" at bounding box center [380, 736] width 7 height 20
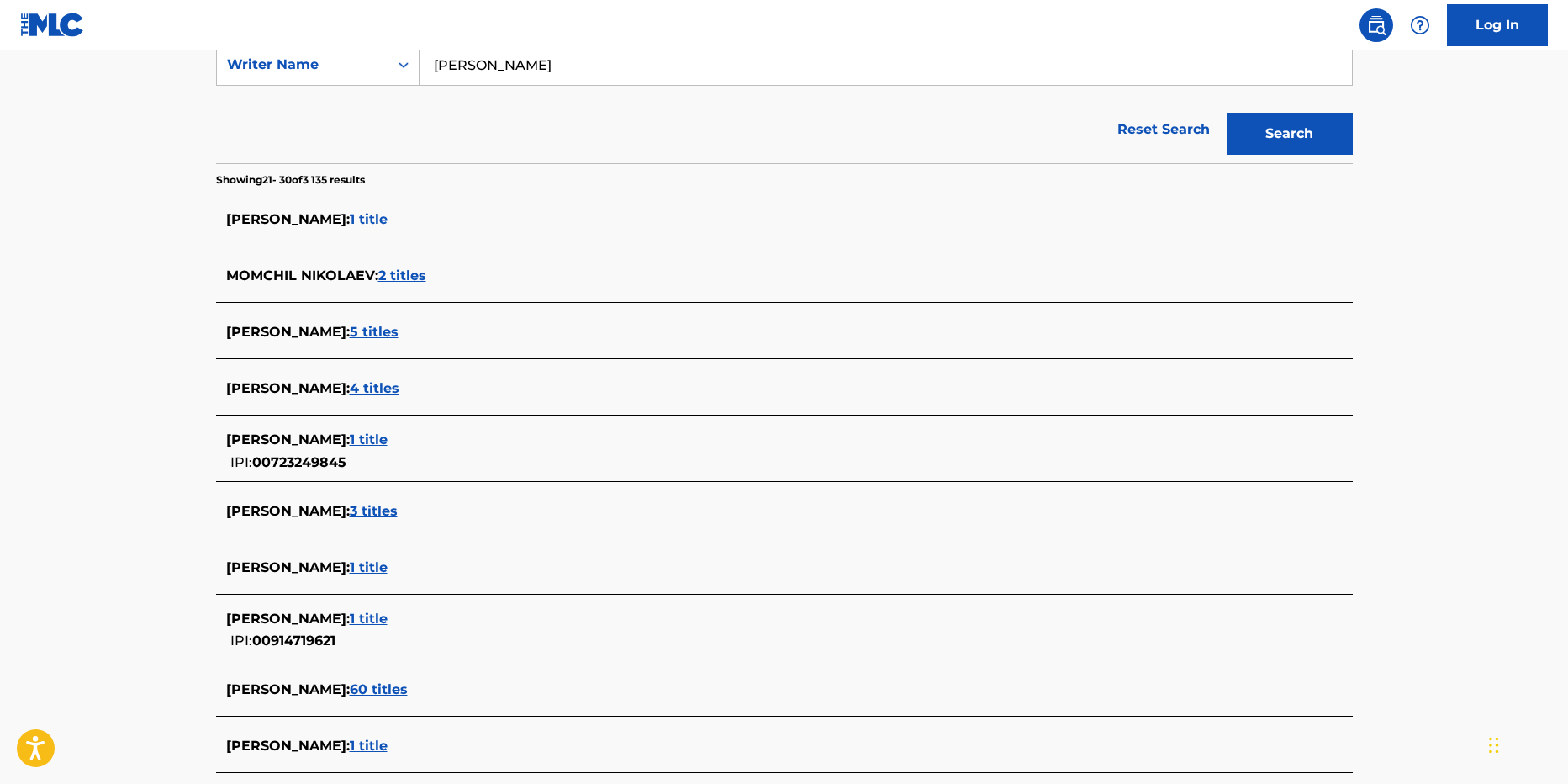
scroll to position [336, 0]
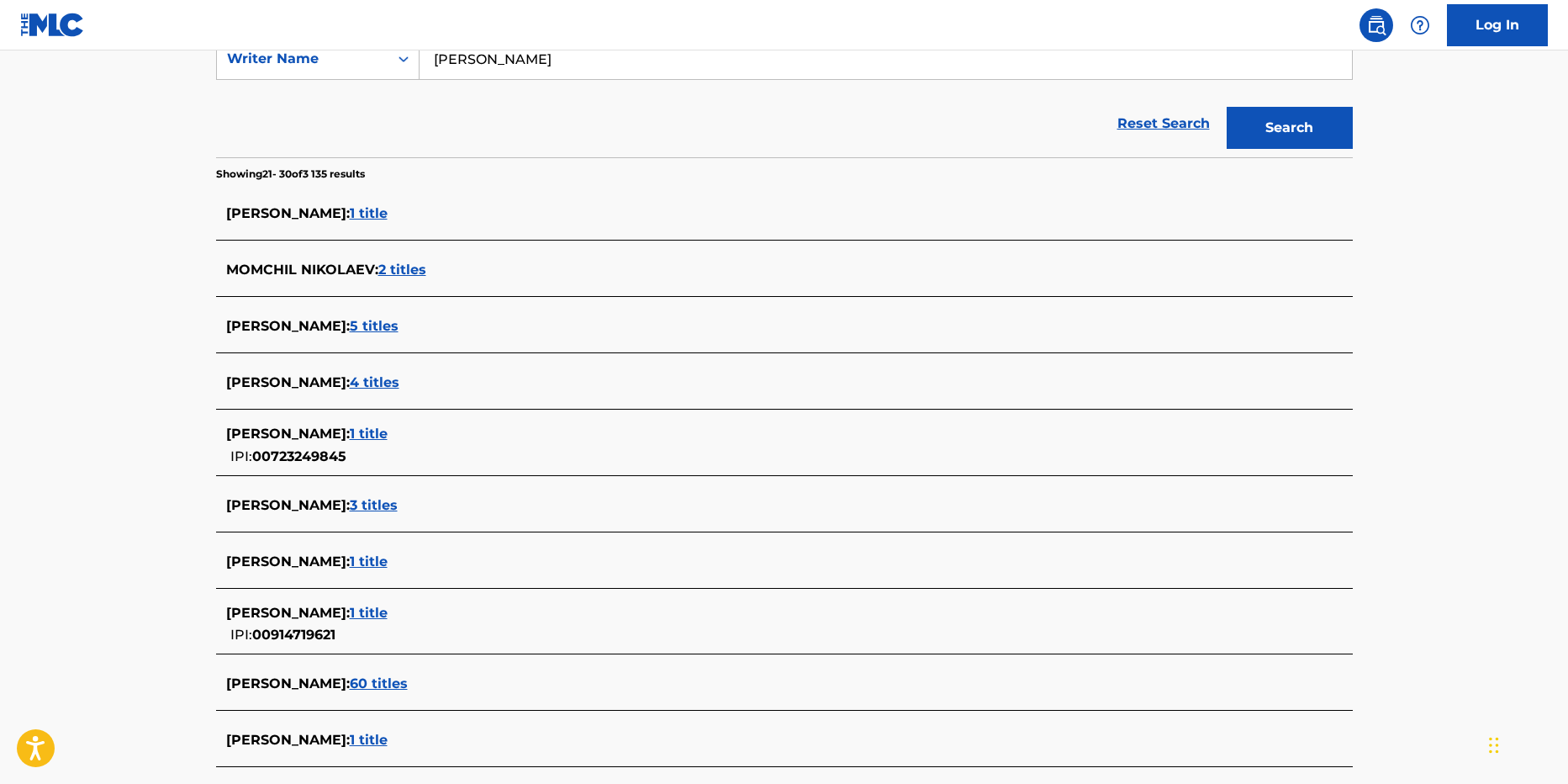
click at [365, 434] on span "1 title" at bounding box center [369, 433] width 38 height 16
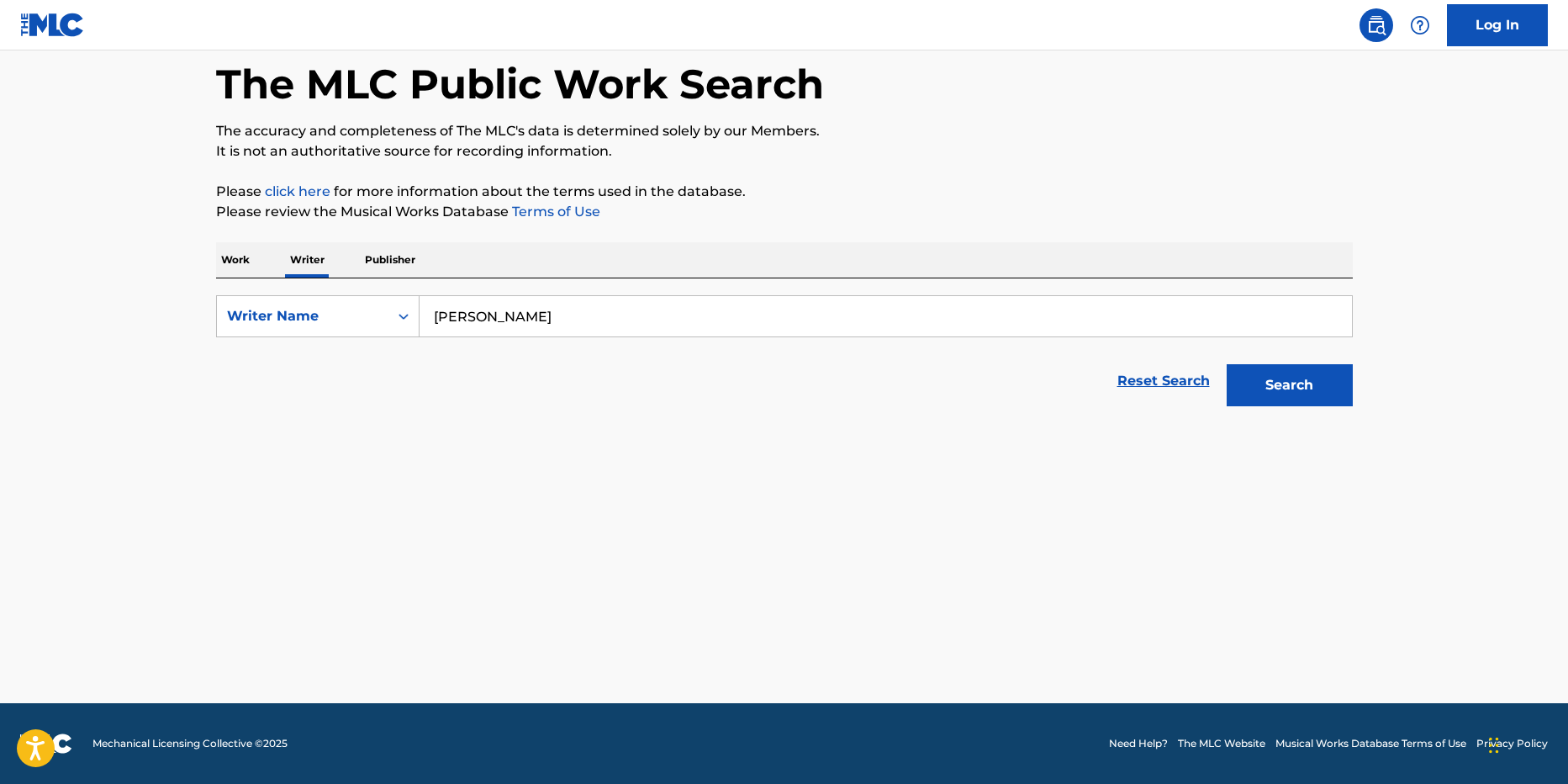
scroll to position [79, 0]
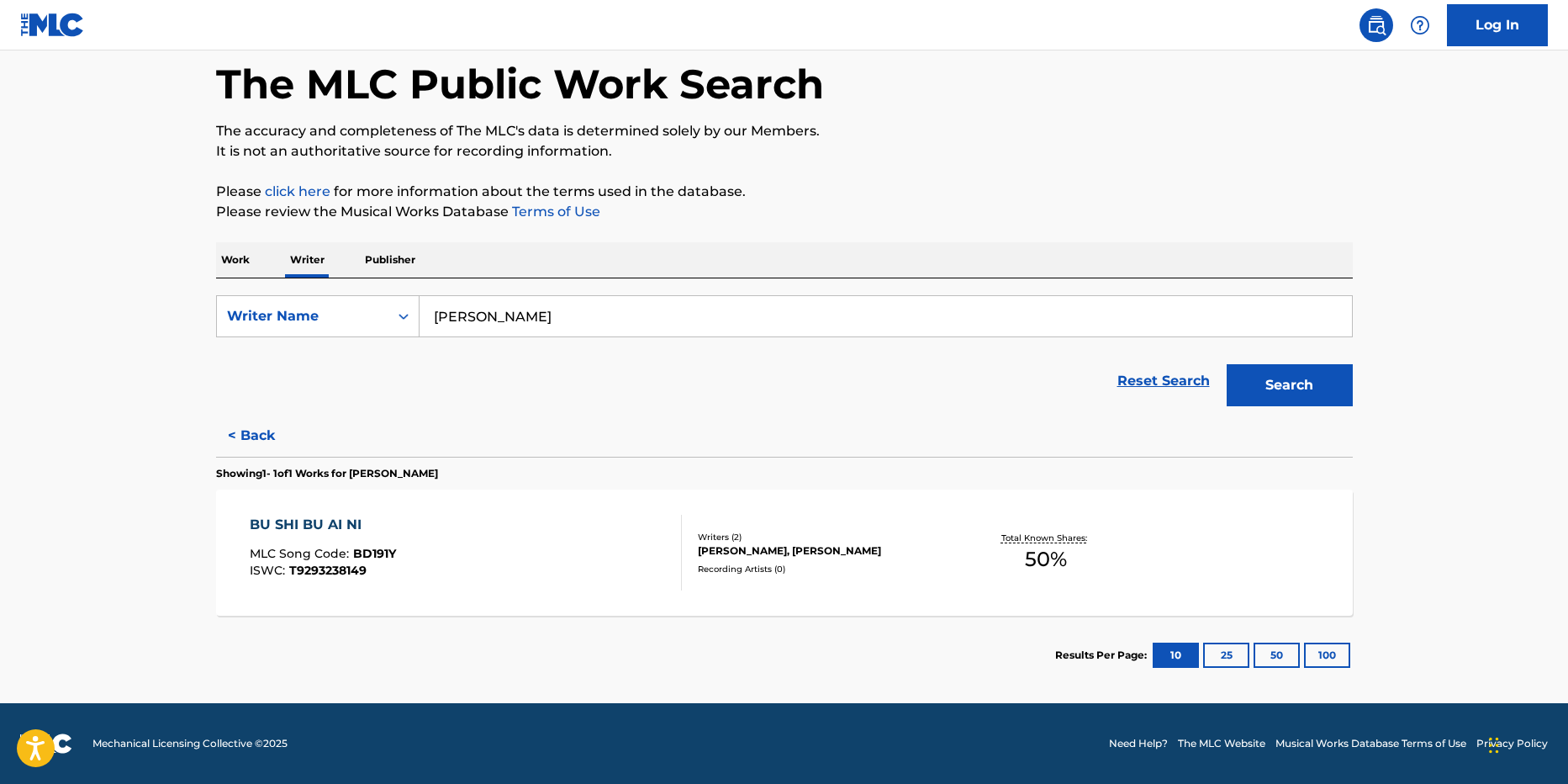
click at [1280, 368] on button "Search" at bounding box center [1290, 385] width 126 height 42
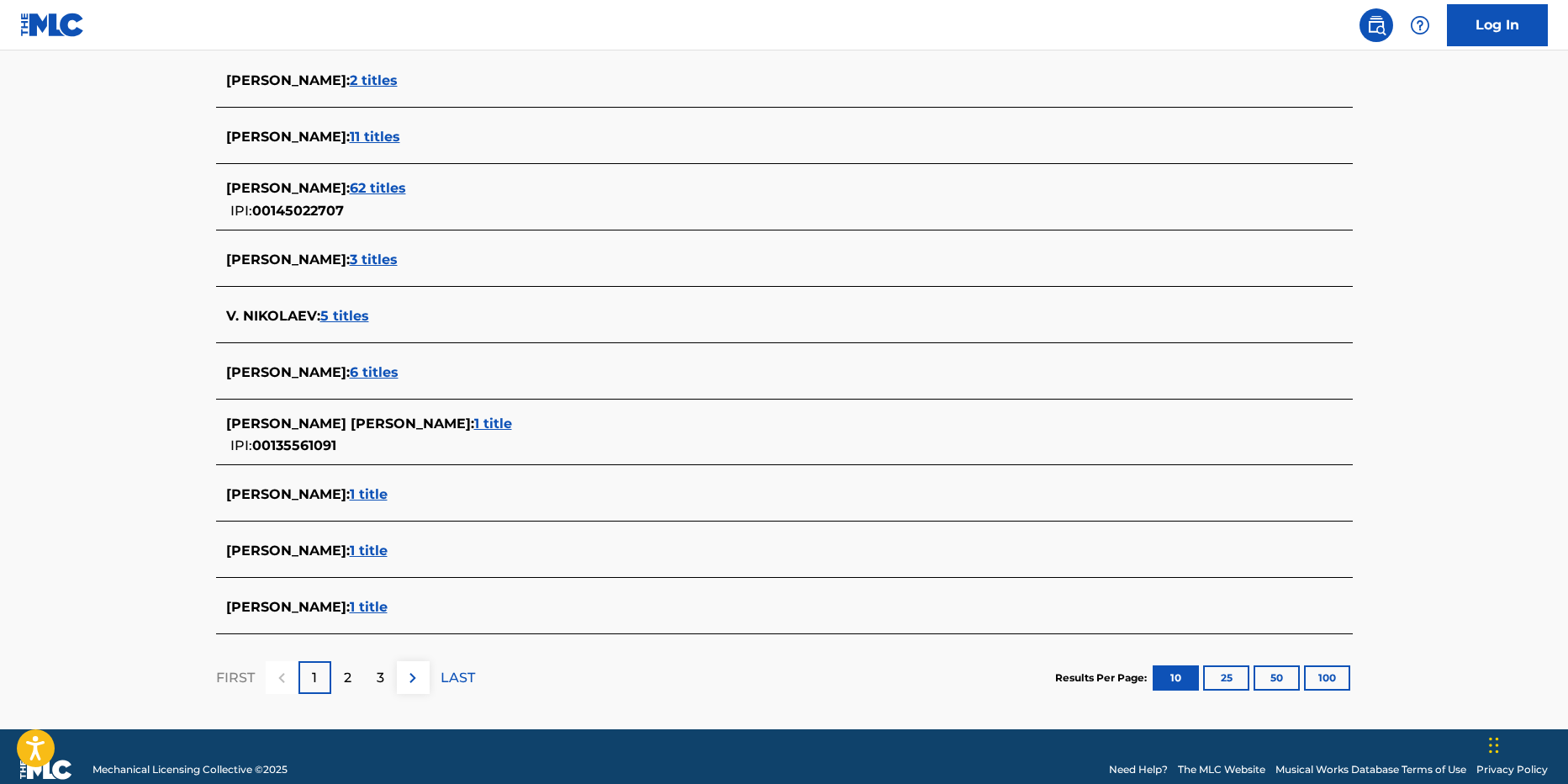
scroll to position [495, 0]
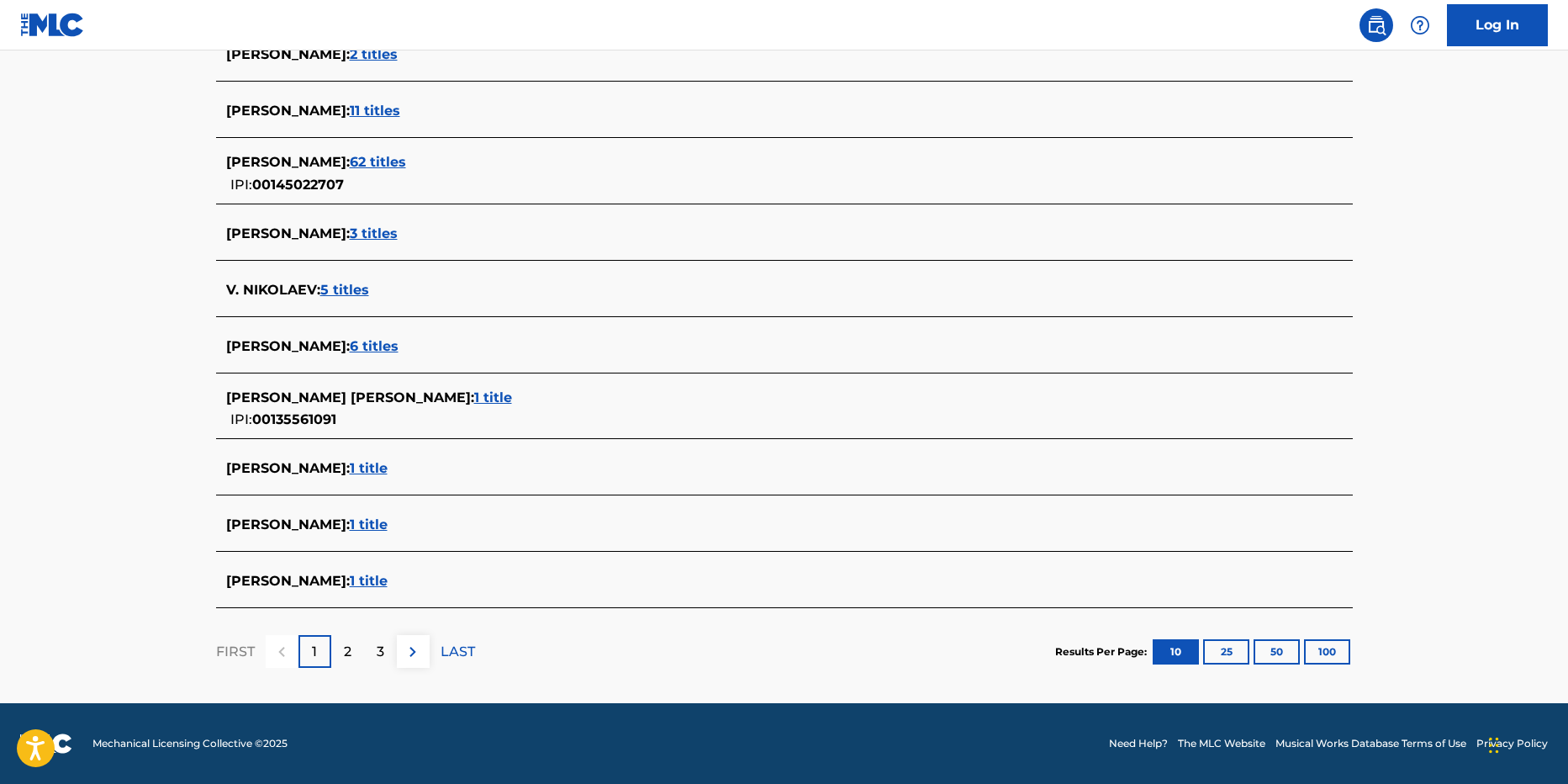
click at [370, 642] on div "3" at bounding box center [380, 651] width 33 height 33
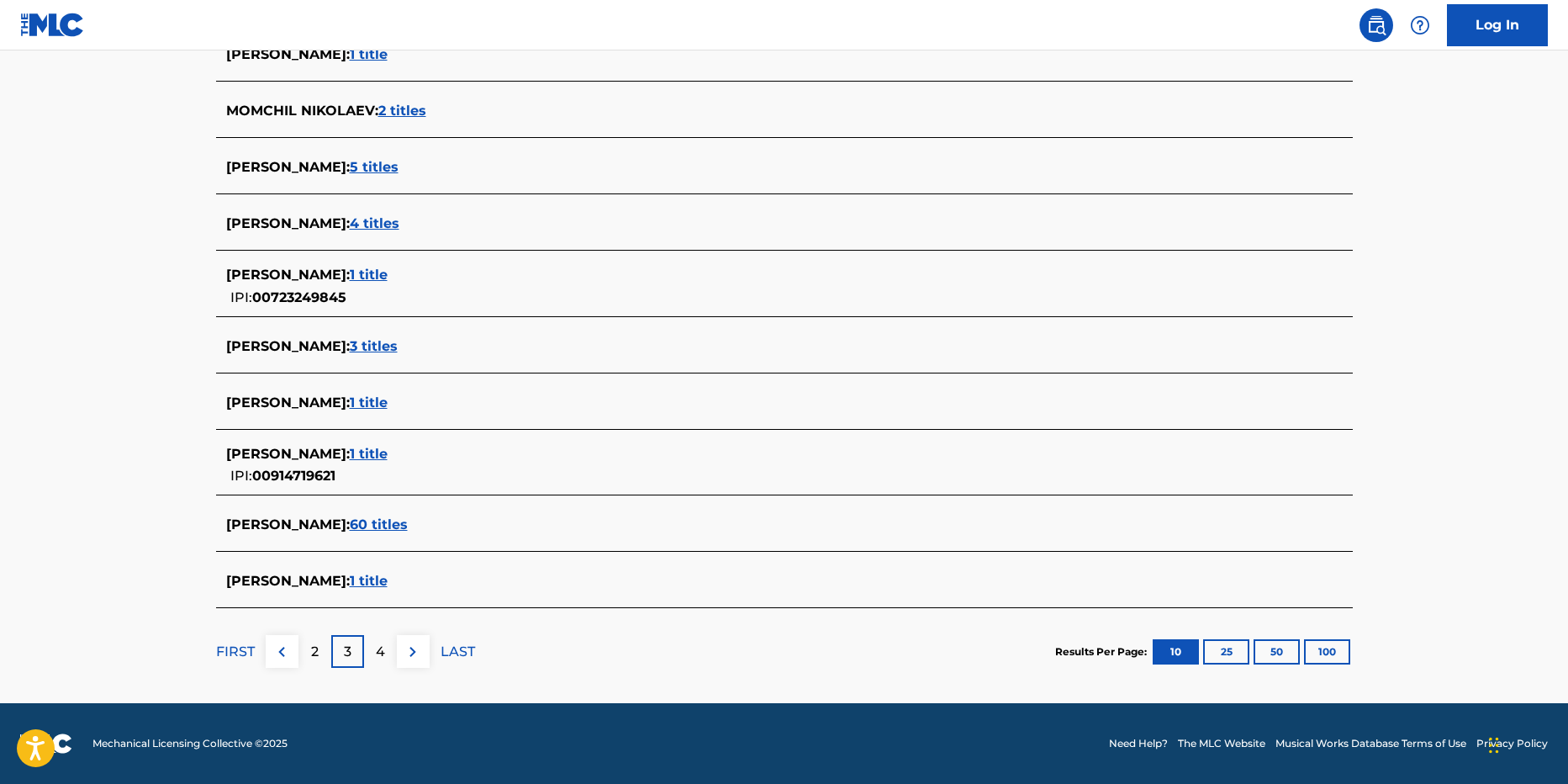
click at [369, 651] on div "4" at bounding box center [380, 651] width 33 height 33
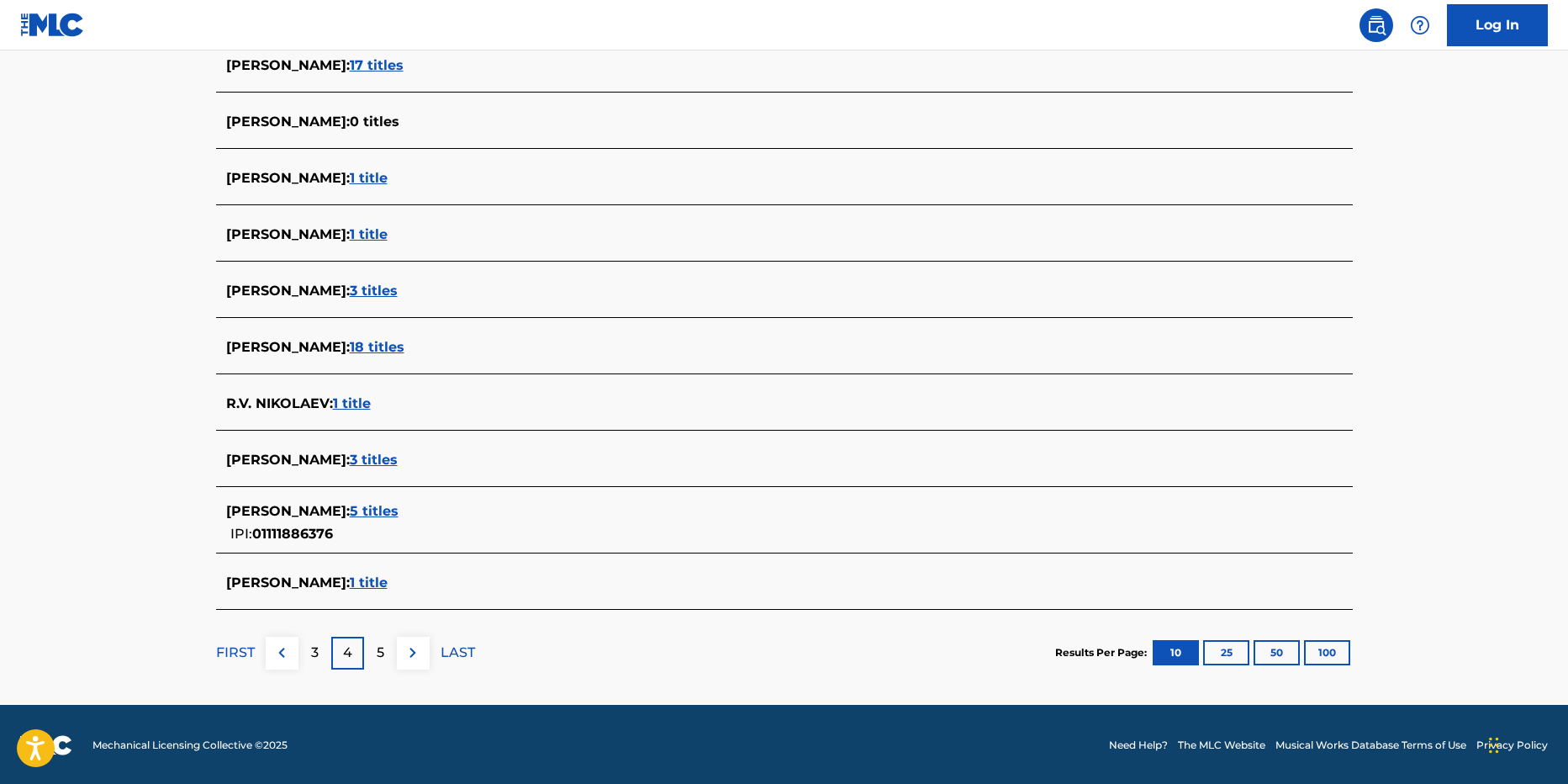
scroll to position [486, 0]
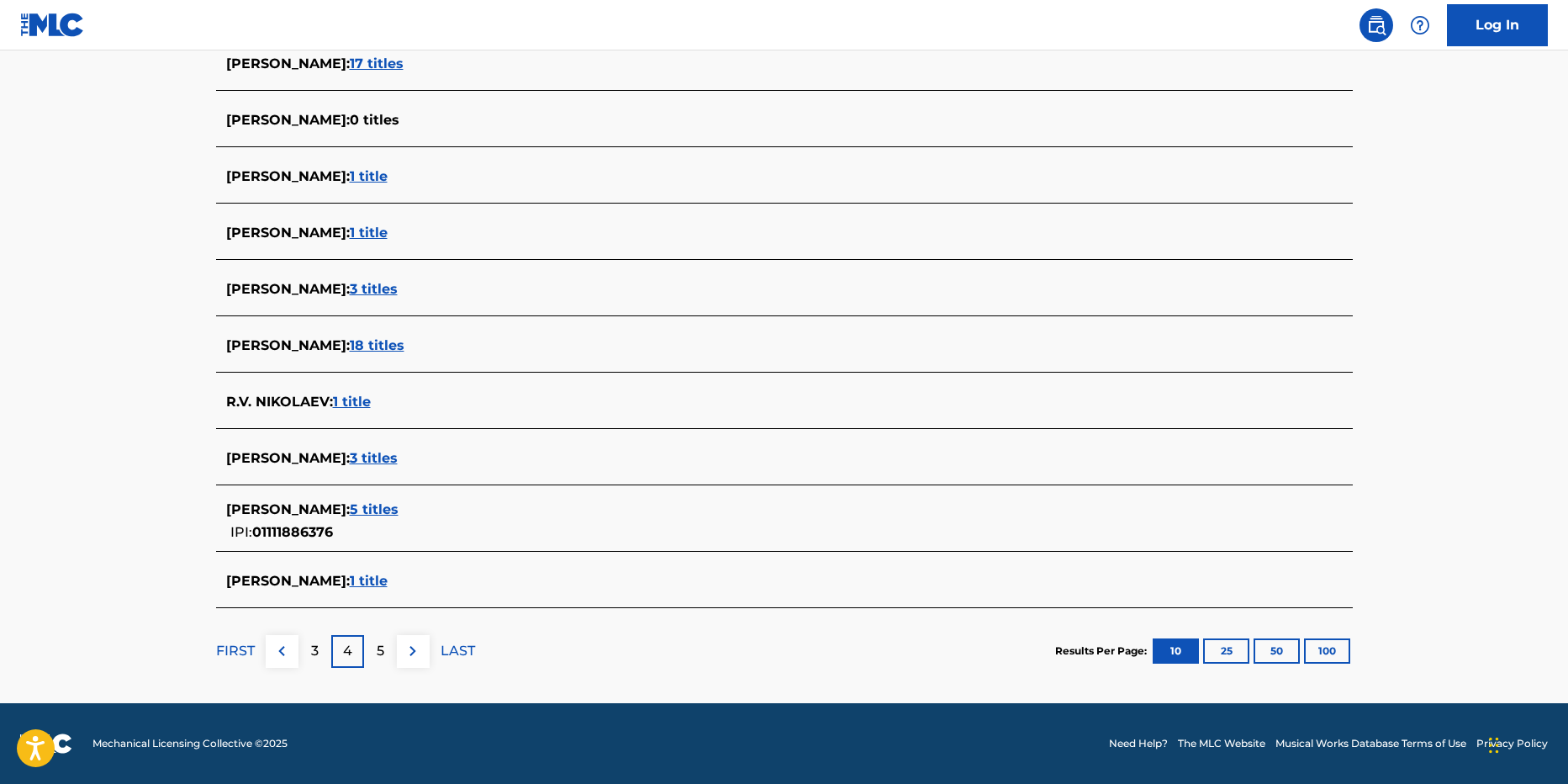
click at [377, 648] on p "5" at bounding box center [380, 650] width 7 height 20
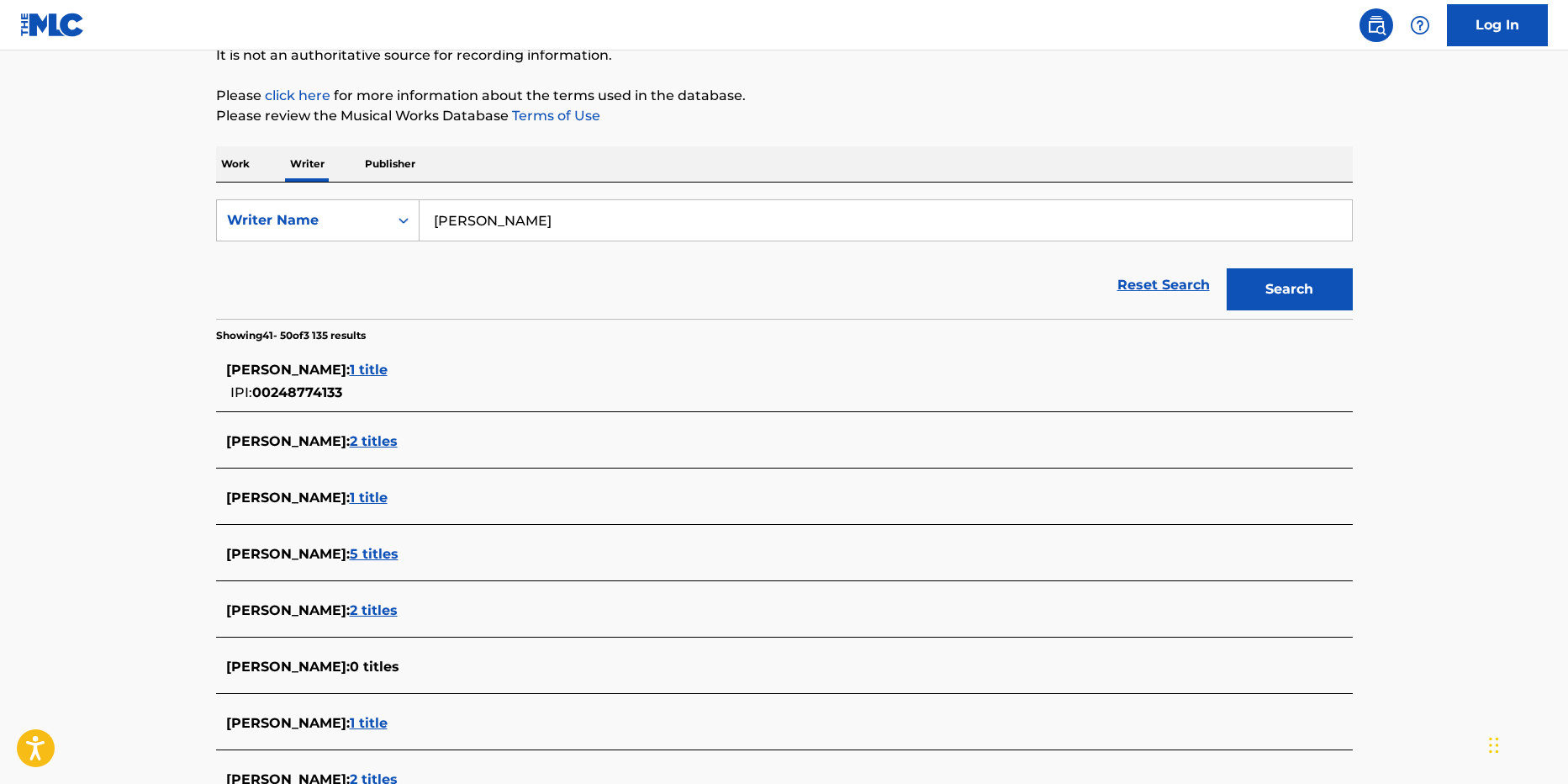
scroll to position [168, 0]
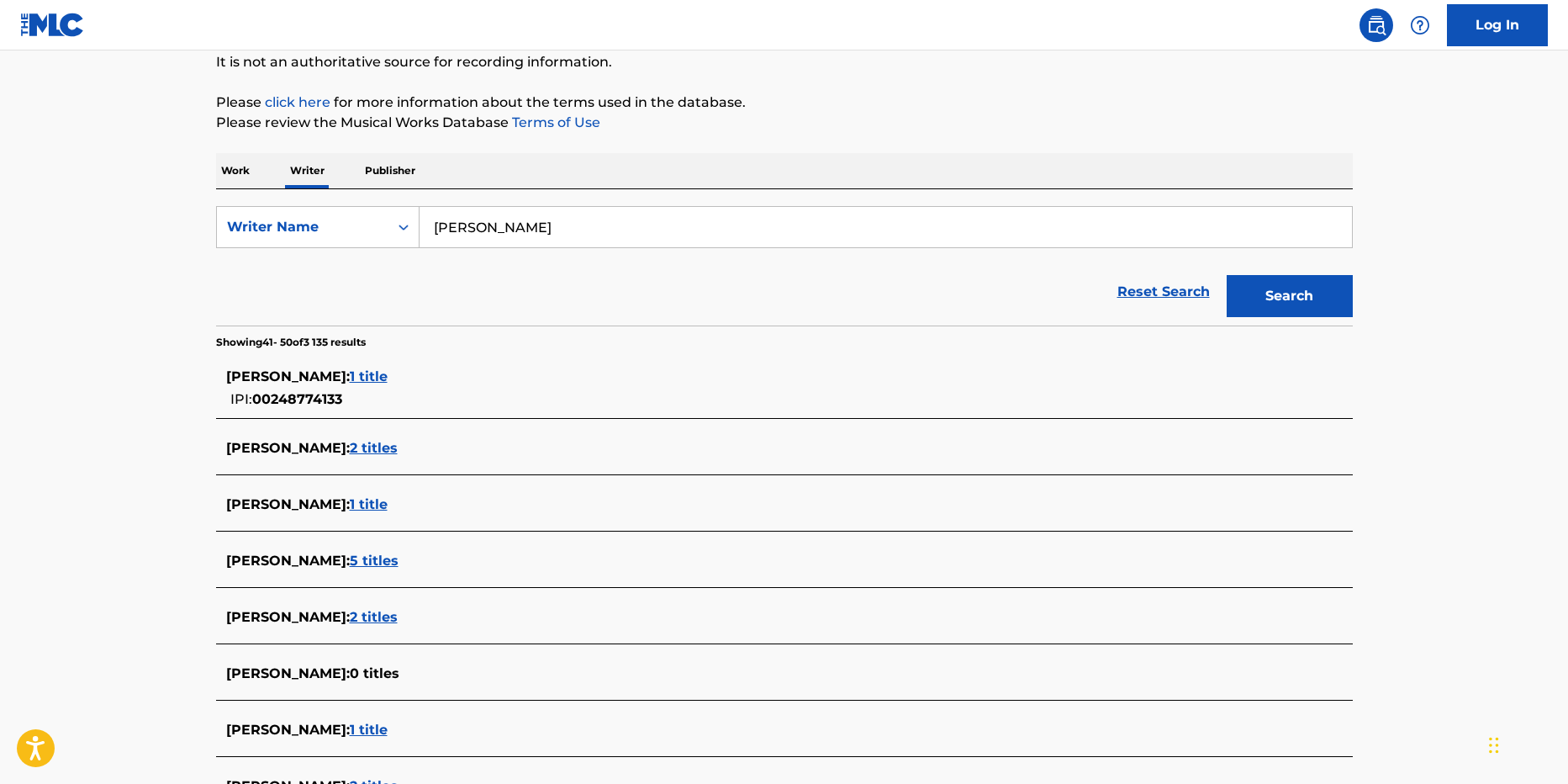
click at [506, 222] on input "[PERSON_NAME]" at bounding box center [886, 227] width 933 height 40
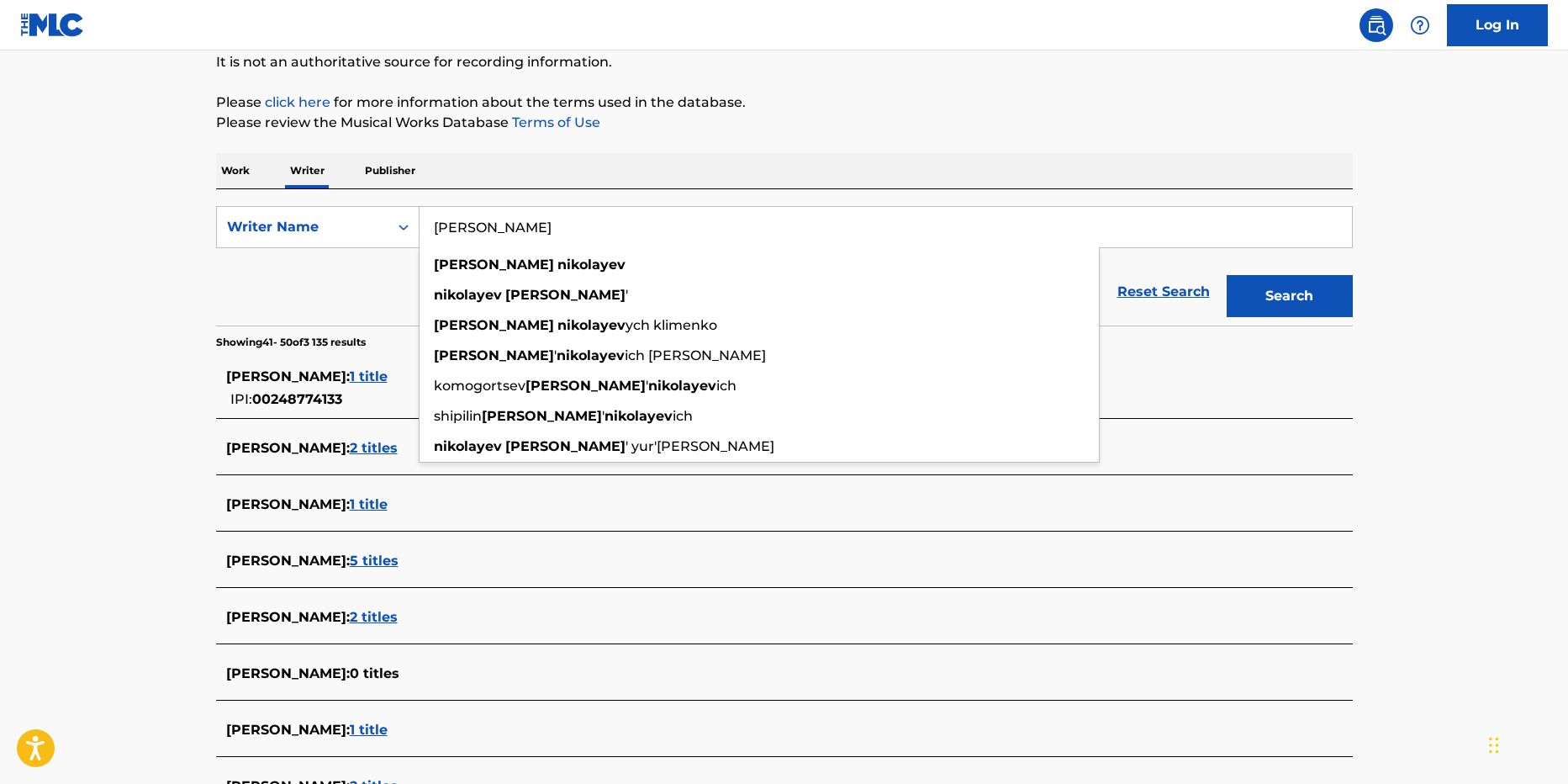
type input "[PERSON_NAME]"
click at [1227, 275] on button "Search" at bounding box center [1290, 296] width 126 height 42
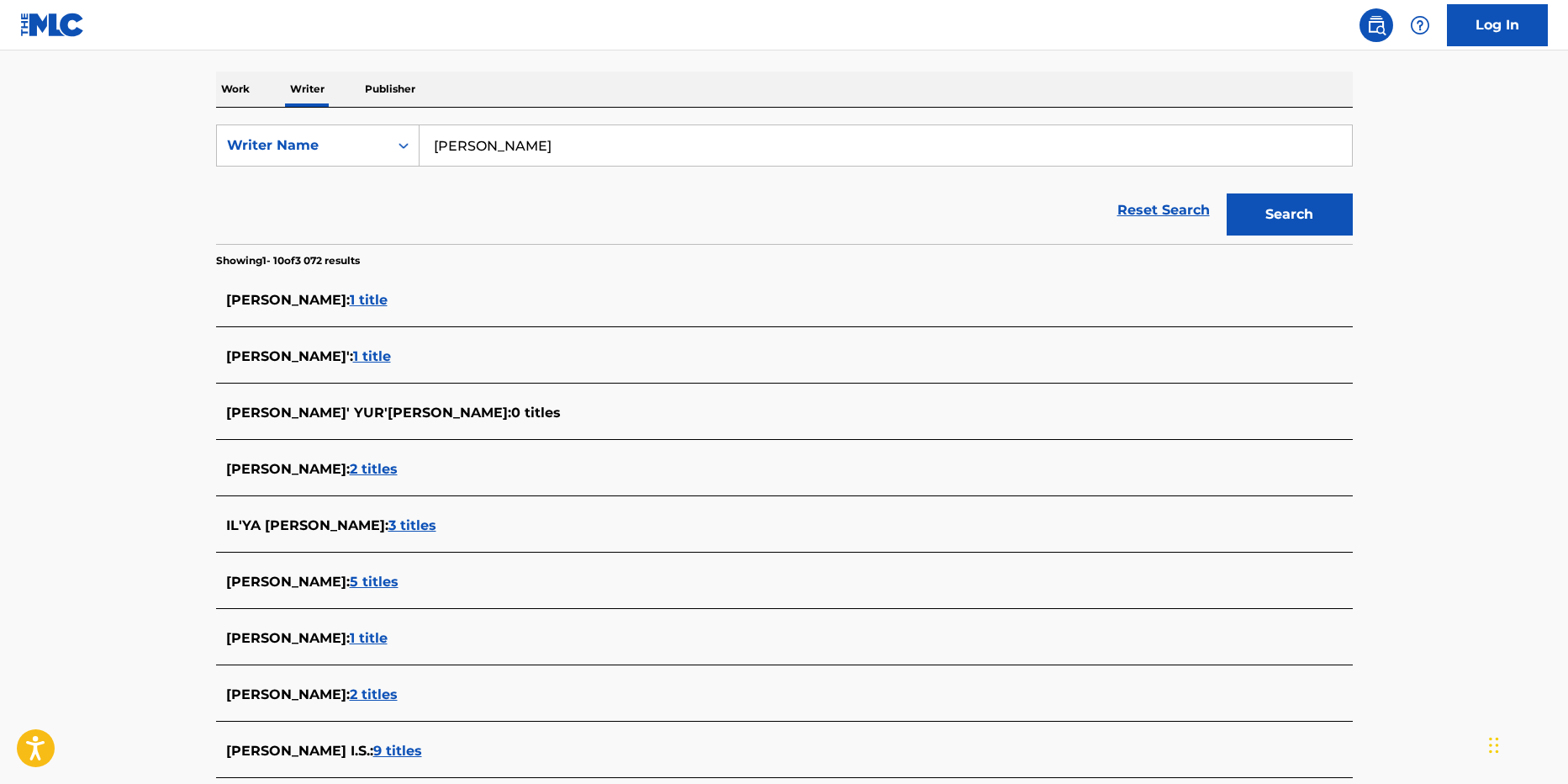
scroll to position [252, 0]
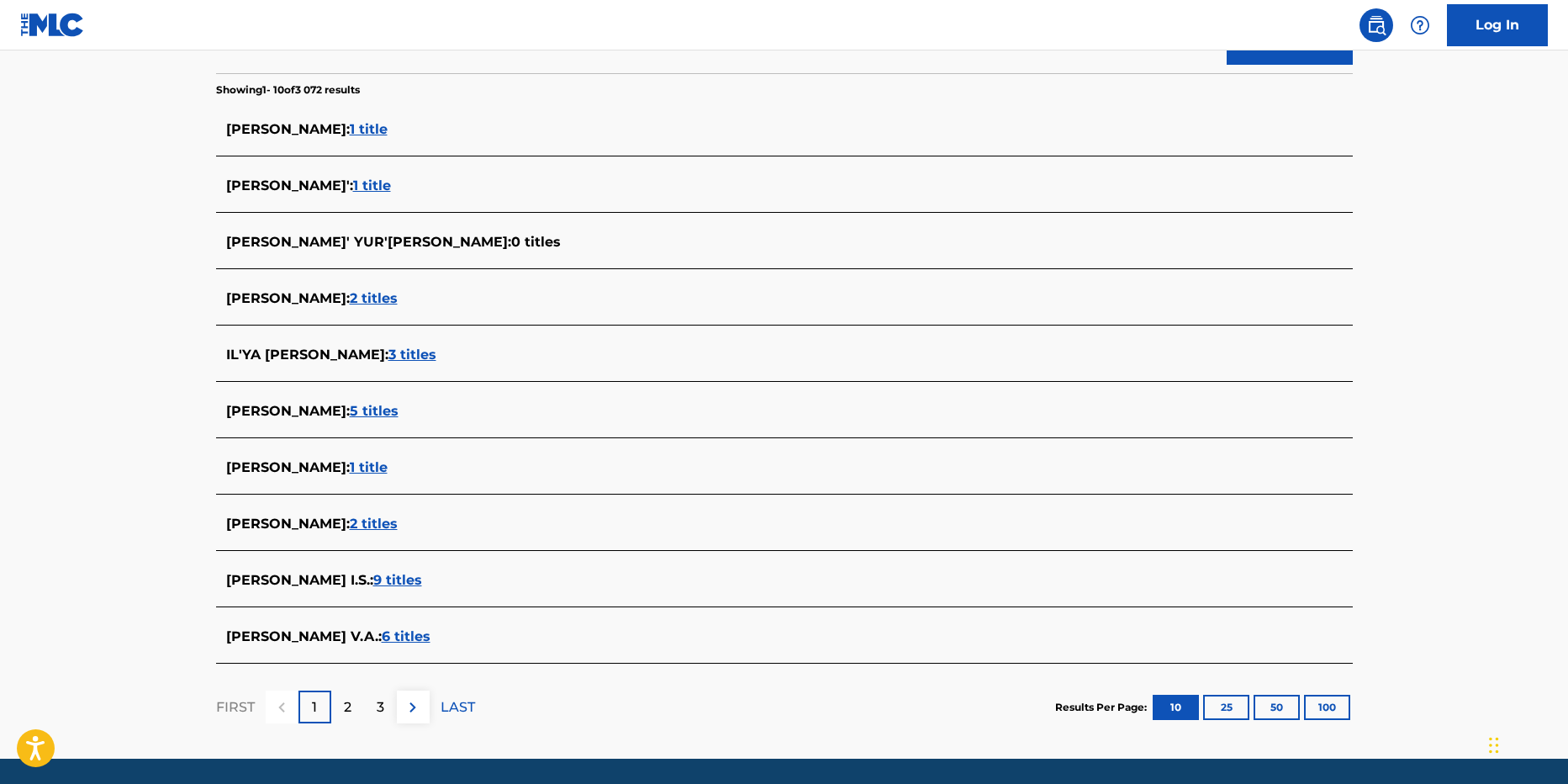
click at [373, 574] on span "9 titles" at bounding box center [397, 579] width 48 height 16
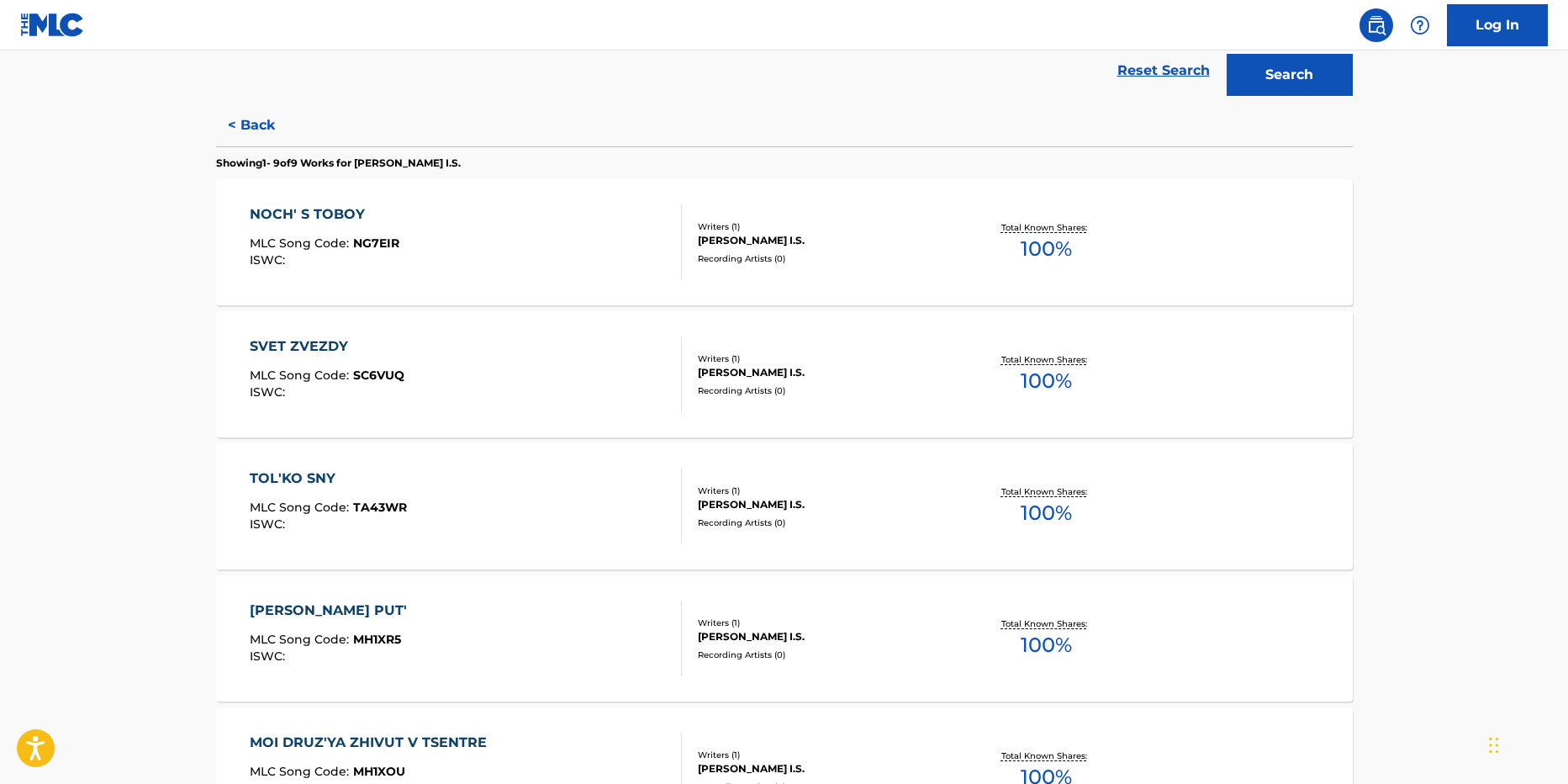
scroll to position [210, 0]
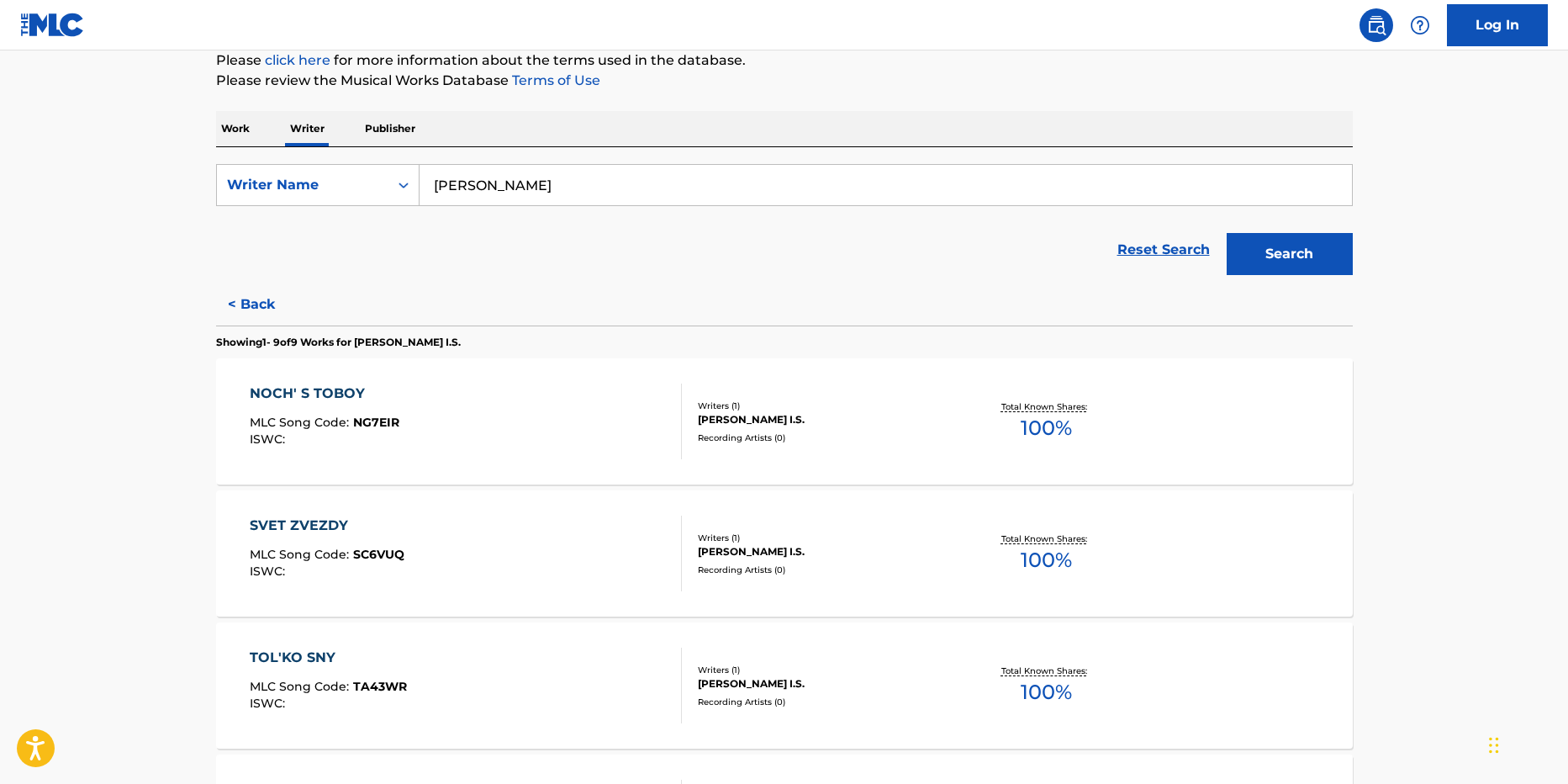
click at [1324, 262] on button "Search" at bounding box center [1290, 254] width 126 height 42
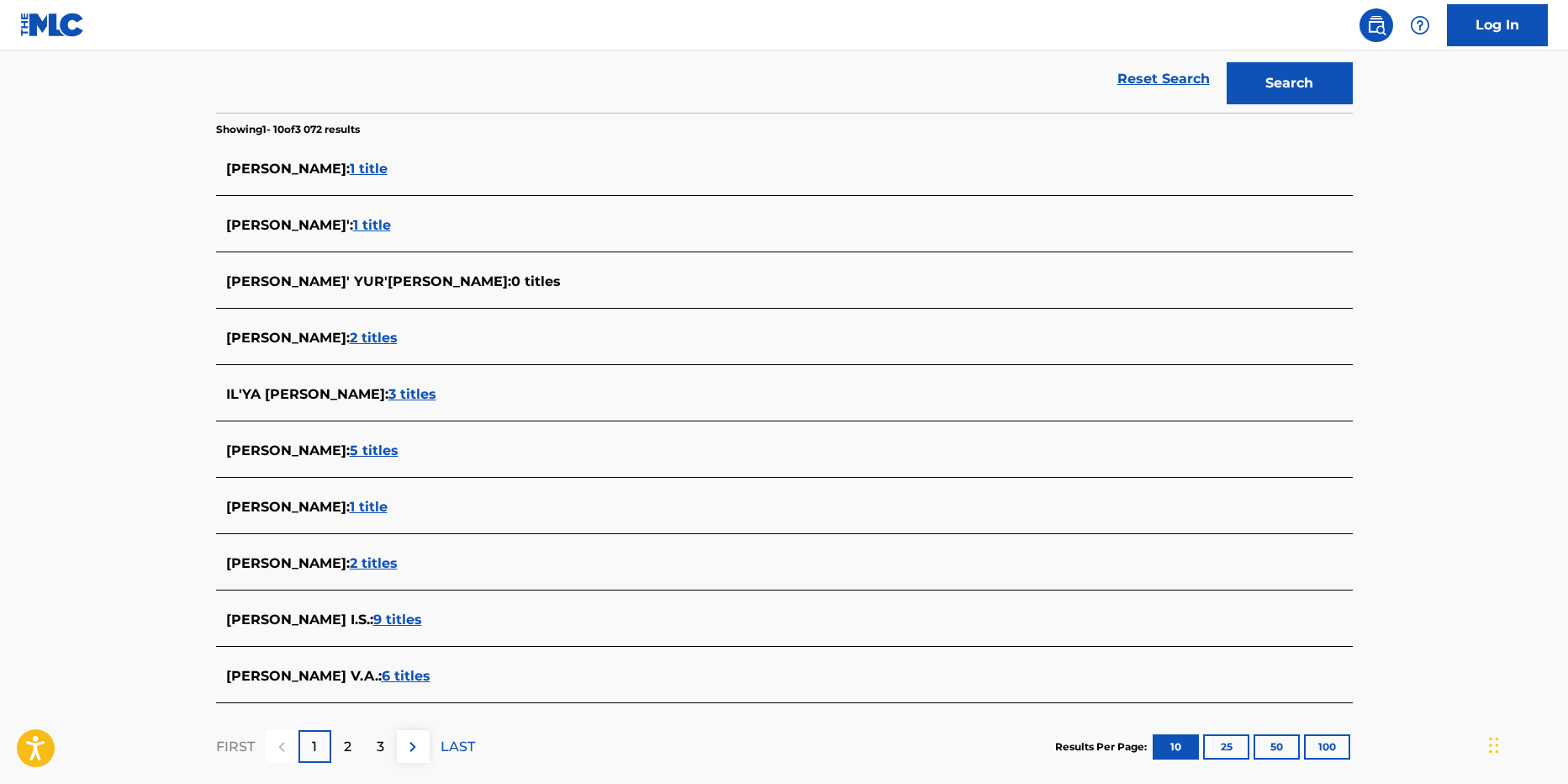
scroll to position [476, 0]
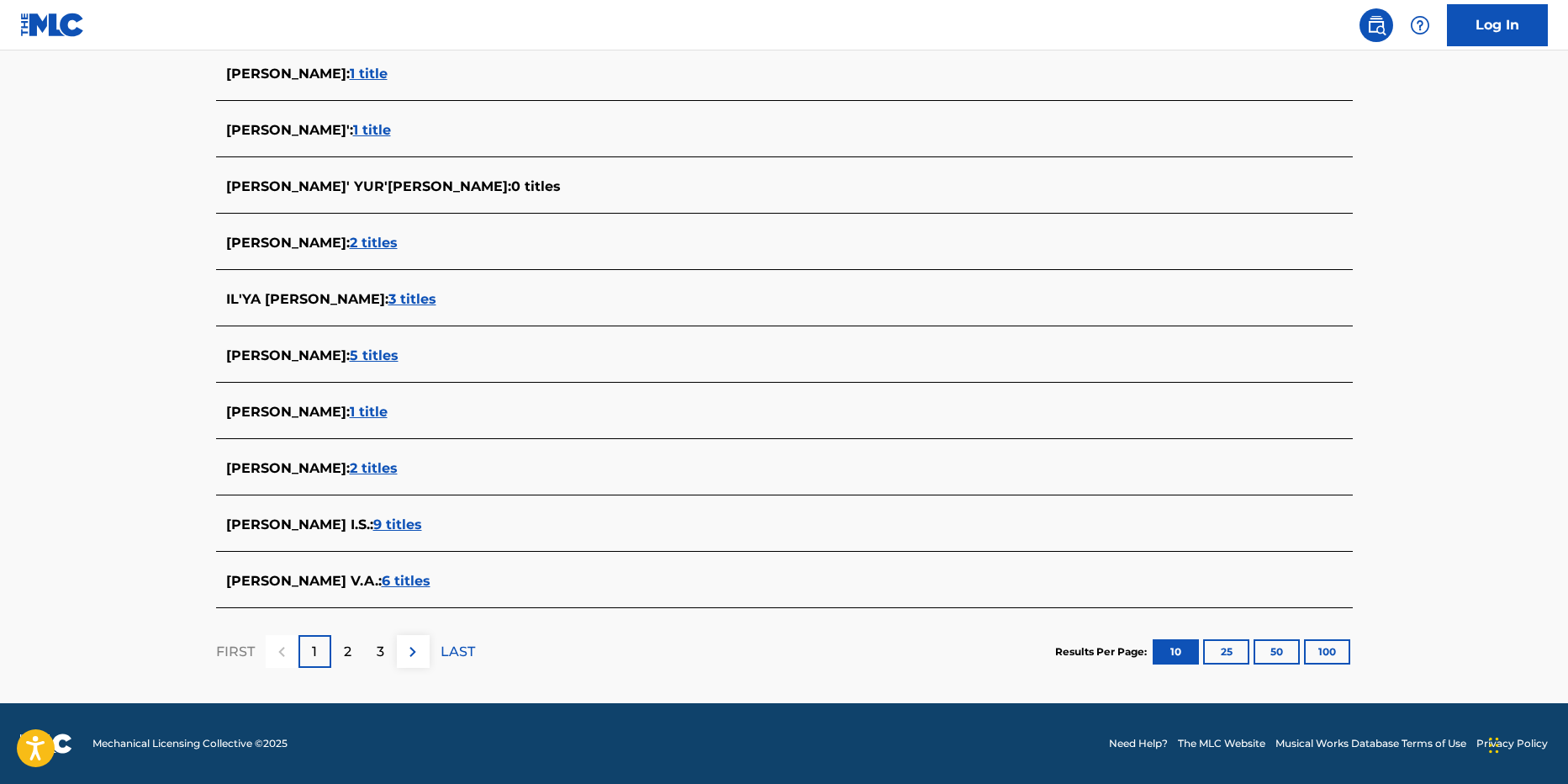
click at [335, 639] on div "2" at bounding box center [347, 651] width 33 height 33
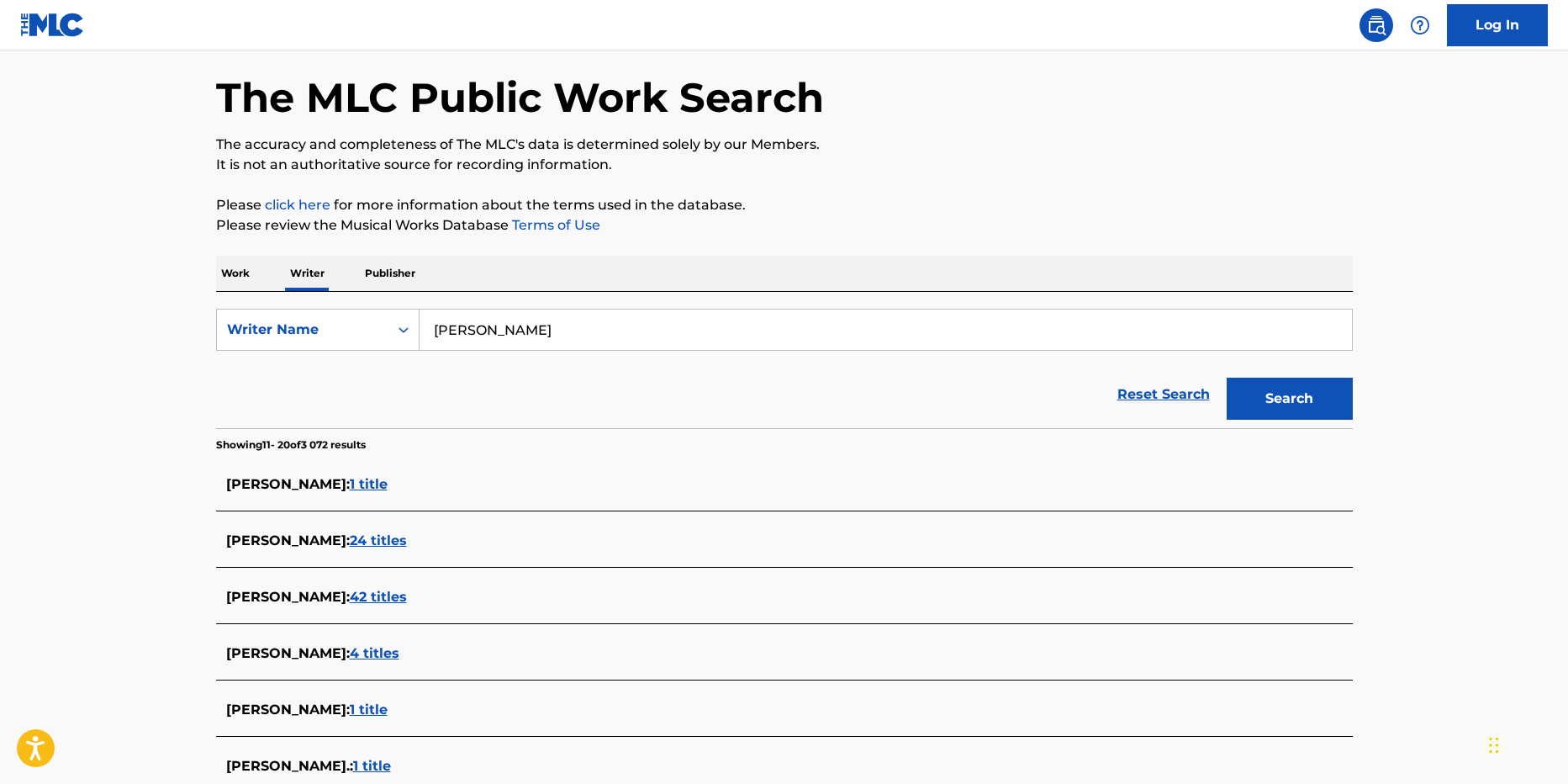
scroll to position [168, 0]
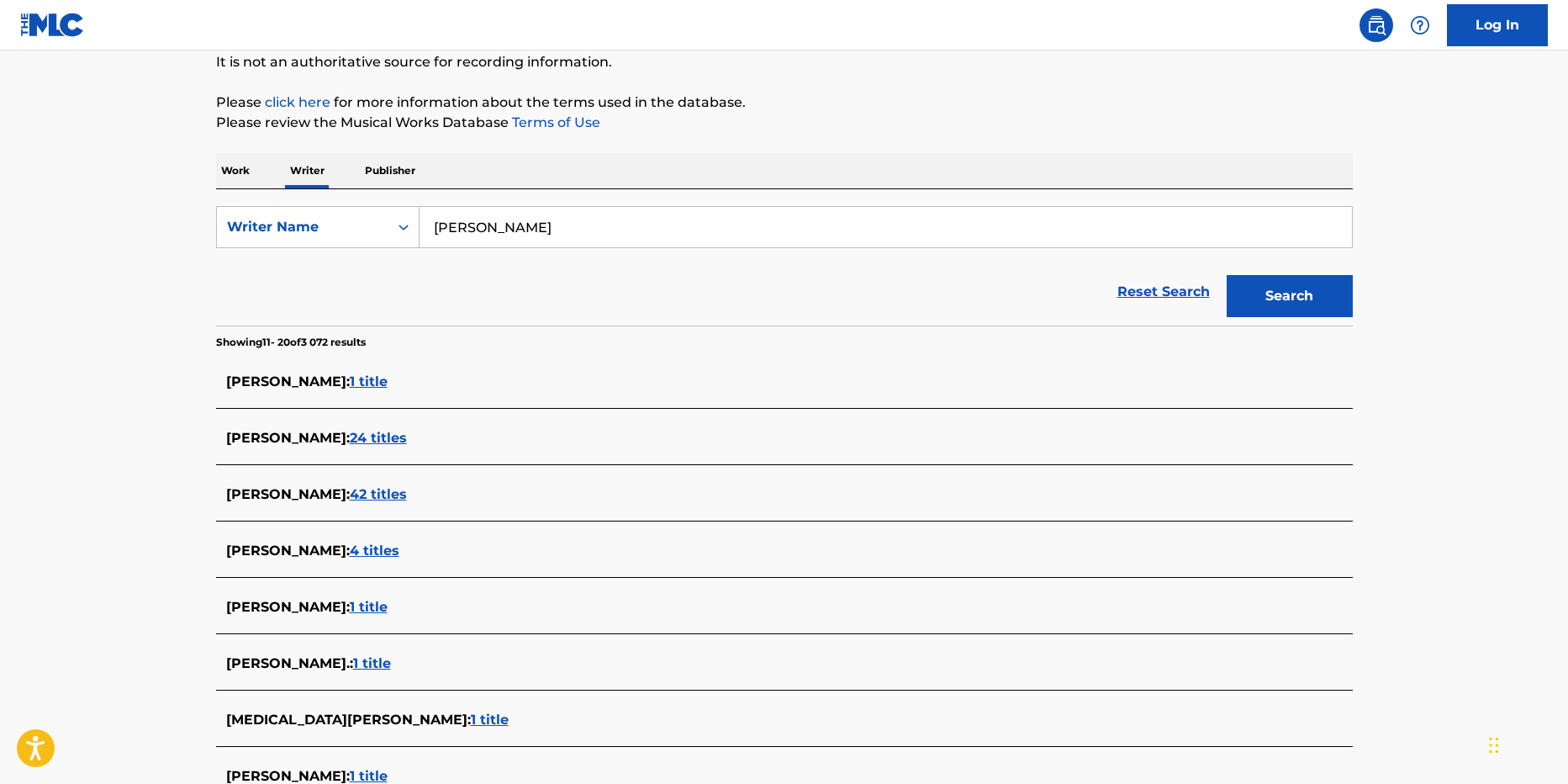
click at [367, 553] on span "4 titles" at bounding box center [374, 551] width 49 height 16
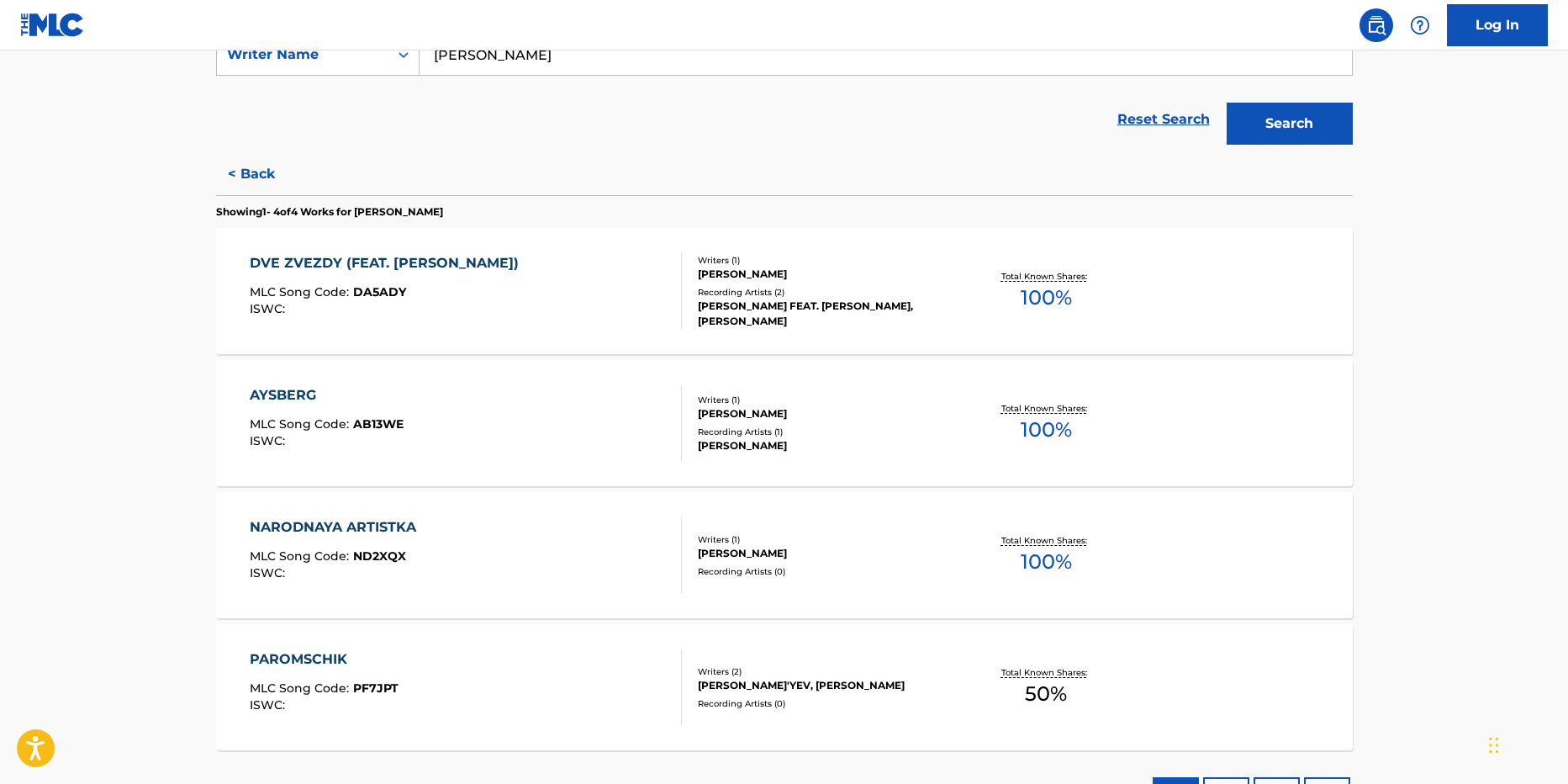
scroll to position [252, 0]
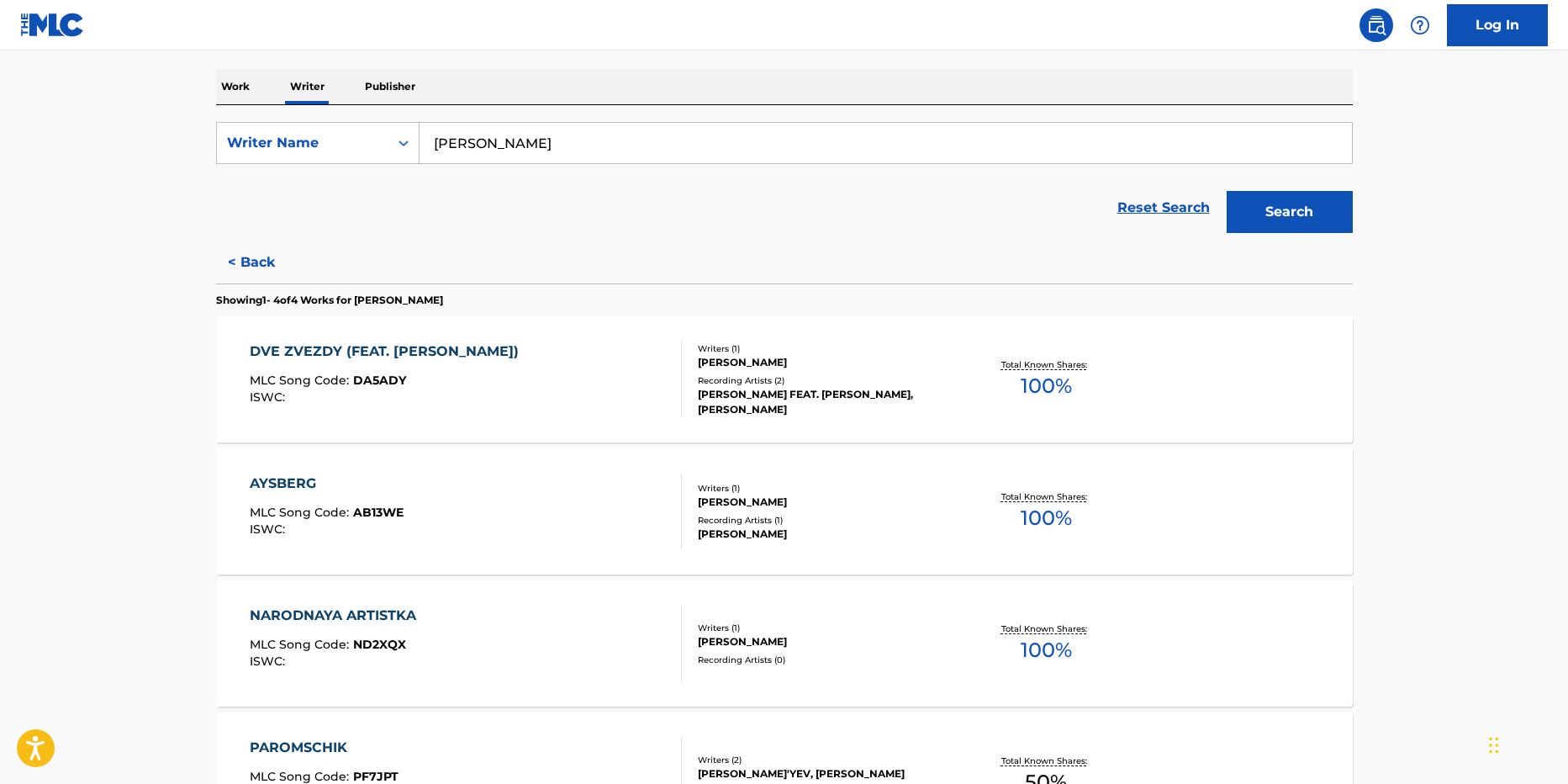
click at [1274, 202] on button "Search" at bounding box center [1290, 212] width 126 height 42
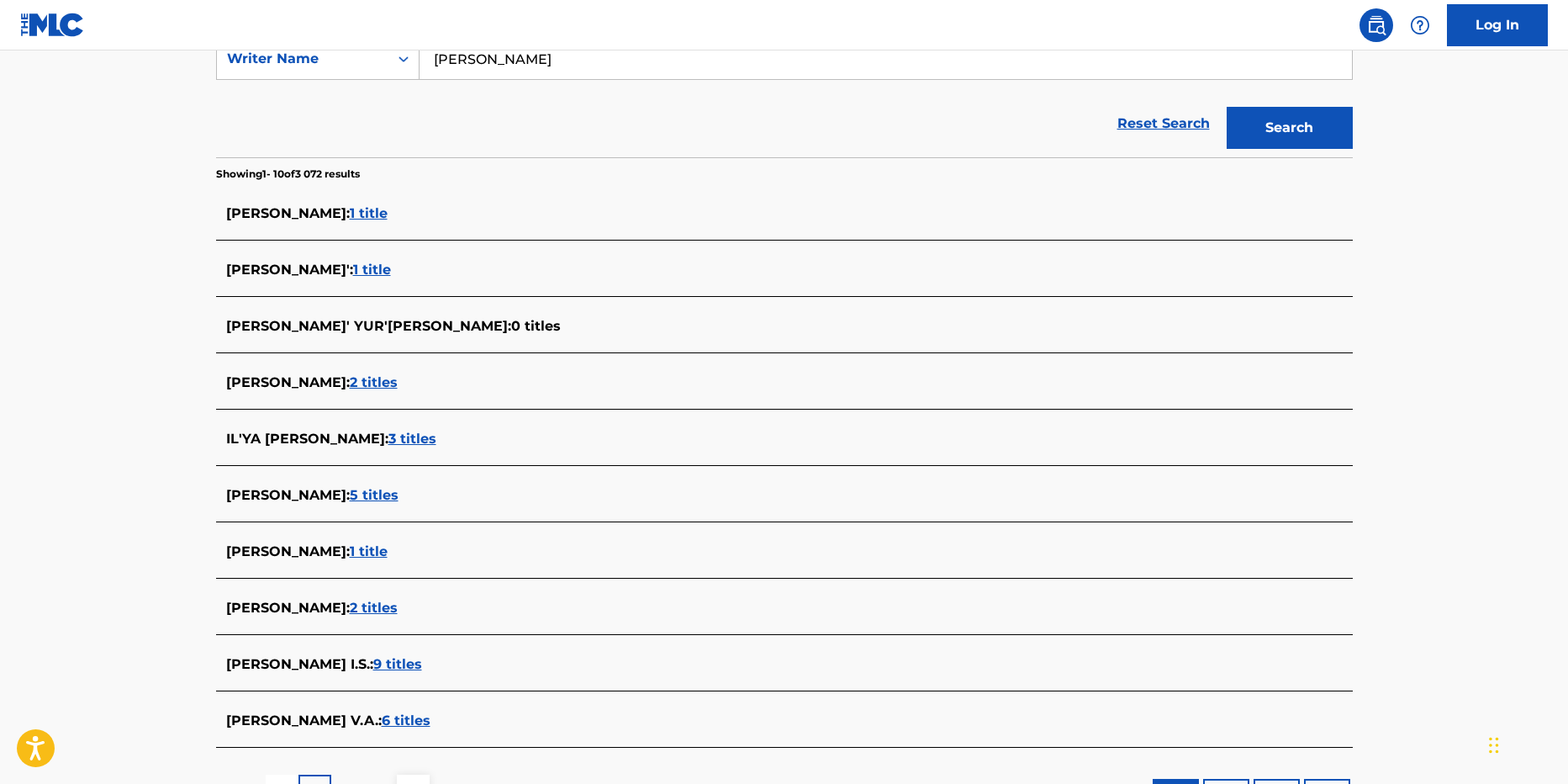
scroll to position [476, 0]
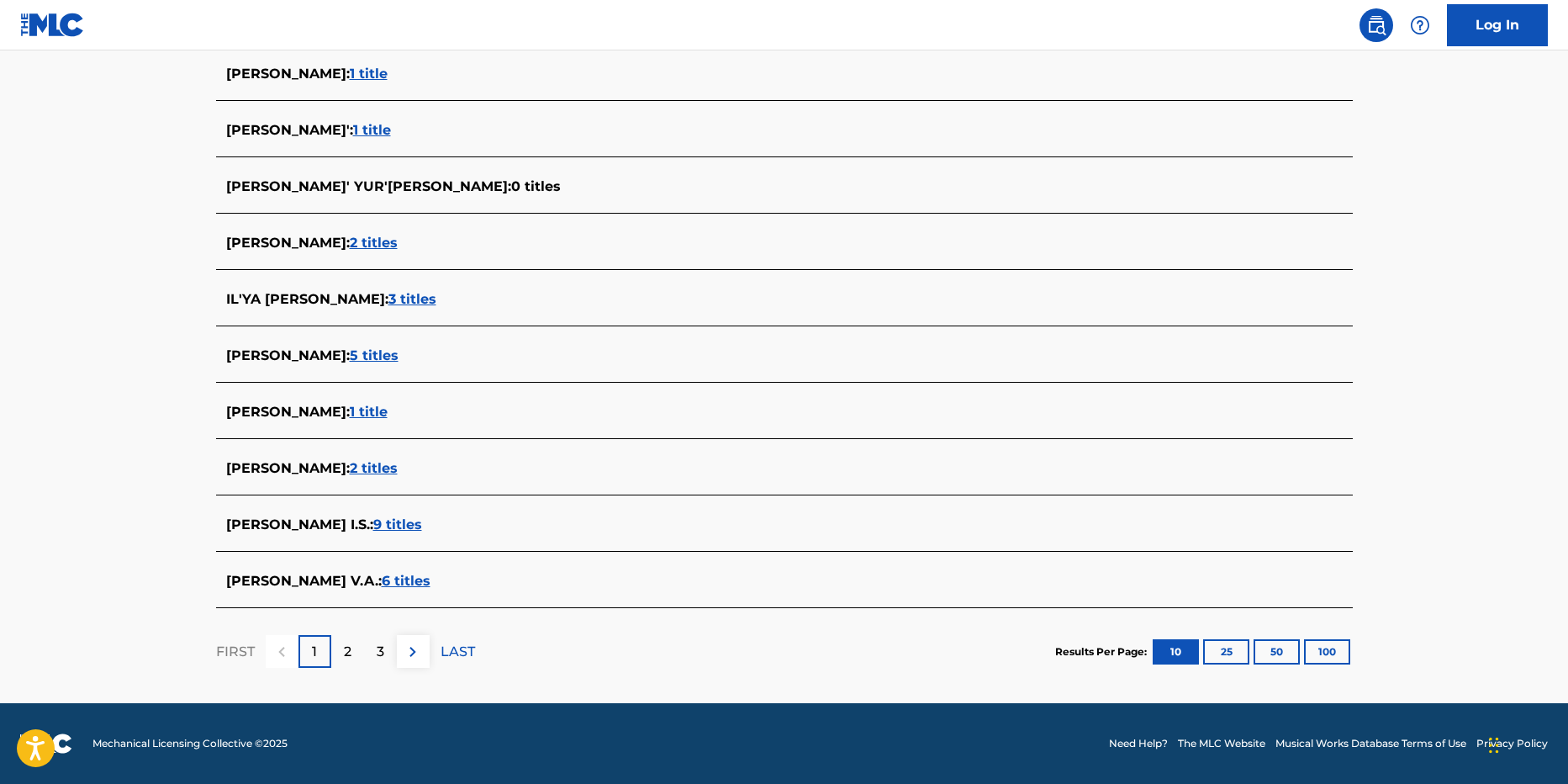
click at [358, 651] on div "2" at bounding box center [347, 651] width 33 height 33
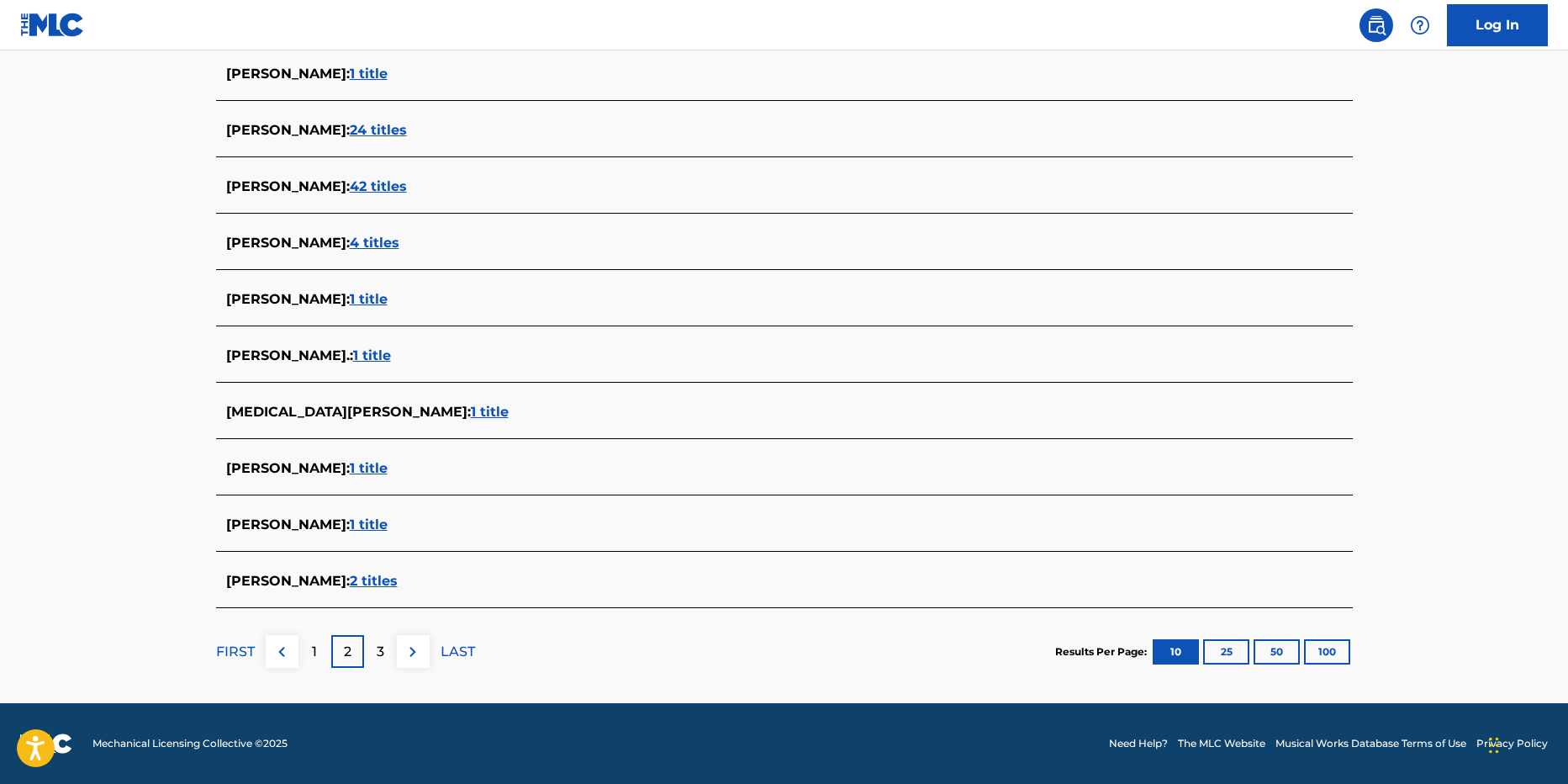
click at [386, 652] on div "3" at bounding box center [380, 651] width 33 height 33
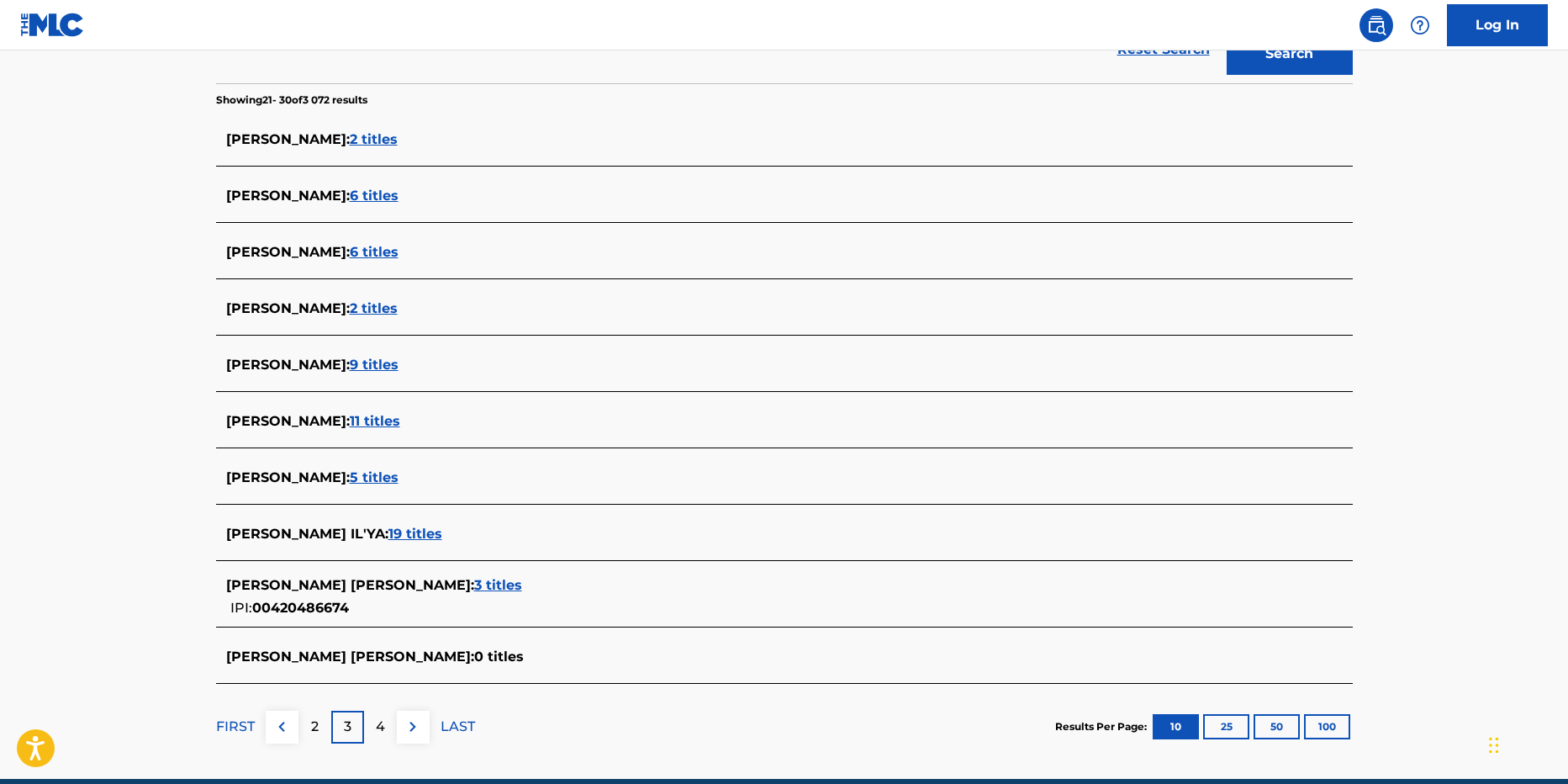
scroll to position [486, 0]
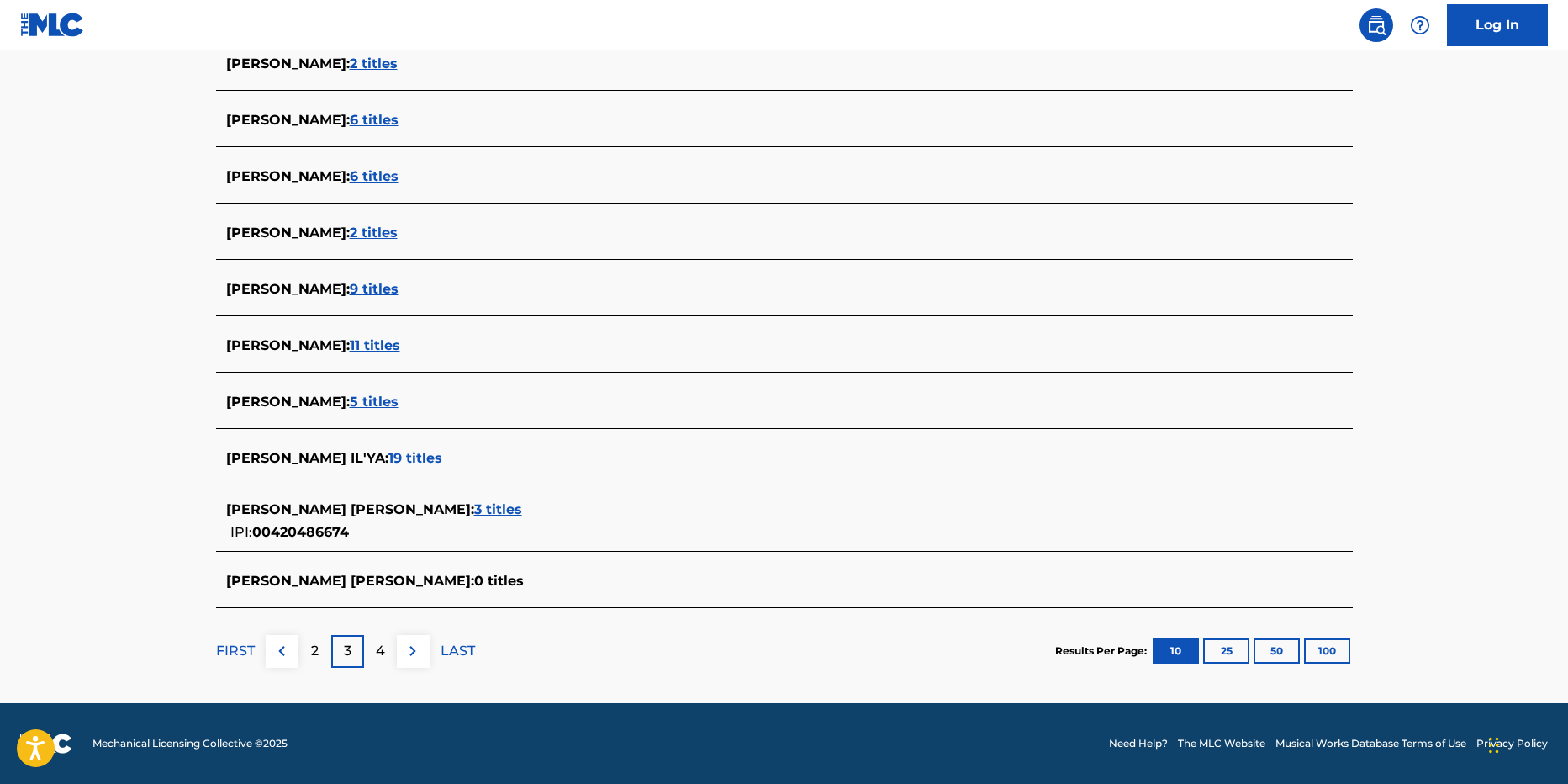
click at [374, 658] on div "4" at bounding box center [380, 651] width 33 height 33
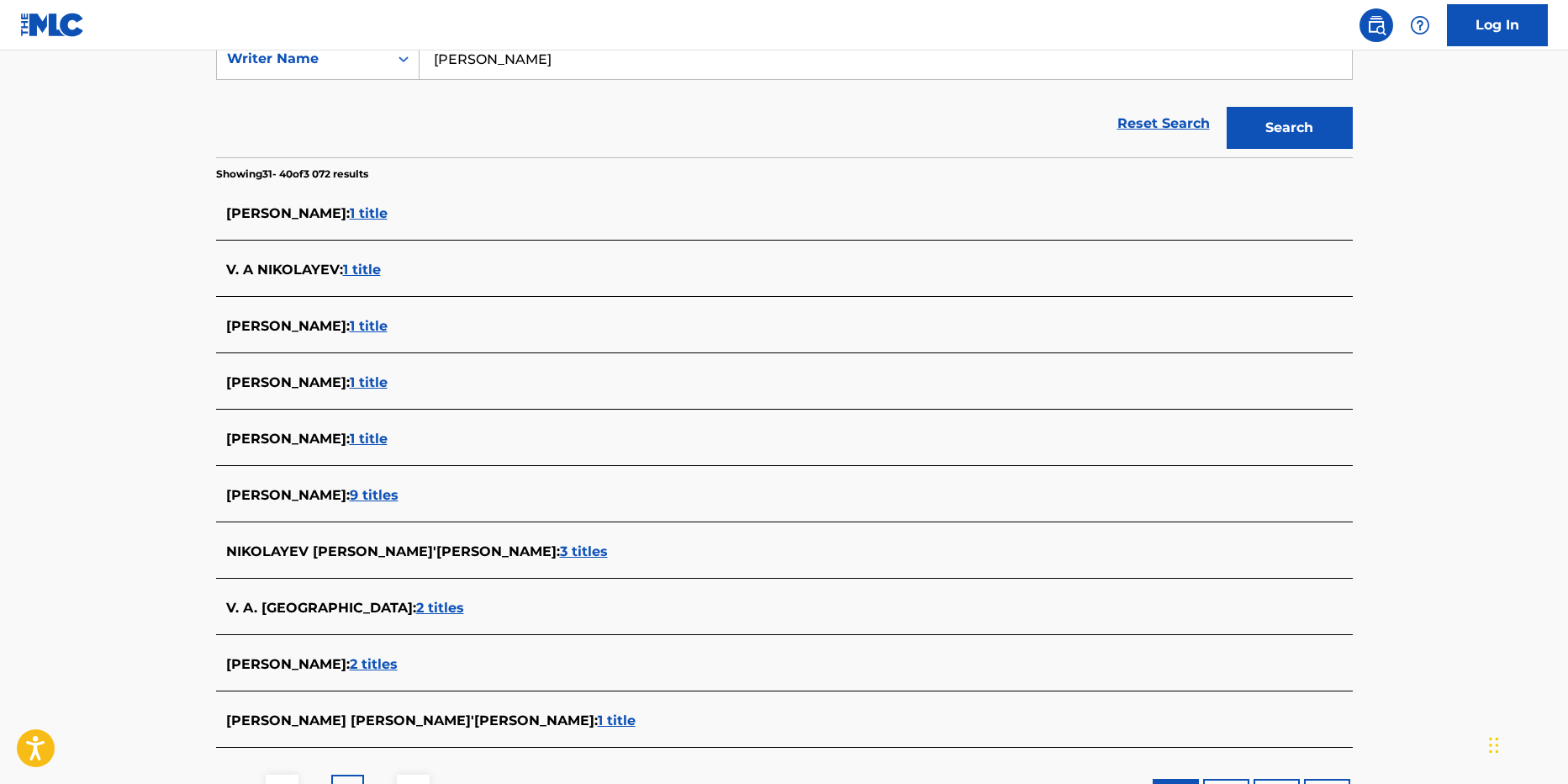
scroll to position [421, 0]
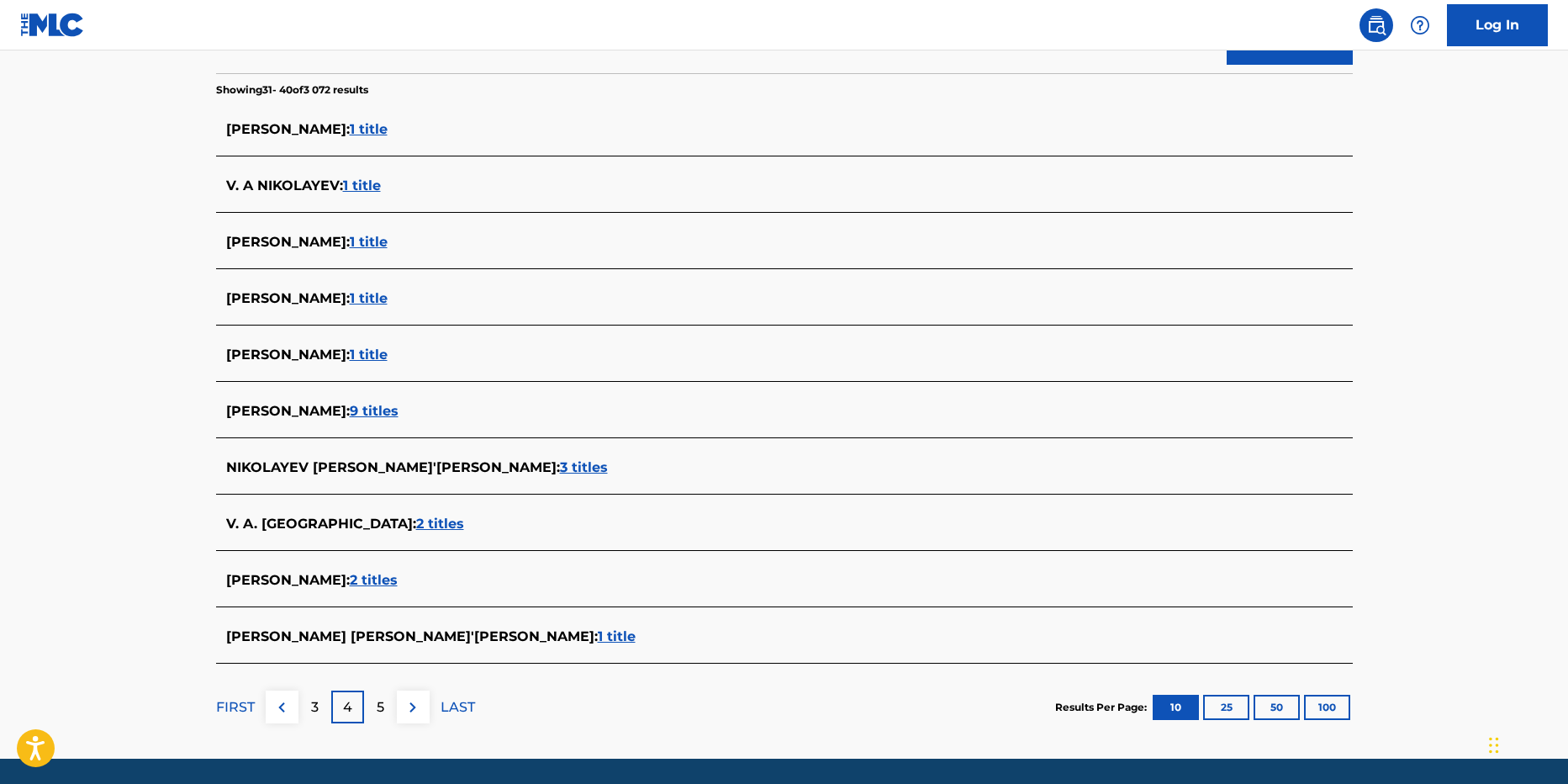
click at [385, 695] on div "5" at bounding box center [380, 707] width 33 height 33
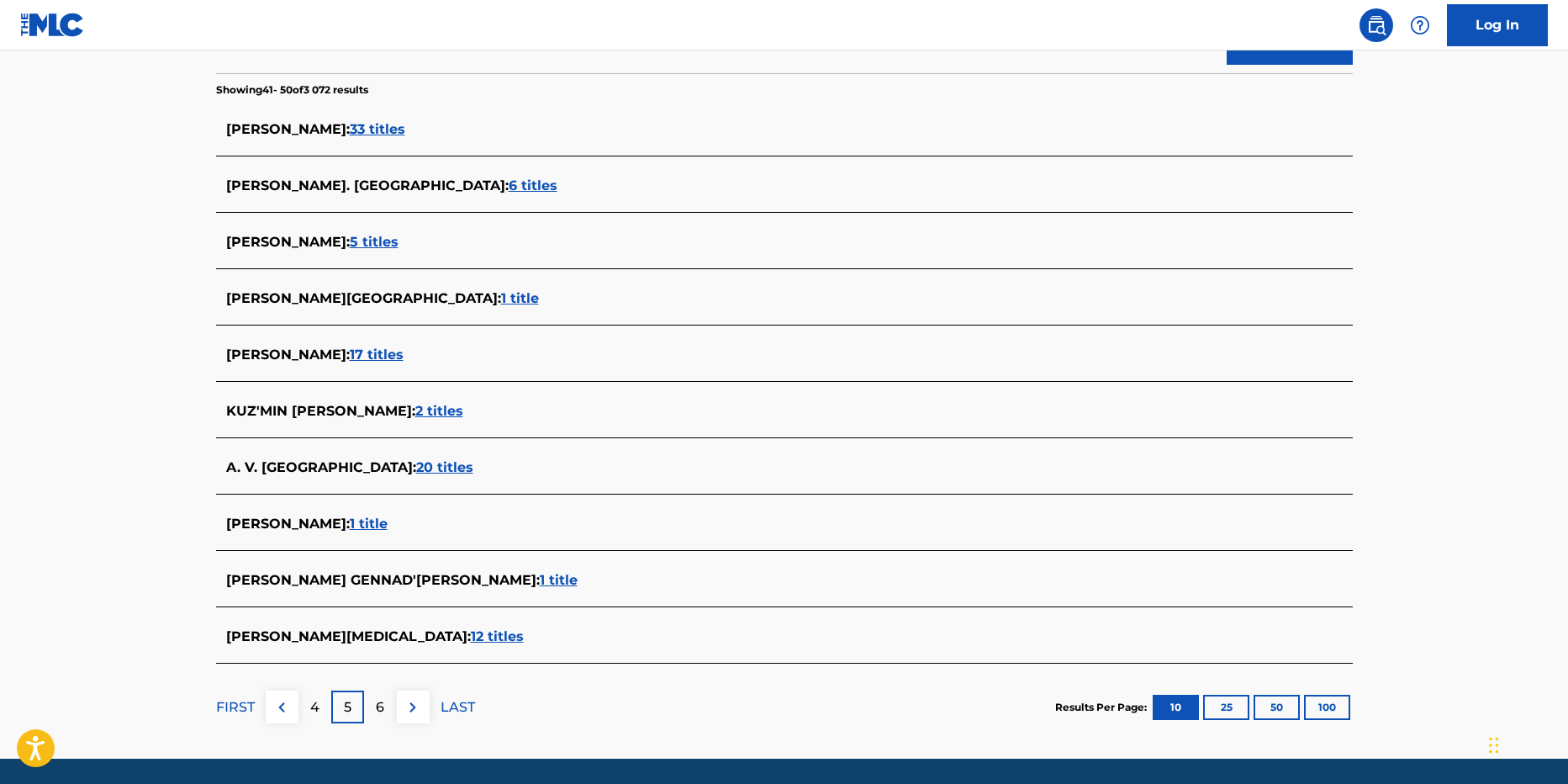
click at [392, 706] on div "6" at bounding box center [380, 707] width 33 height 33
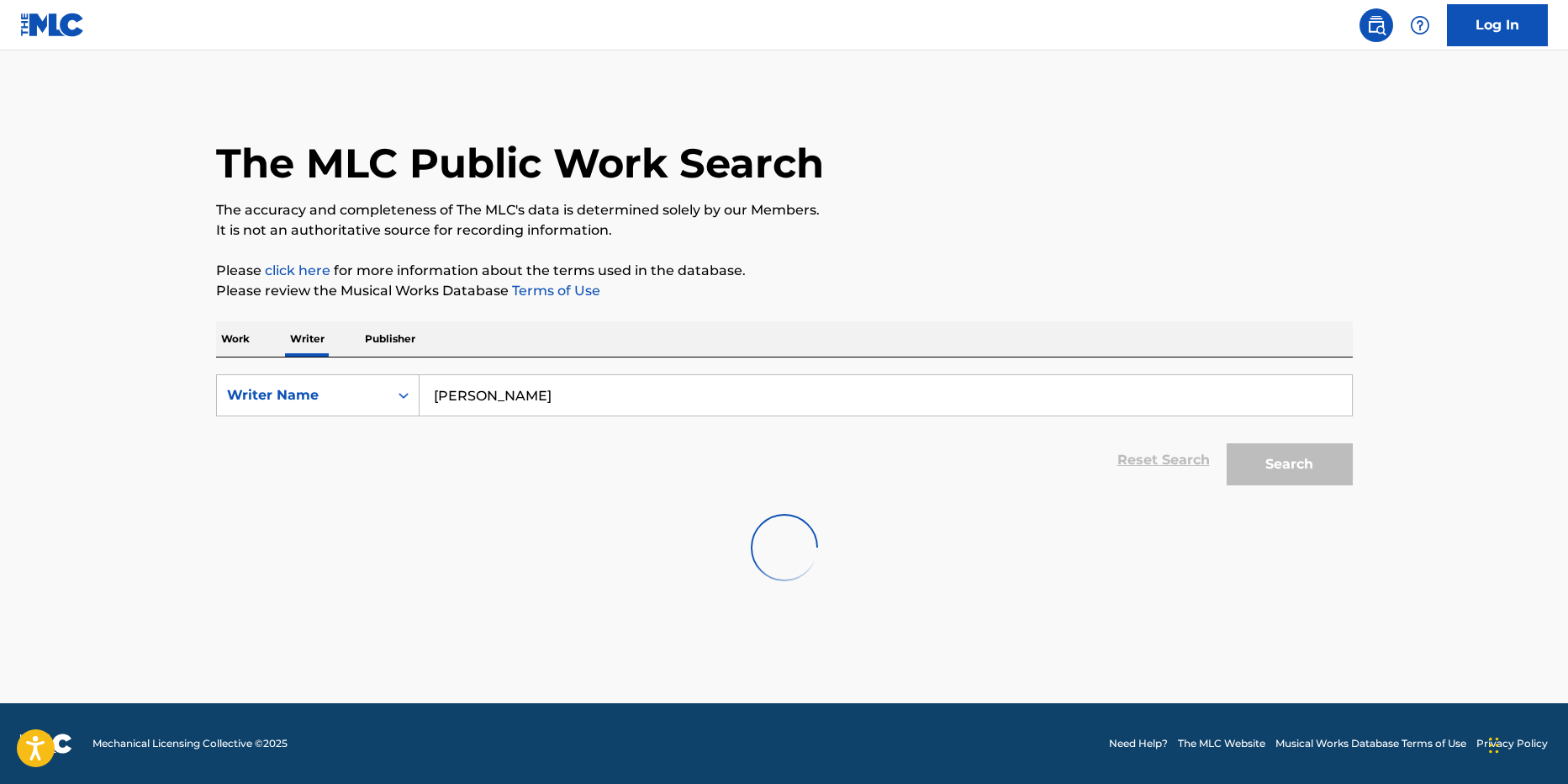
scroll to position [0, 0]
